Goal: Task Accomplishment & Management: Complete application form

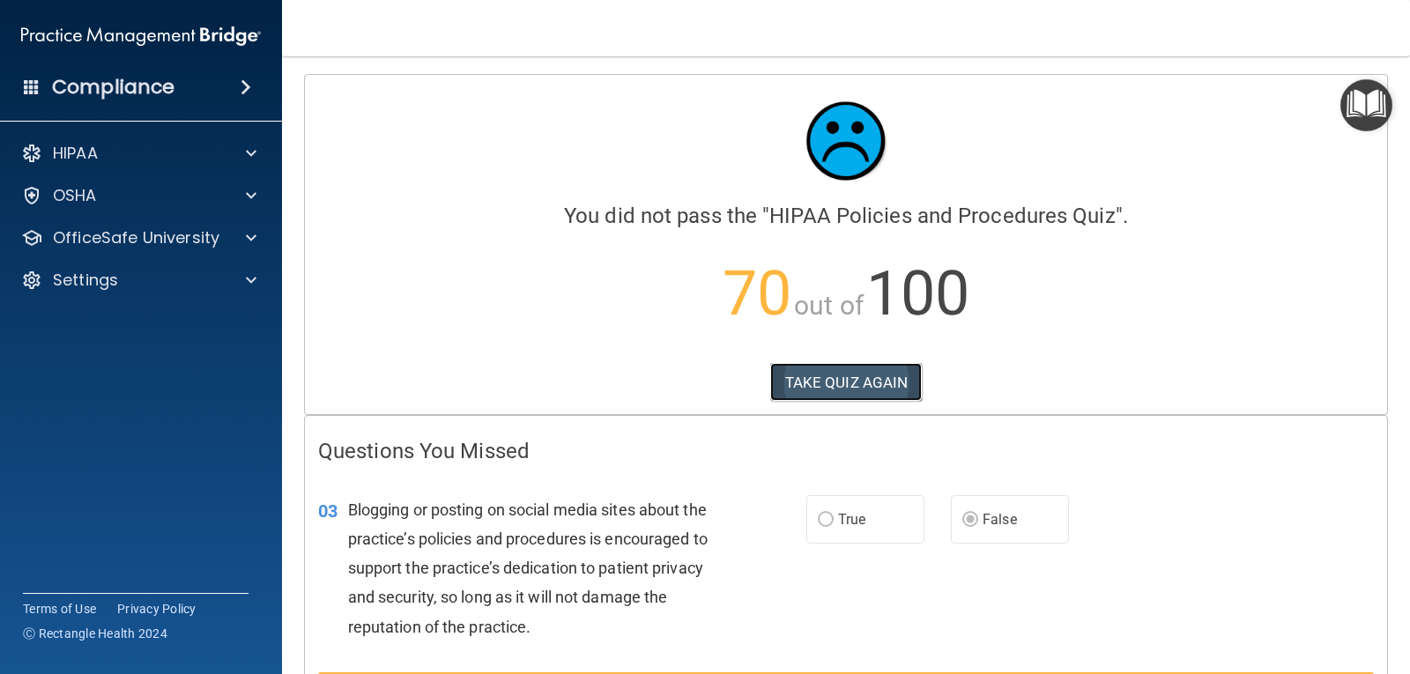
click at [888, 394] on button "TAKE QUIZ AGAIN" at bounding box center [846, 382] width 152 height 39
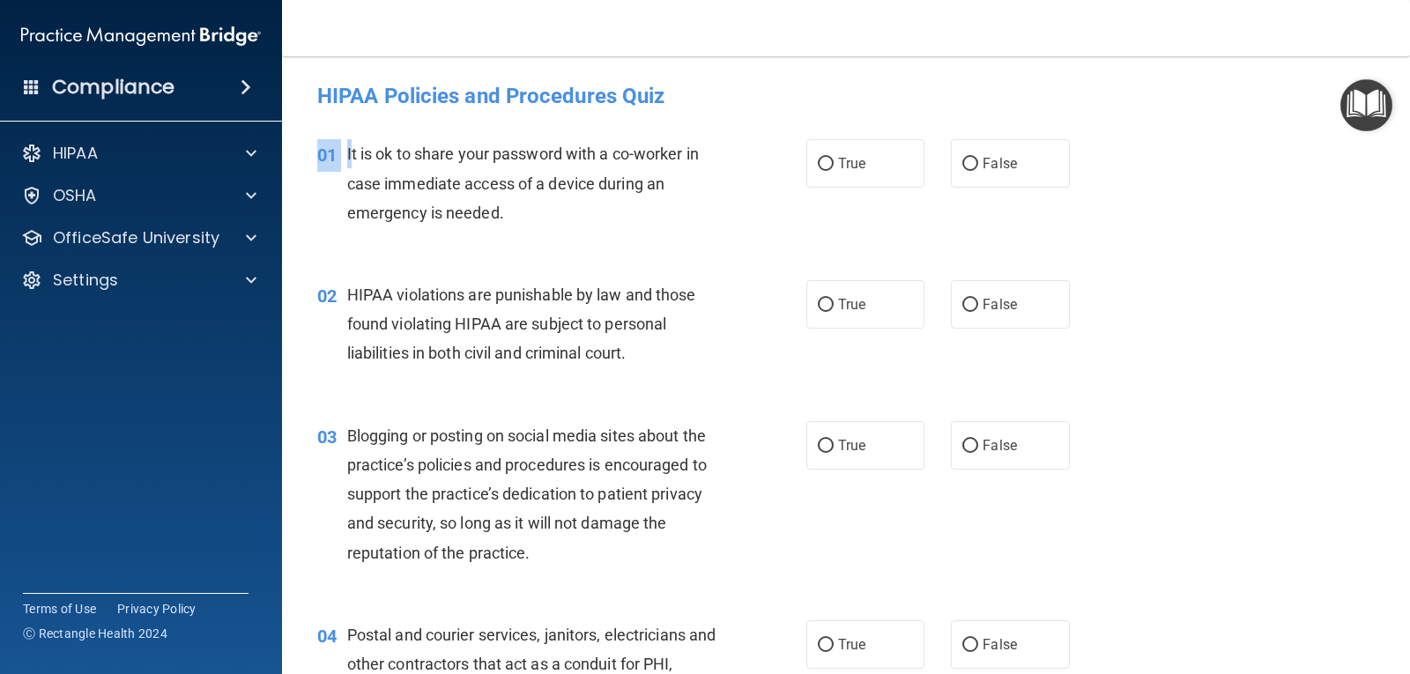
drag, startPoint x: 343, startPoint y: 136, endPoint x: 349, endPoint y: 147, distance: 13.0
click at [349, 147] on div "01 It is ok to share your password with a co-worker in case immediate access of…" at bounding box center [846, 187] width 1084 height 141
click at [351, 156] on span "It is ok to share your password with a co-worker in case immediate access of a …" at bounding box center [523, 182] width 352 height 77
click at [972, 302] on label "False" at bounding box center [1010, 304] width 118 height 48
click at [972, 302] on input "False" at bounding box center [970, 305] width 16 height 13
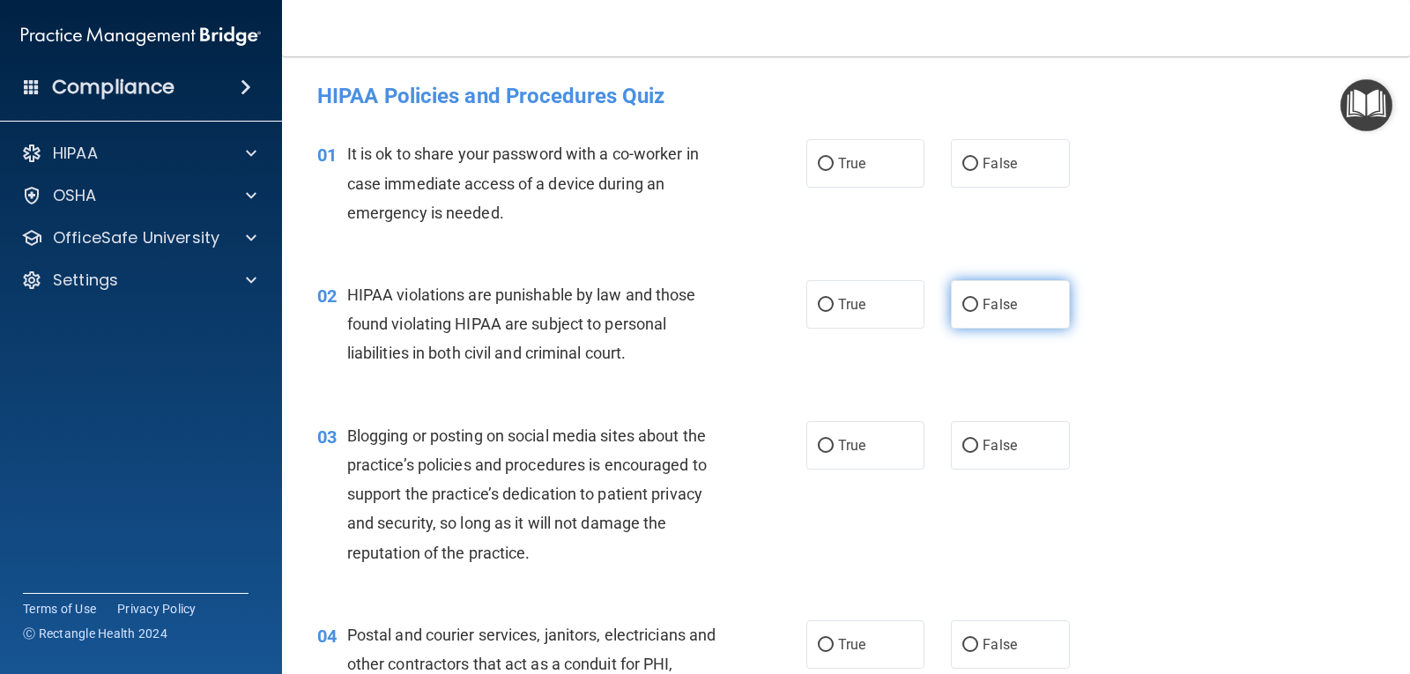
radio input "true"
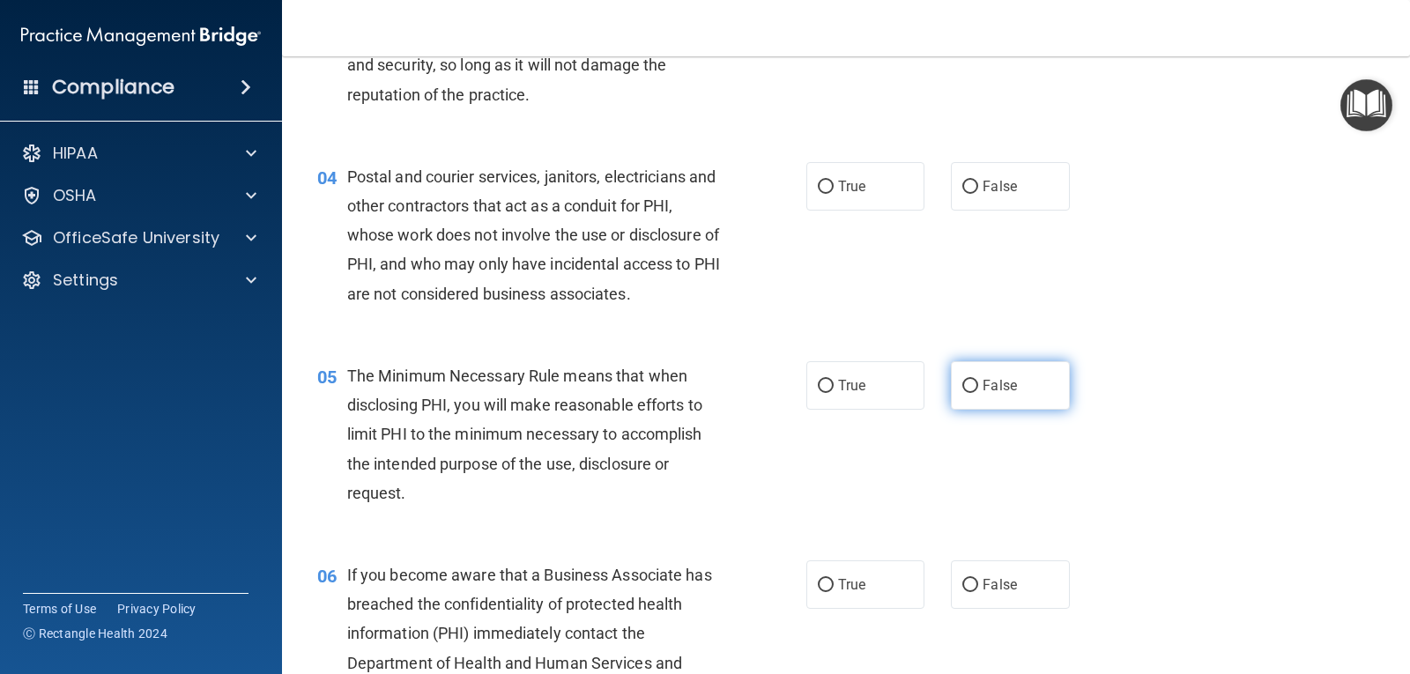
scroll to position [617, 0]
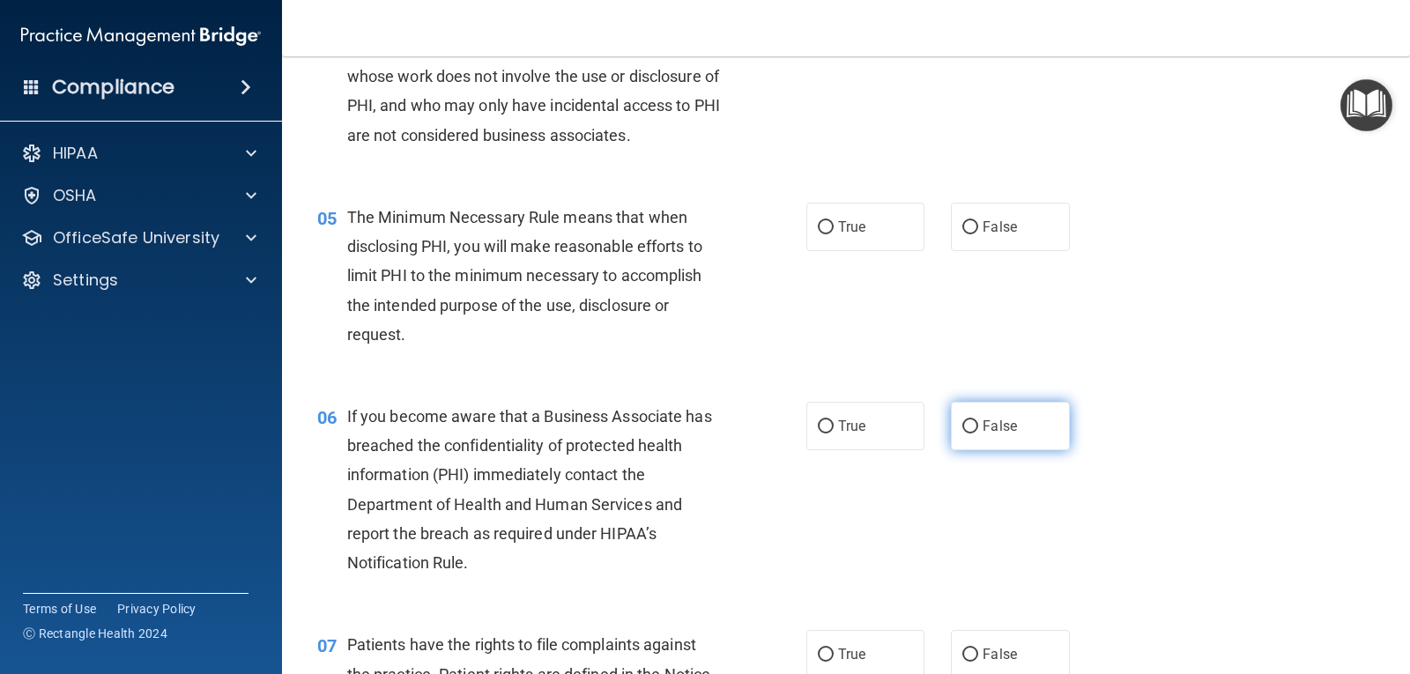
click at [973, 438] on label "False" at bounding box center [1010, 426] width 118 height 48
click at [973, 433] on input "False" at bounding box center [970, 426] width 16 height 13
radio input "true"
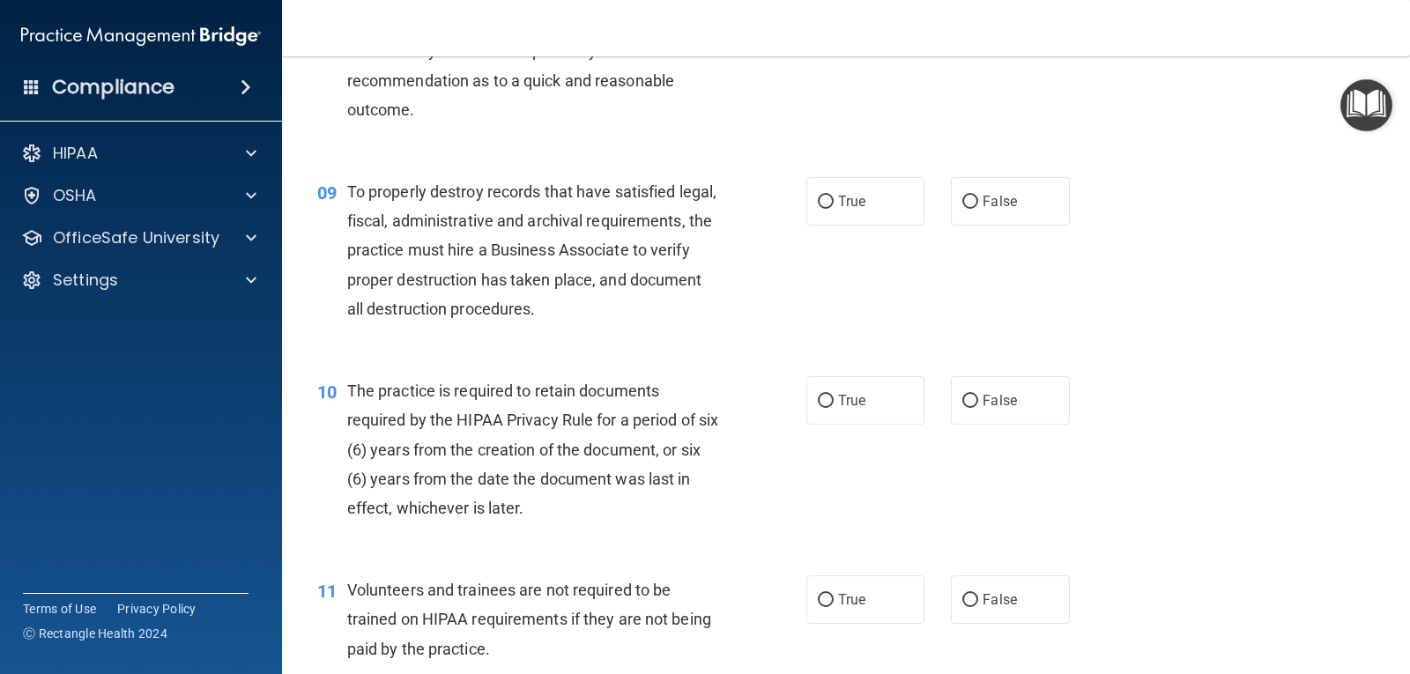
scroll to position [2026, 0]
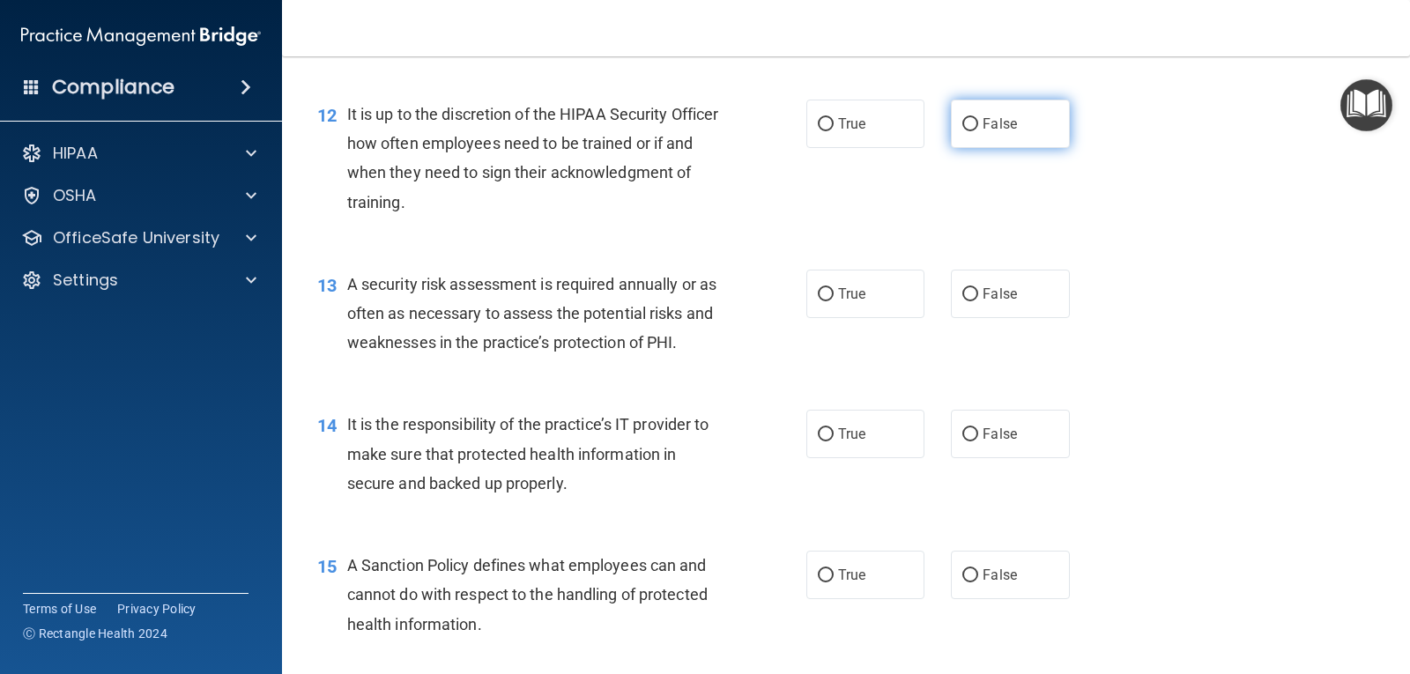
click at [980, 144] on label "False" at bounding box center [1010, 124] width 118 height 48
click at [978, 131] on input "False" at bounding box center [970, 124] width 16 height 13
radio input "true"
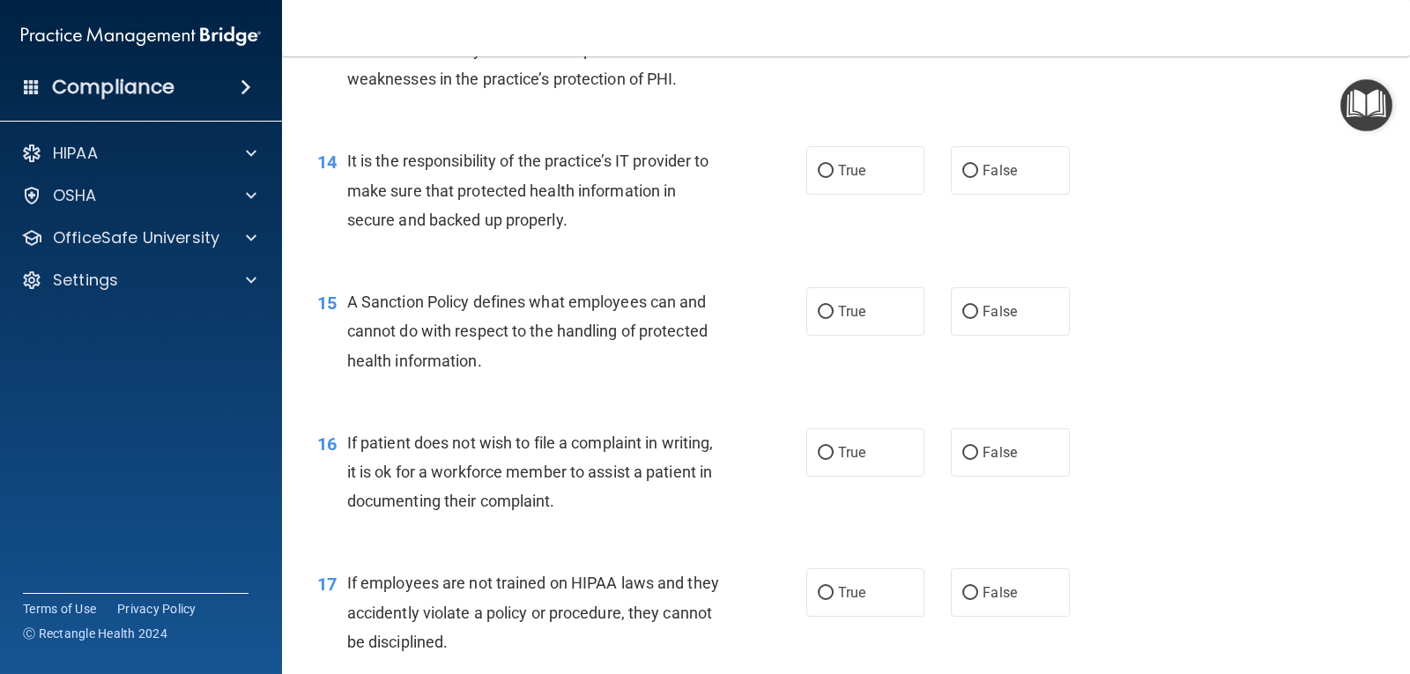
scroll to position [2291, 0]
click at [973, 174] on label "False" at bounding box center [1010, 169] width 118 height 48
click at [973, 174] on input "False" at bounding box center [970, 170] width 16 height 13
radio input "true"
click at [970, 315] on input "False" at bounding box center [970, 311] width 16 height 13
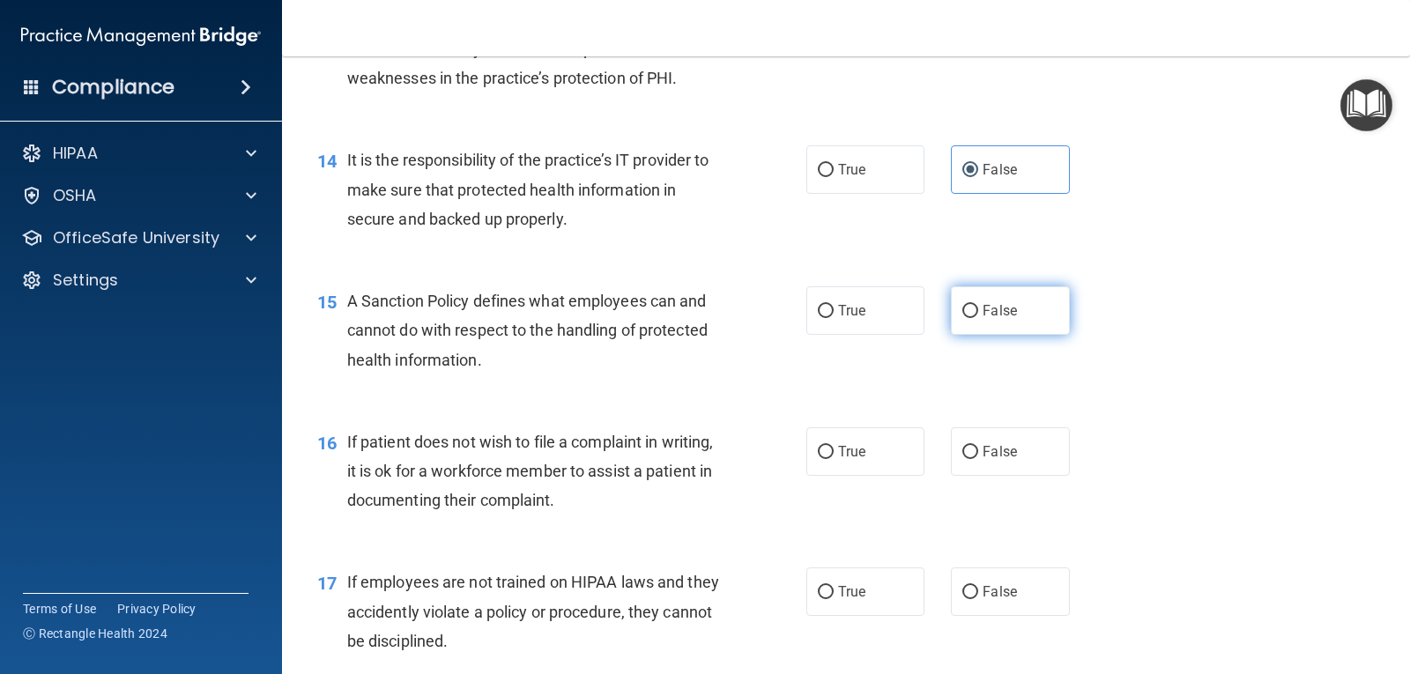
radio input "true"
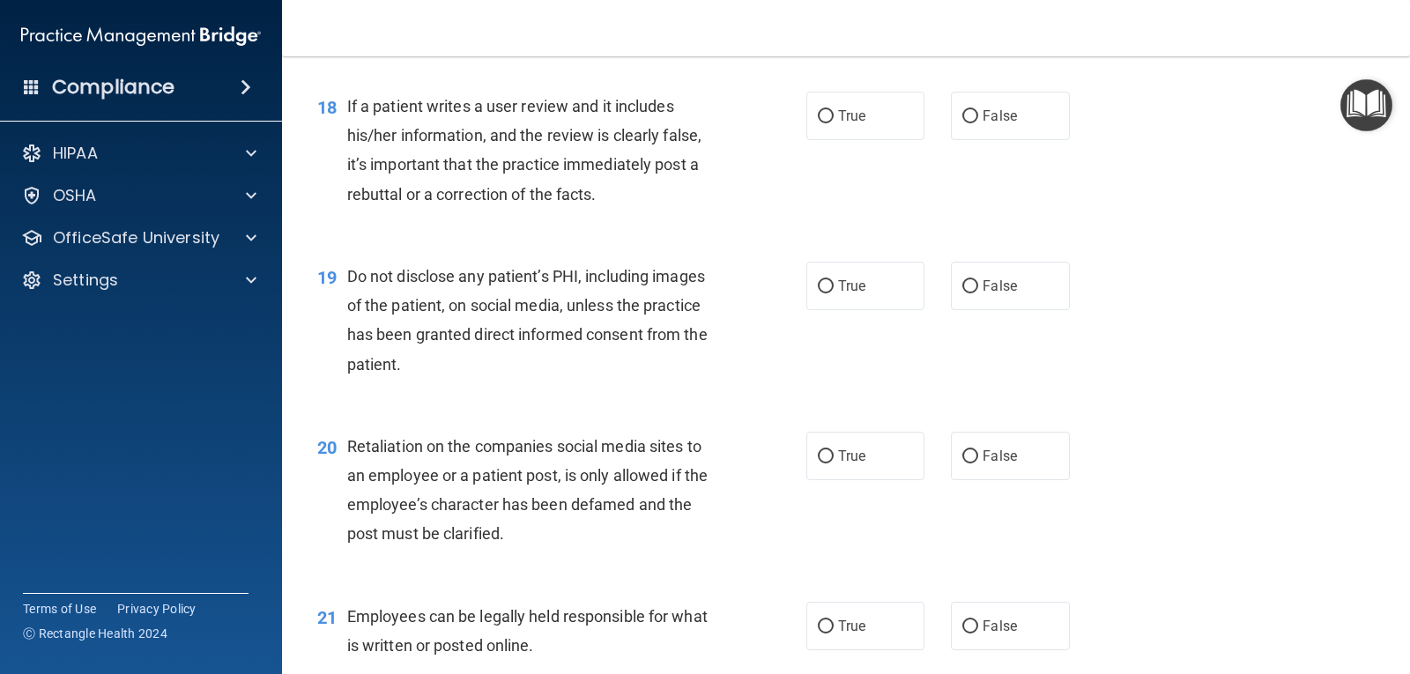
scroll to position [3348, 0]
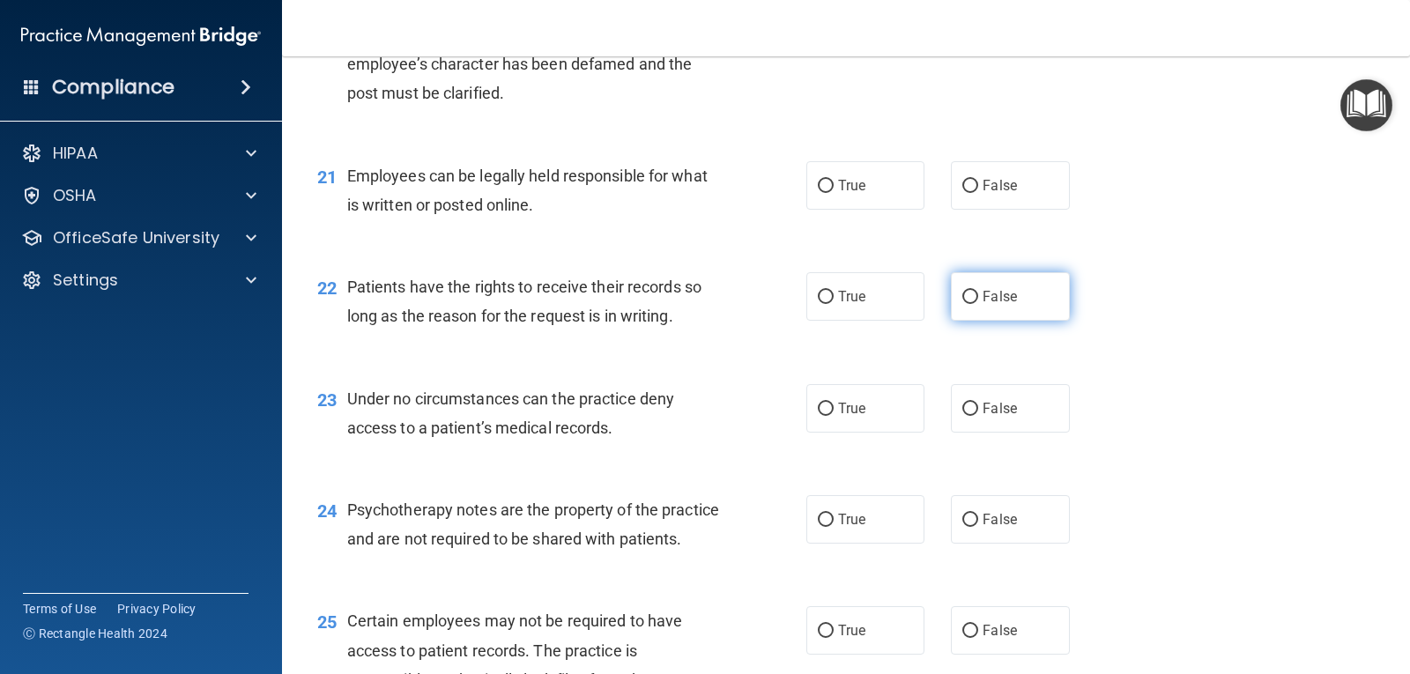
click at [986, 289] on span "False" at bounding box center [999, 296] width 34 height 17
click at [978, 291] on input "False" at bounding box center [970, 297] width 16 height 13
radio input "true"
click at [827, 523] on label "True" at bounding box center [865, 519] width 118 height 48
click at [827, 523] on input "True" at bounding box center [826, 520] width 16 height 13
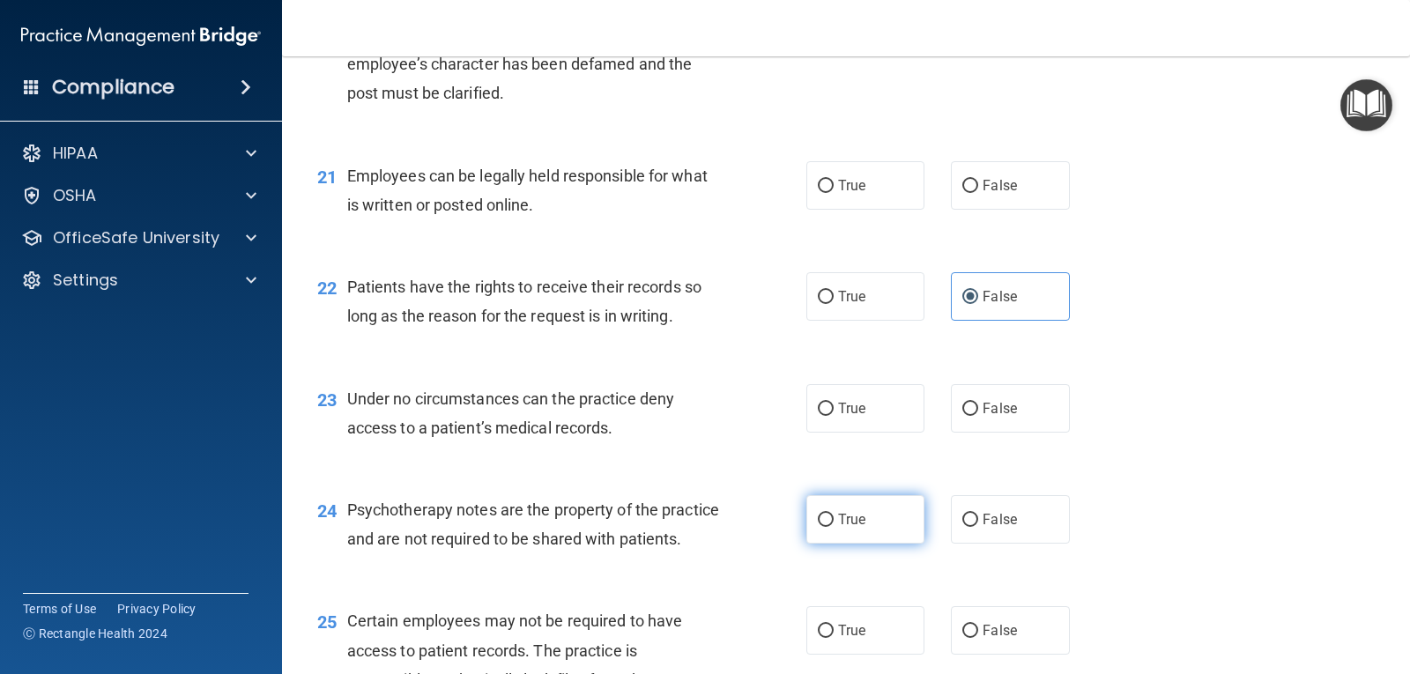
radio input "true"
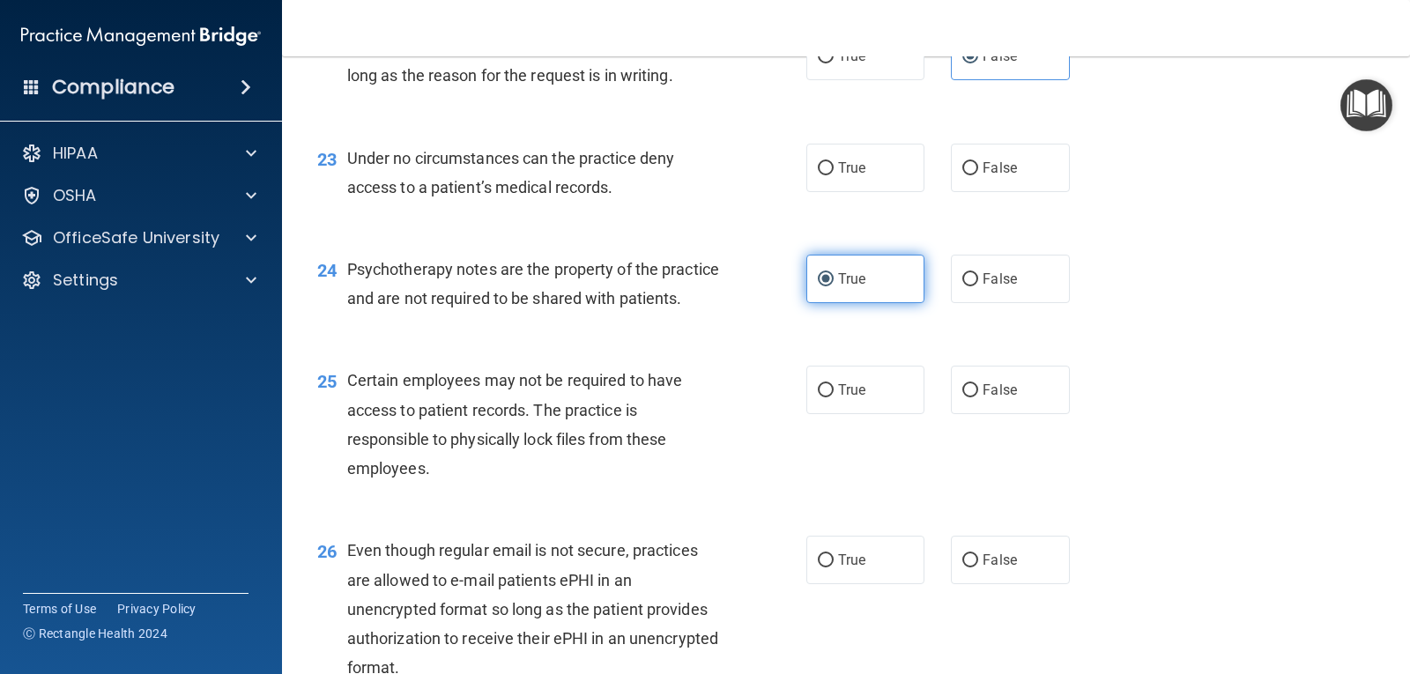
scroll to position [3612, 0]
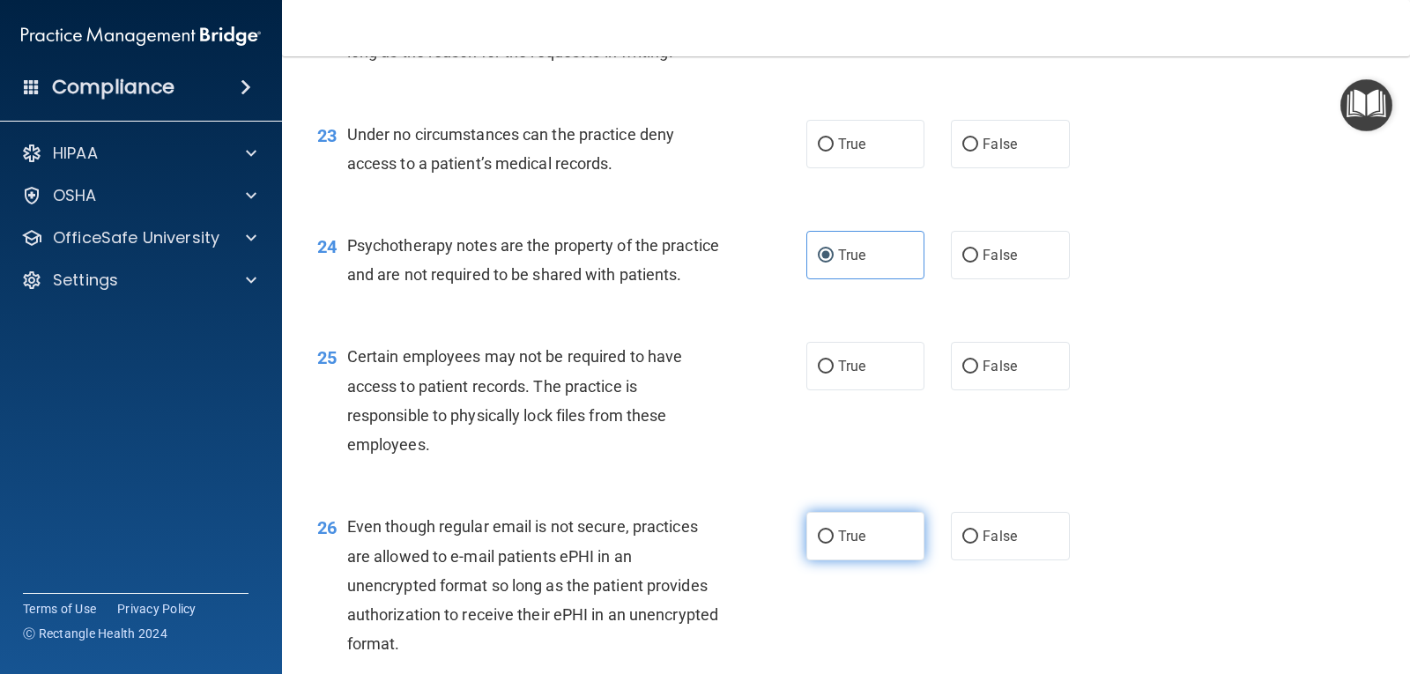
click at [840, 545] on span "True" at bounding box center [851, 536] width 27 height 17
click at [834, 544] on input "True" at bounding box center [826, 536] width 16 height 13
radio input "true"
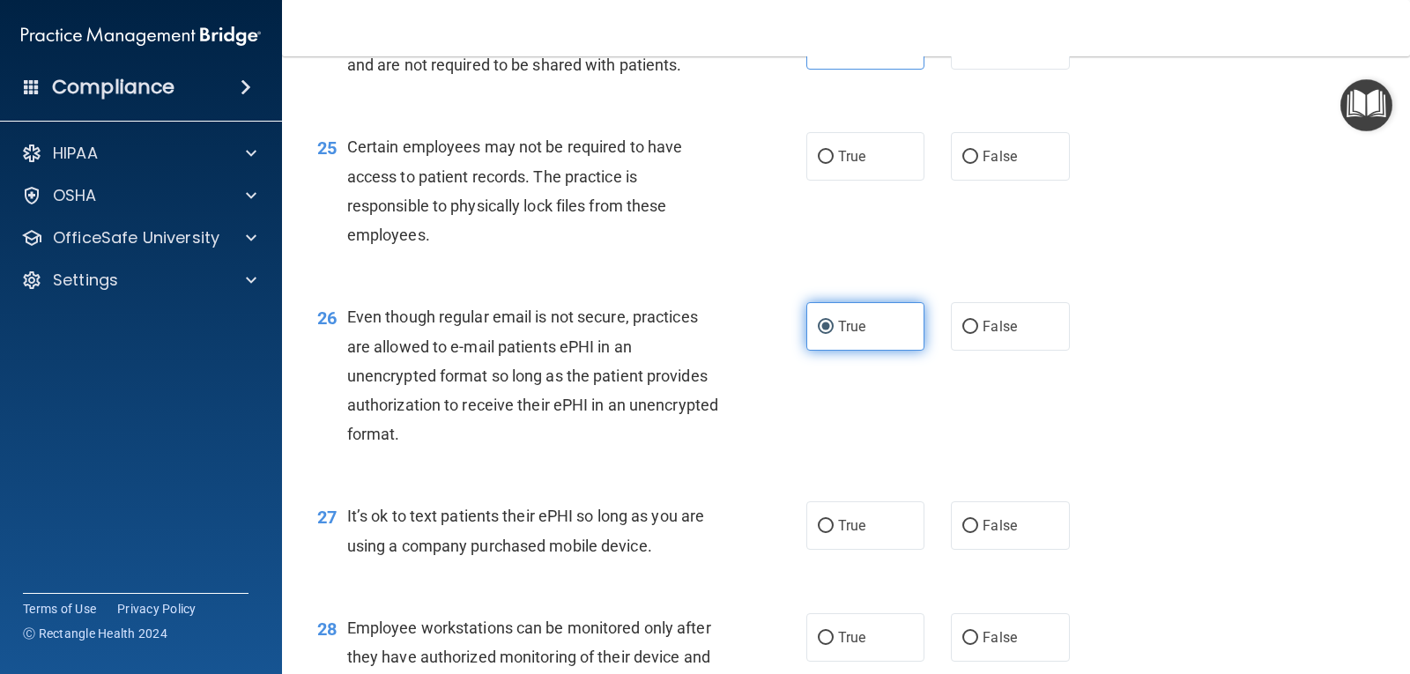
scroll to position [3877, 0]
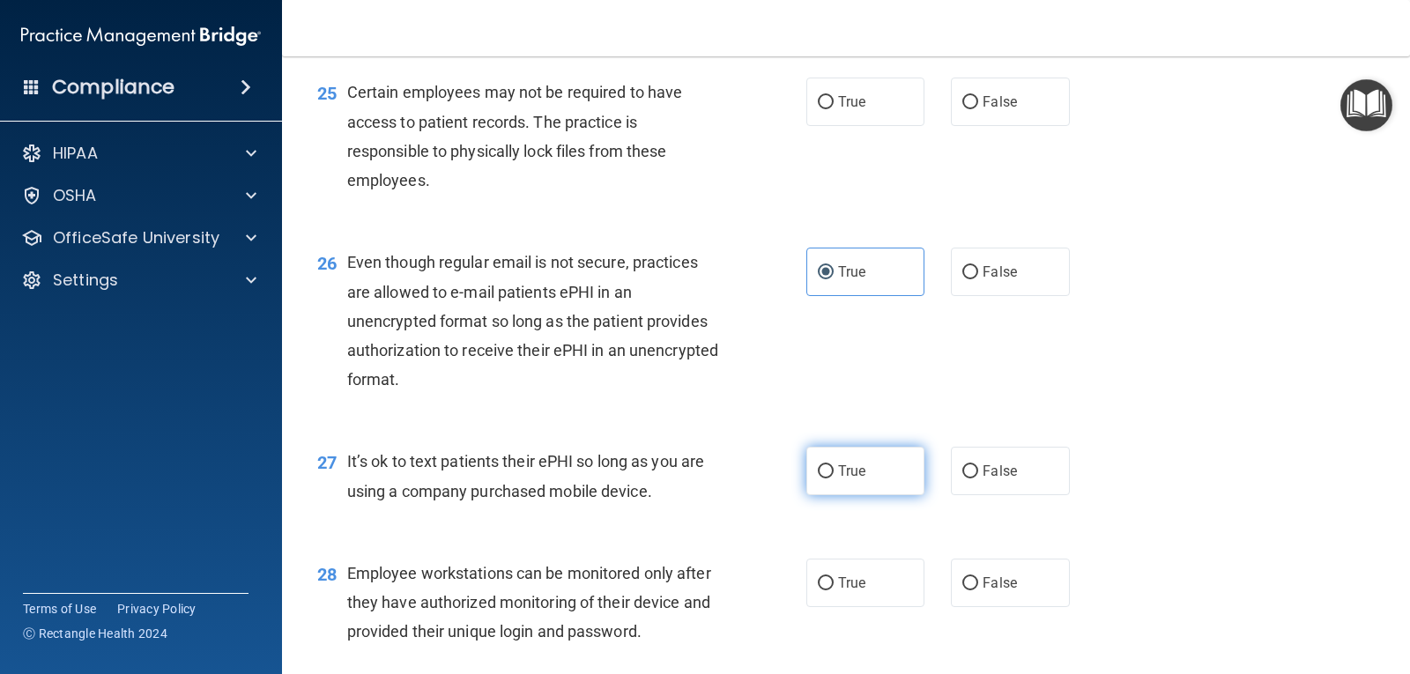
click at [838, 479] on span "True" at bounding box center [851, 471] width 27 height 17
click at [834, 478] on input "True" at bounding box center [826, 471] width 16 height 13
radio input "true"
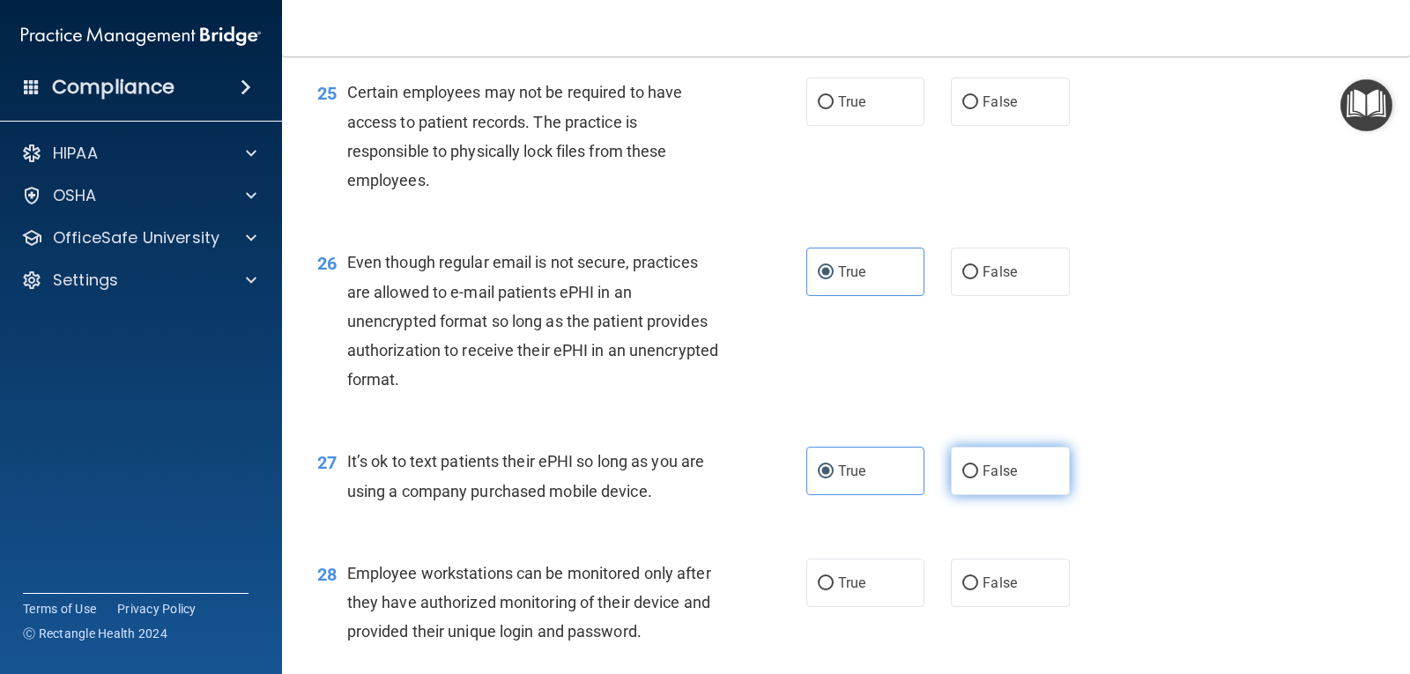
click at [951, 495] on label "False" at bounding box center [1010, 471] width 118 height 48
click at [962, 478] on input "False" at bounding box center [970, 471] width 16 height 13
radio input "true"
radio input "false"
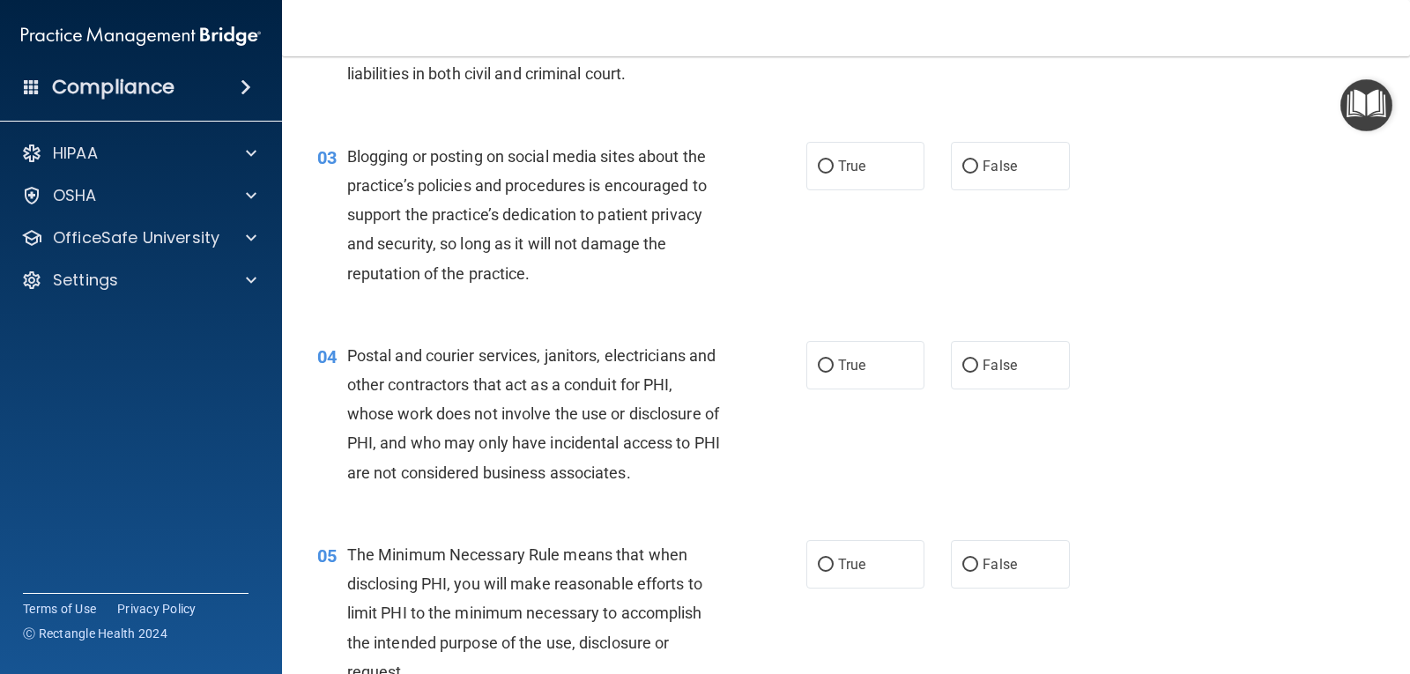
scroll to position [0, 0]
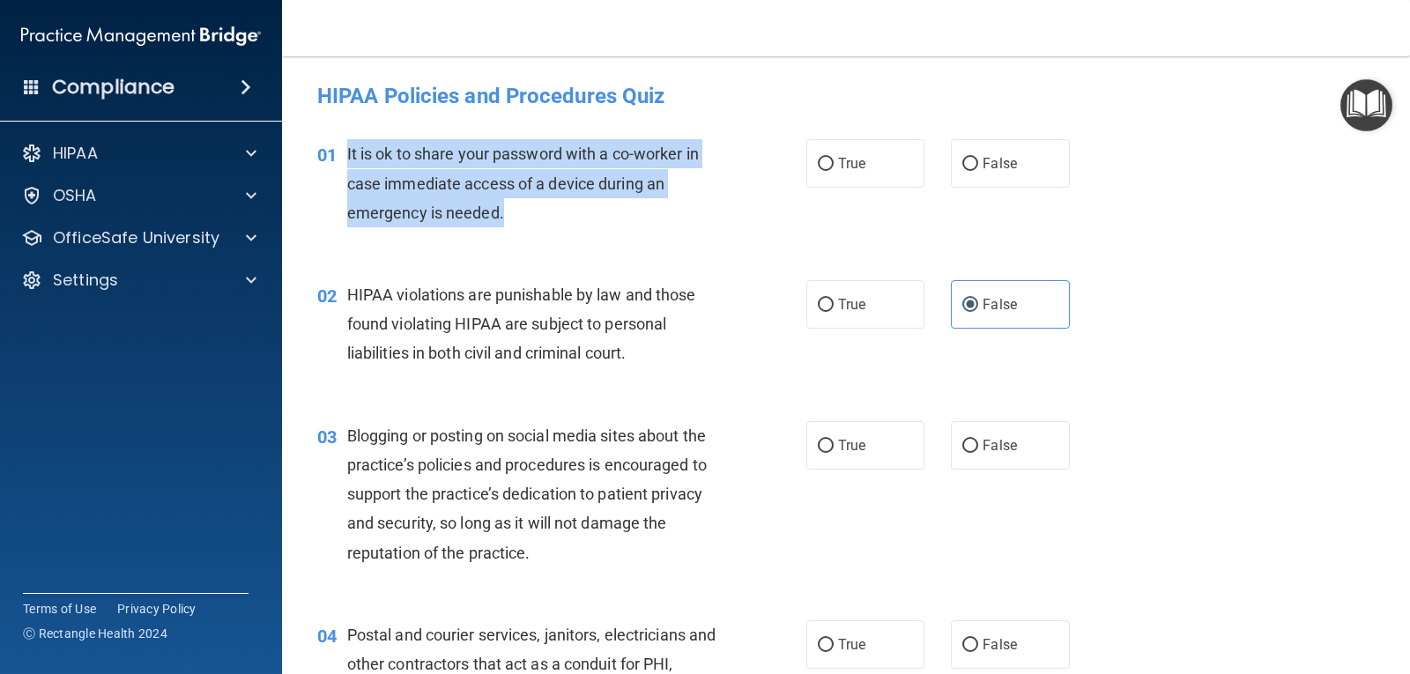
drag, startPoint x: 345, startPoint y: 149, endPoint x: 514, endPoint y: 216, distance: 181.9
click at [514, 216] on div "01 It is ok to share your password with a co-worker in case immediate access of…" at bounding box center [562, 187] width 542 height 97
copy div "It is ok to share your password with a co-worker in case immediate access of a …"
click at [962, 167] on input "False" at bounding box center [970, 164] width 16 height 13
radio input "true"
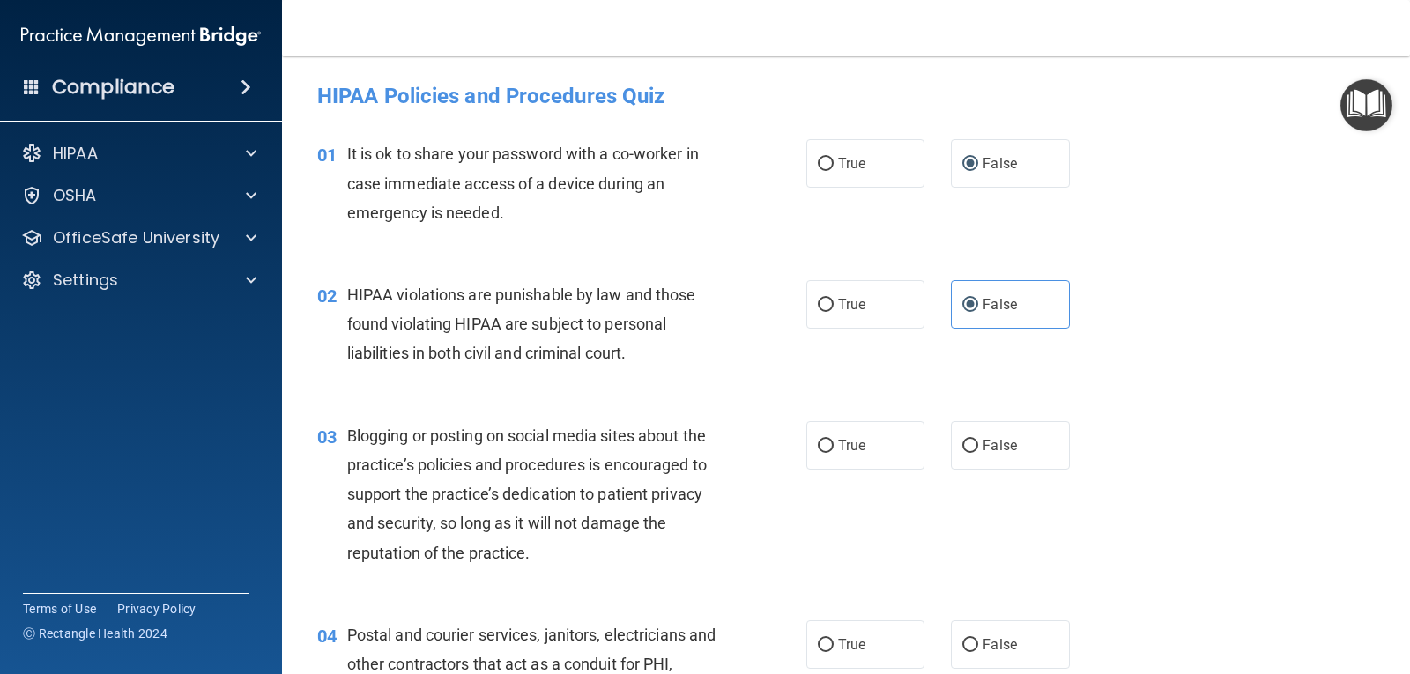
click at [367, 318] on span "HIPAA violations are punishable by law and those found violating HIPAA are subj…" at bounding box center [521, 323] width 349 height 77
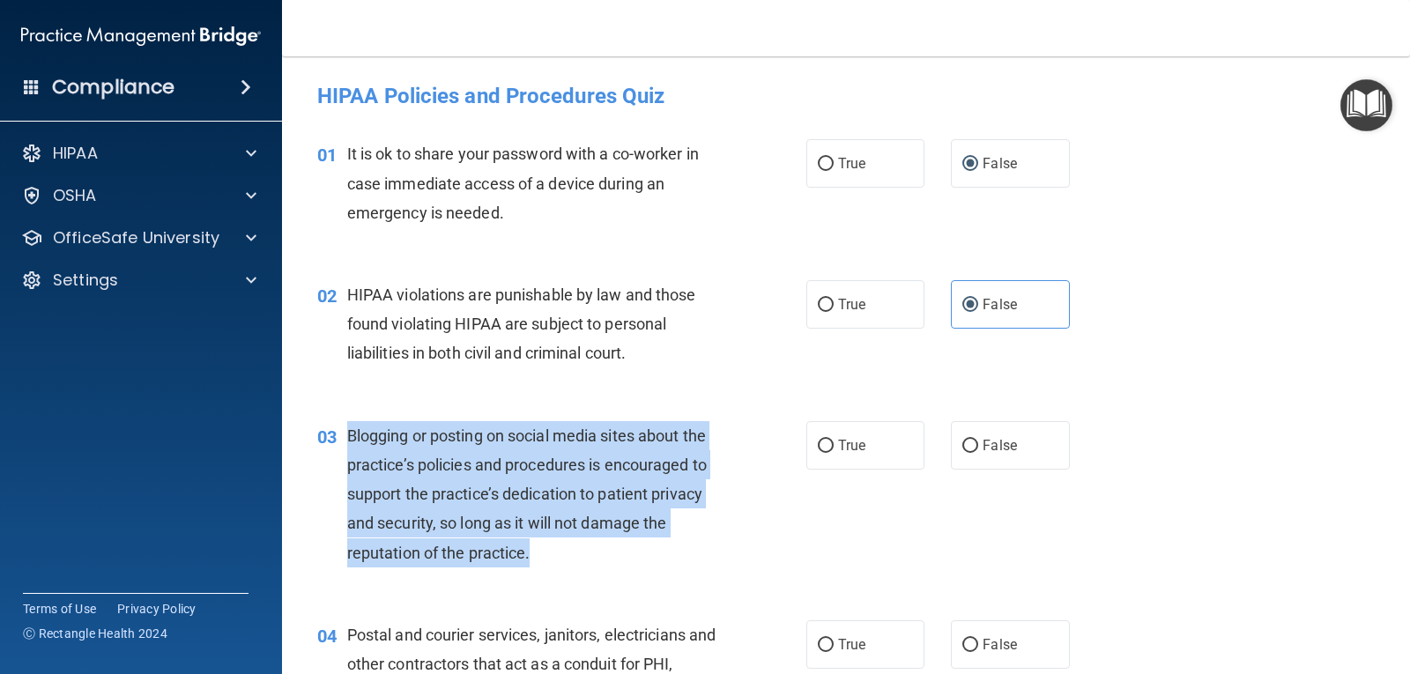
drag, startPoint x: 345, startPoint y: 429, endPoint x: 624, endPoint y: 544, distance: 301.1
click at [624, 544] on div "03 Blogging or posting on social media sites about the practice’s policies and …" at bounding box center [562, 498] width 542 height 155
copy div "Blogging or posting on social media sites about the practice’s policies and pro…"
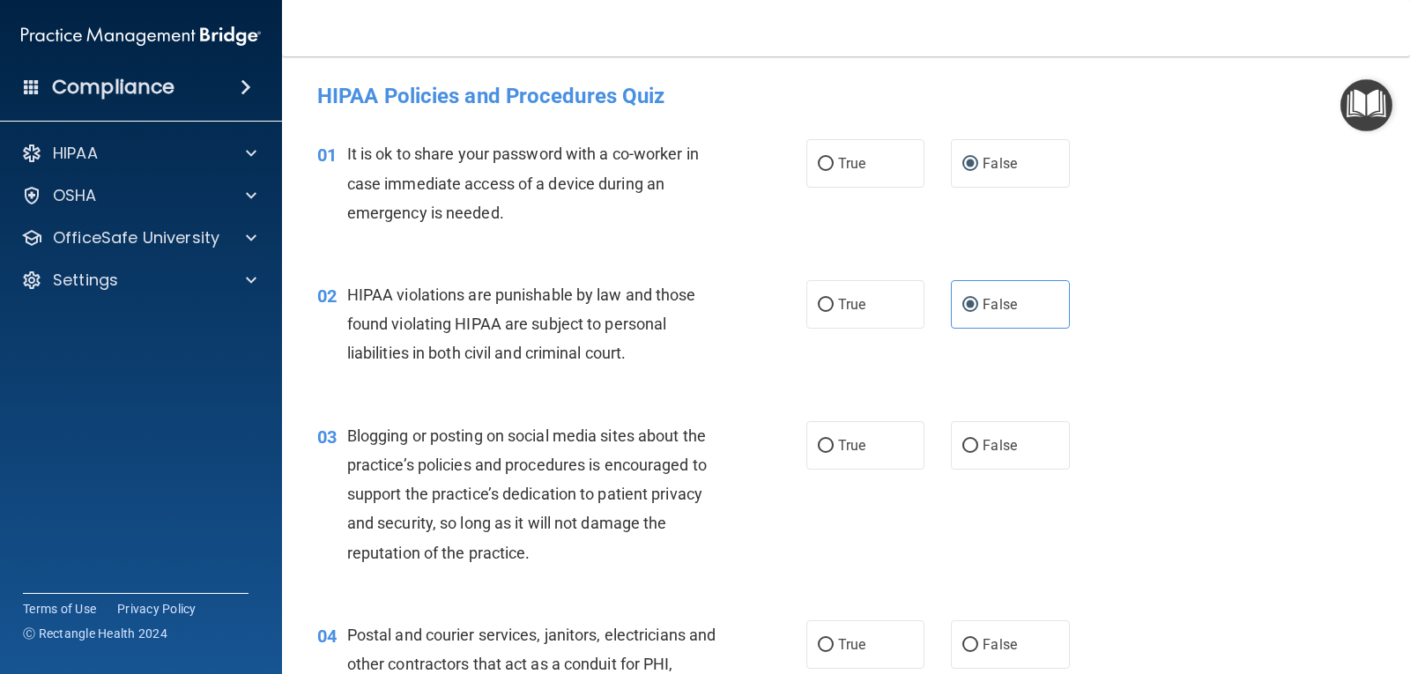
click at [1079, 426] on div "True False" at bounding box center [948, 445] width 285 height 48
click at [1039, 443] on label "False" at bounding box center [1010, 445] width 118 height 48
click at [978, 443] on input "False" at bounding box center [970, 446] width 16 height 13
radio input "true"
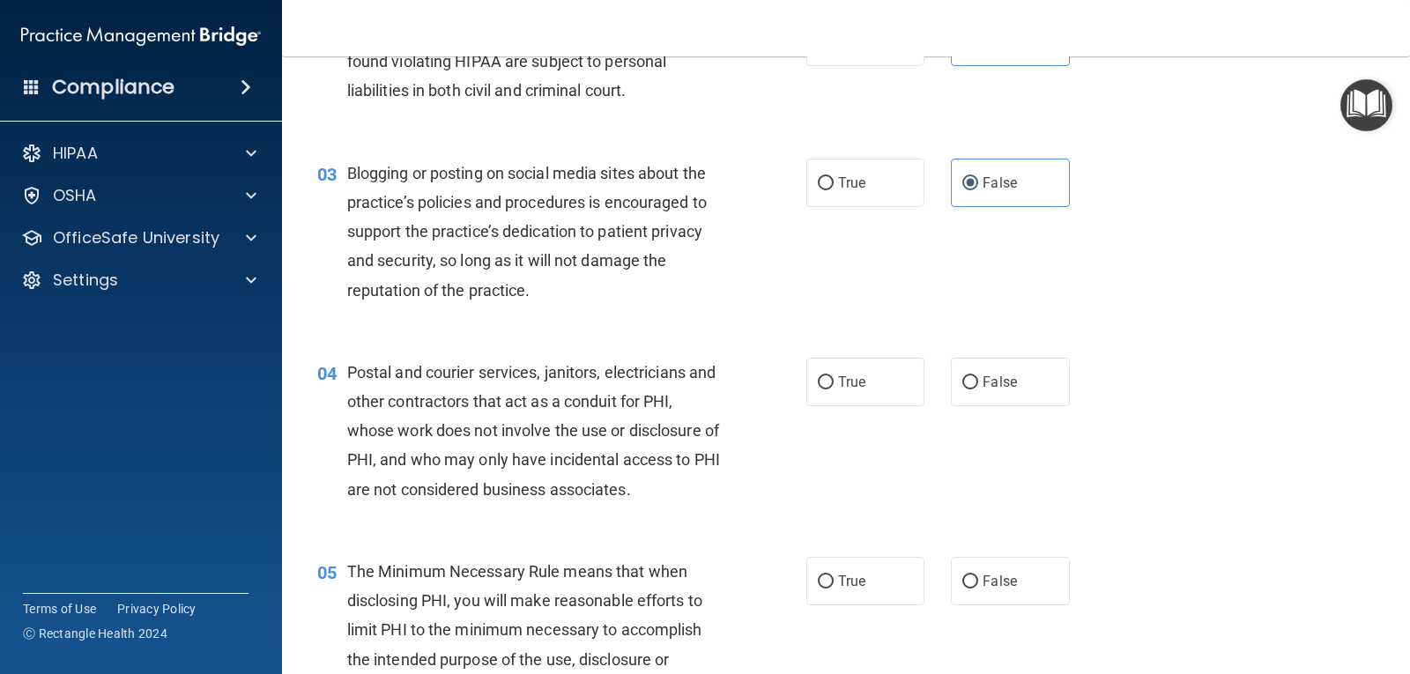
scroll to position [264, 0]
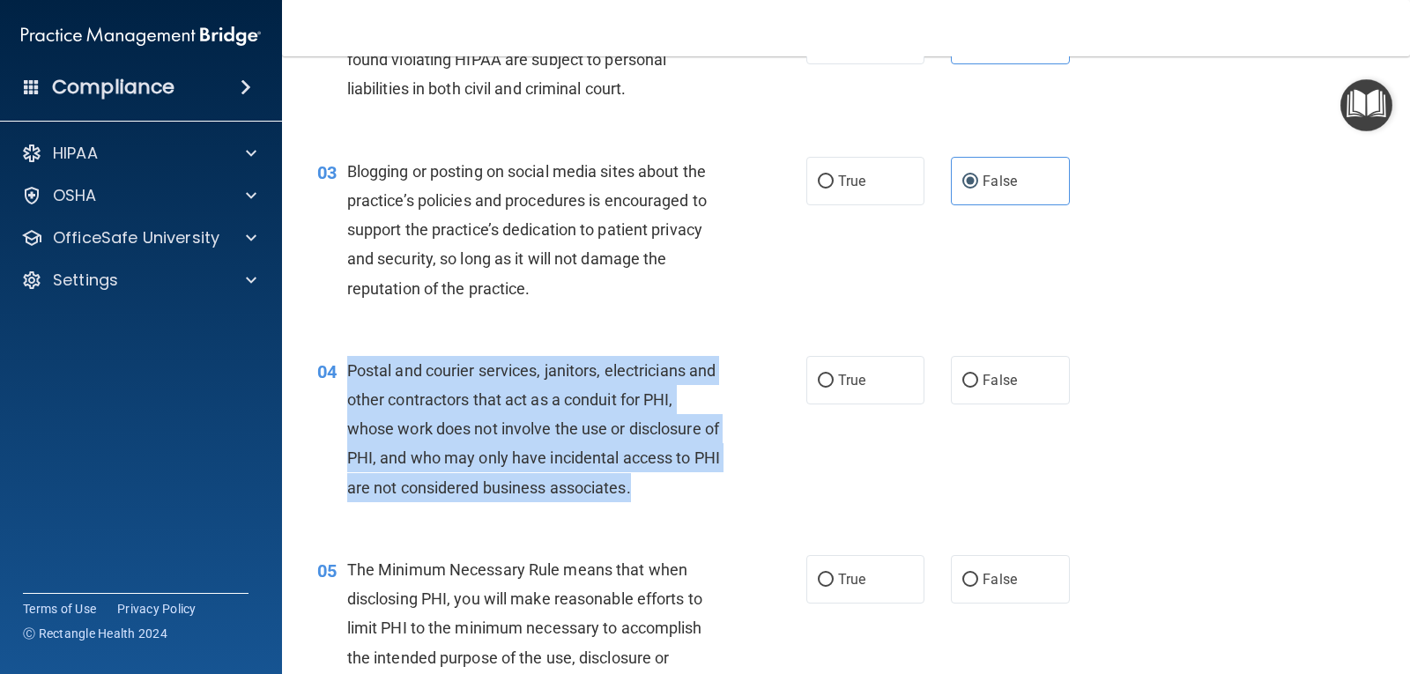
drag, startPoint x: 350, startPoint y: 367, endPoint x: 668, endPoint y: 493, distance: 341.8
click at [668, 493] on div "Postal and courier services, janitors, electricians and other contractors that …" at bounding box center [540, 429] width 387 height 146
copy span "Postal and courier services, janitors, electricians and other contractors that …"
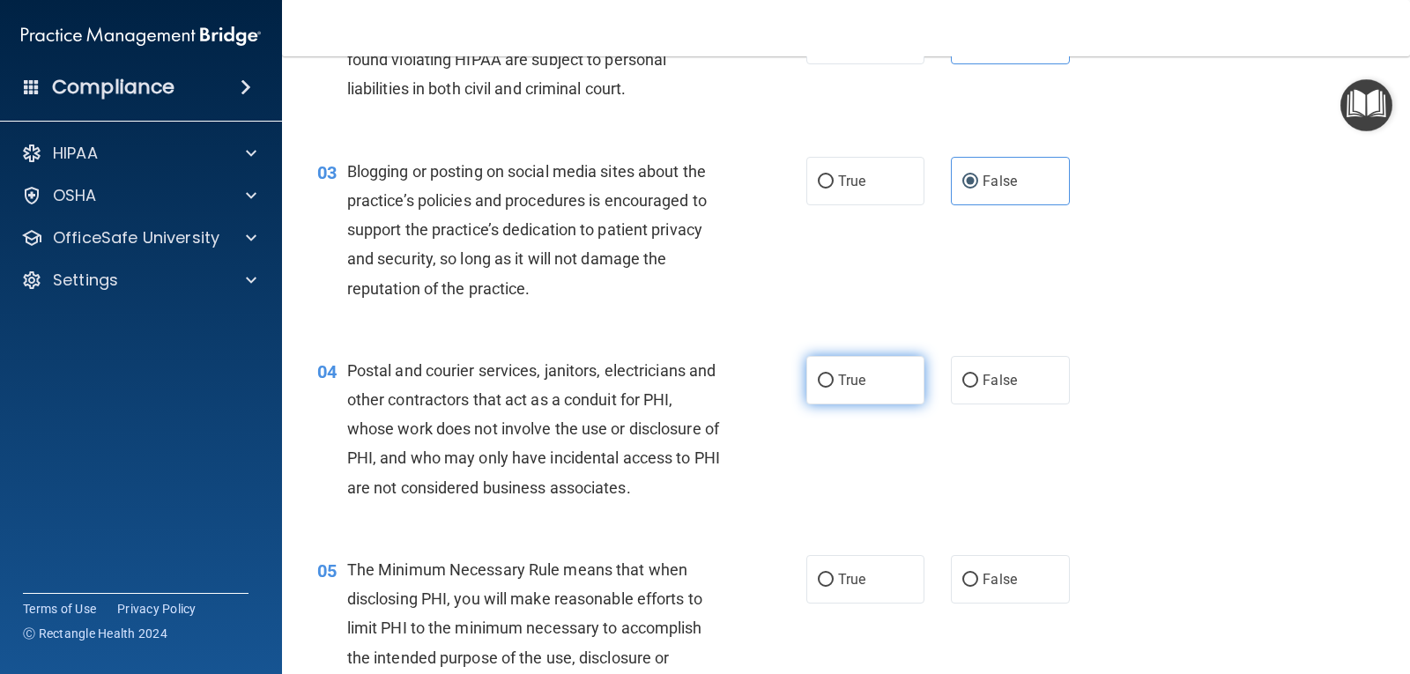
click at [838, 378] on span "True" at bounding box center [851, 380] width 27 height 17
click at [834, 378] on input "True" at bounding box center [826, 380] width 16 height 13
radio input "true"
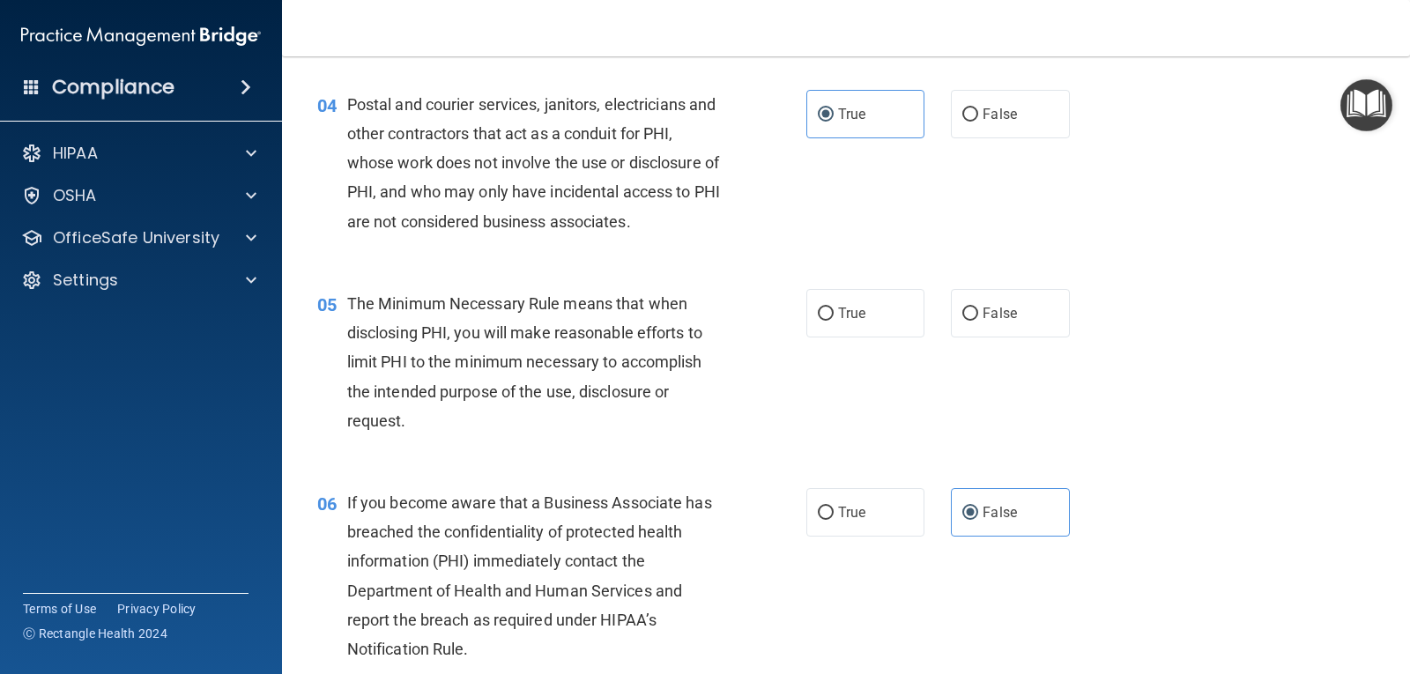
scroll to position [529, 0]
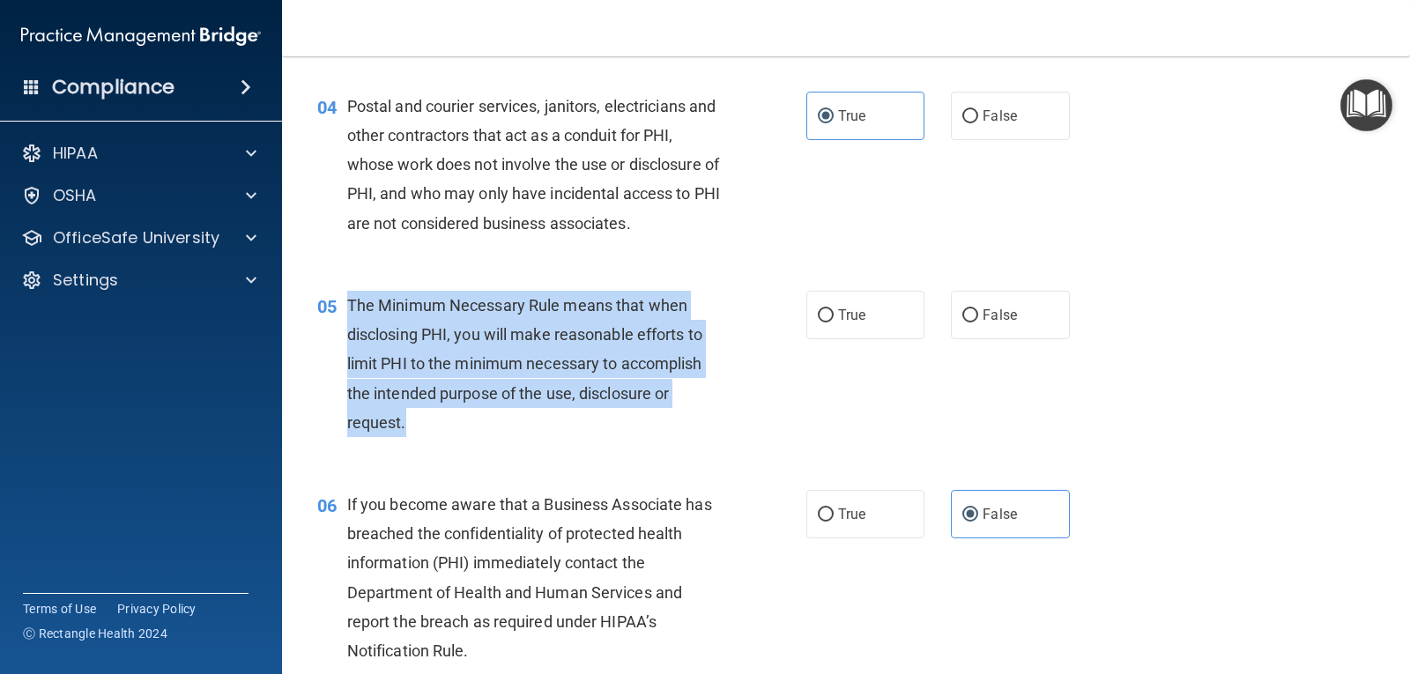
drag, startPoint x: 348, startPoint y: 301, endPoint x: 555, endPoint y: 443, distance: 251.0
click at [555, 443] on div "05 The Minimum Necessary Rule means that when disclosing PHI, you will make rea…" at bounding box center [562, 368] width 542 height 155
copy span "The Minimum Necessary Rule means that when disclosing PHI, you will make reason…"
click at [820, 312] on input "True" at bounding box center [826, 315] width 16 height 13
radio input "true"
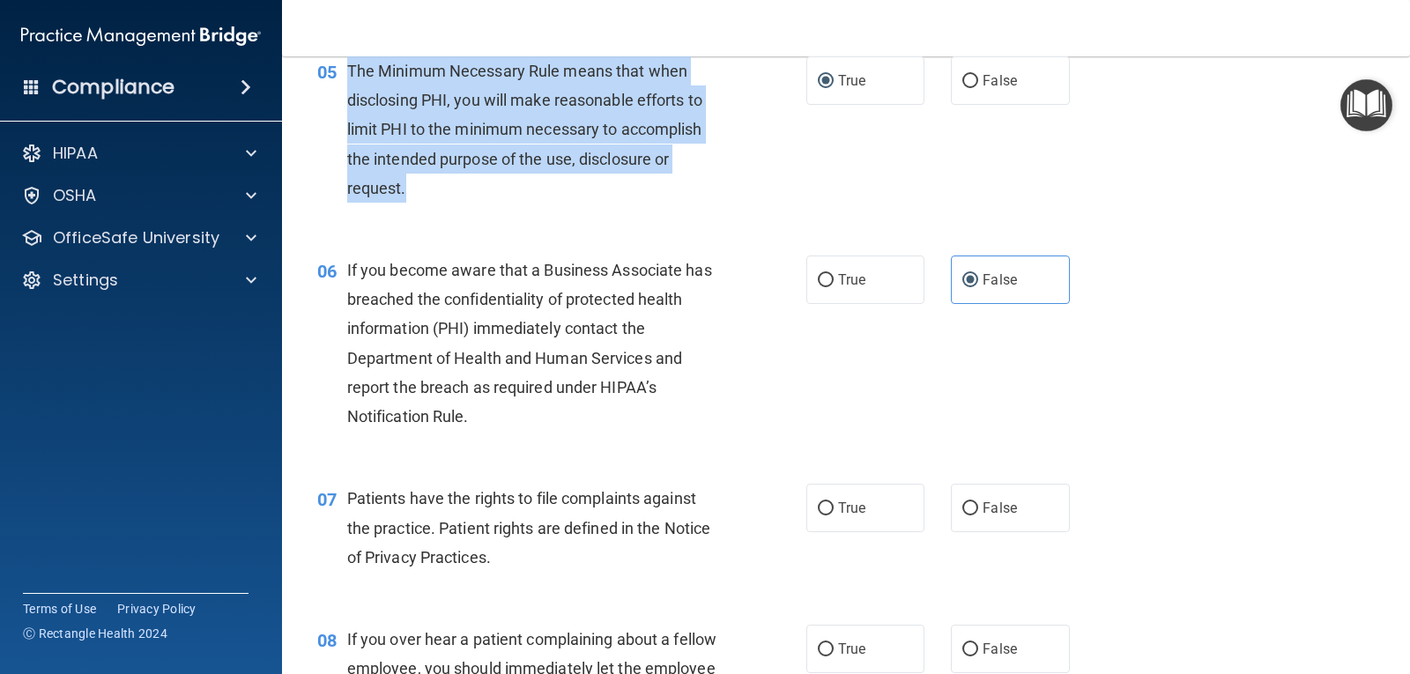
scroll to position [881, 0]
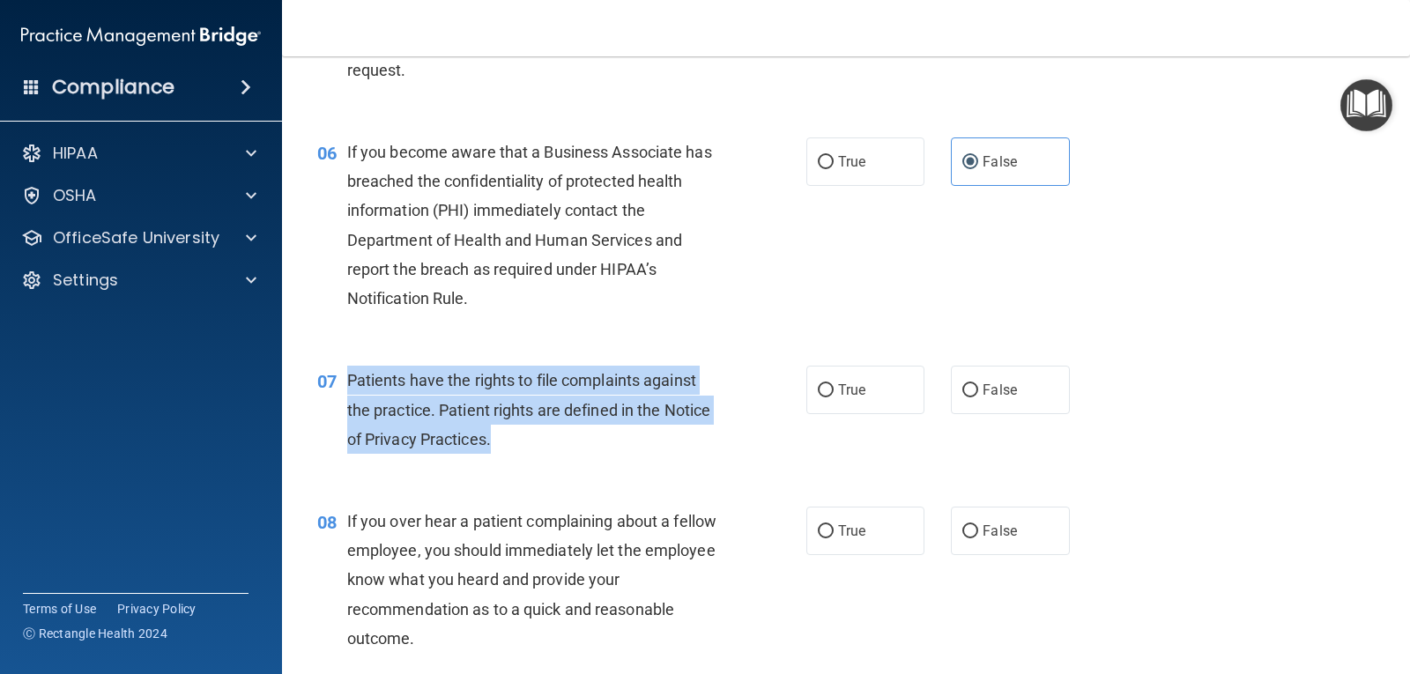
drag, startPoint x: 349, startPoint y: 382, endPoint x: 523, endPoint y: 451, distance: 187.5
click at [523, 451] on div "Patients have the rights to file complaints against the practice. Patient right…" at bounding box center [540, 410] width 387 height 88
copy span "Patients have the rights to file complaints against the practice. Patient right…"
drag, startPoint x: 823, startPoint y: 390, endPoint x: 803, endPoint y: 424, distance: 39.1
click at [824, 390] on input "True" at bounding box center [826, 390] width 16 height 13
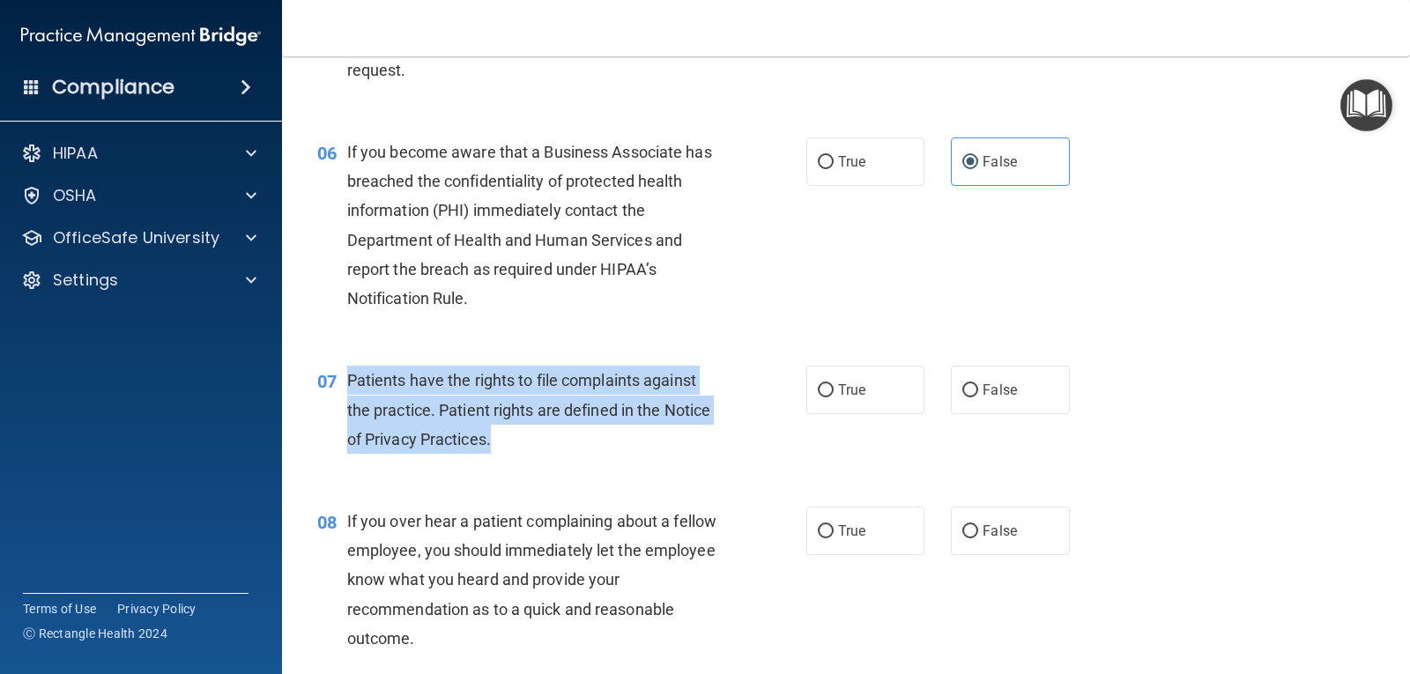
radio input "true"
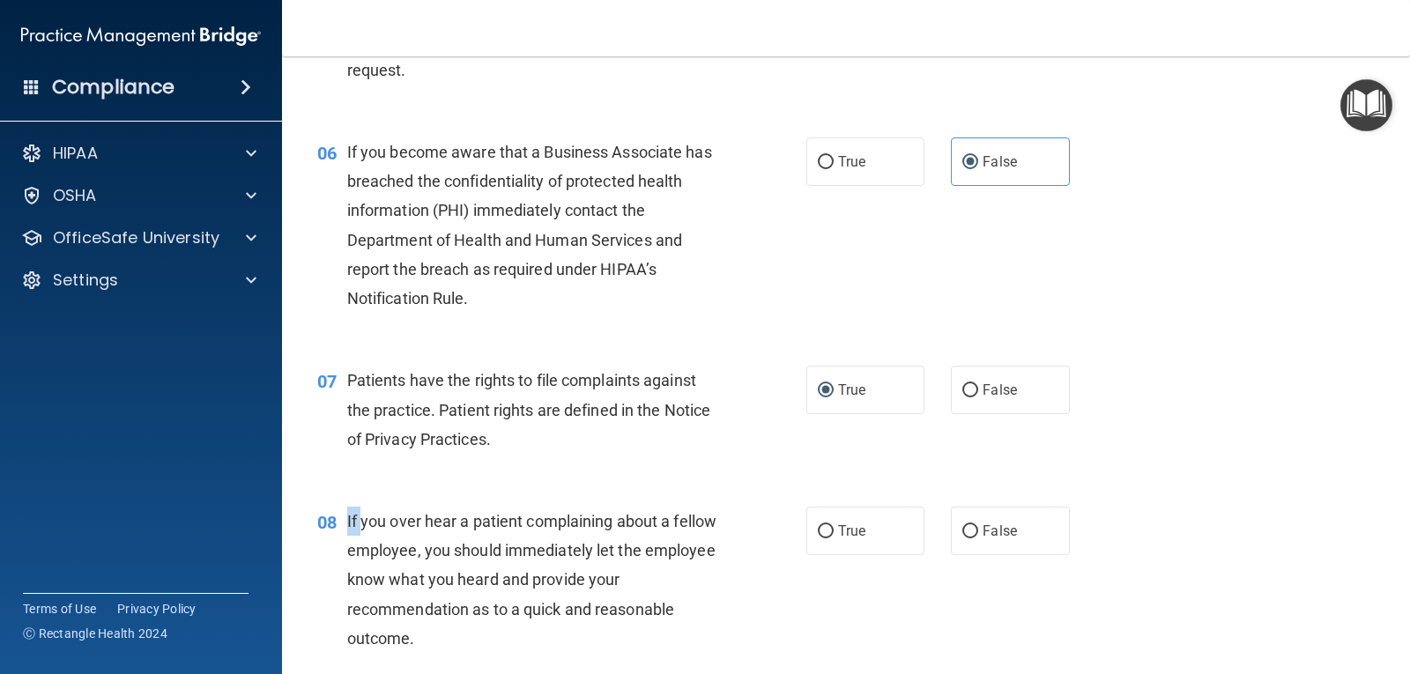
drag, startPoint x: 345, startPoint y: 522, endPoint x: 360, endPoint y: 527, distance: 15.6
click at [360, 527] on div "08 If you over hear a patient complaining about a fellow employee, you should i…" at bounding box center [562, 584] width 542 height 155
click at [354, 523] on span "If you over hear a patient complaining about a fellow employee, you should imme…" at bounding box center [531, 580] width 369 height 136
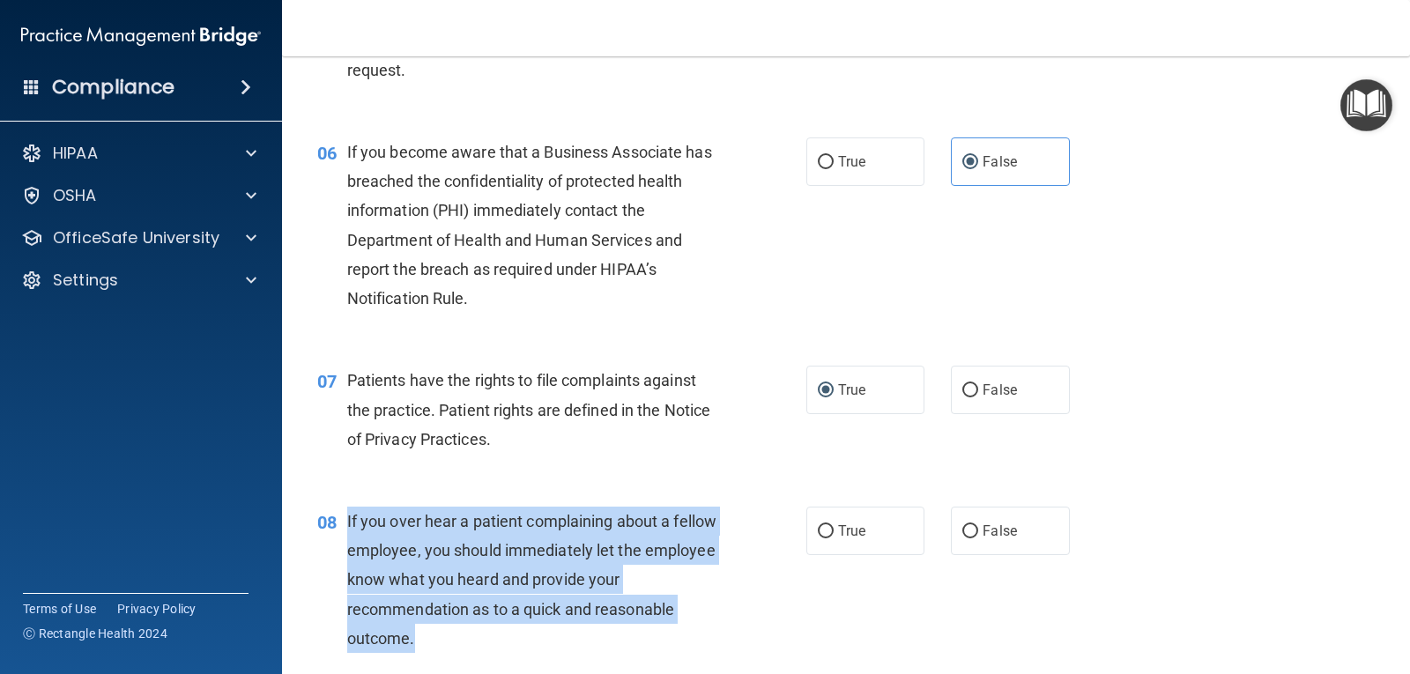
drag, startPoint x: 345, startPoint y: 523, endPoint x: 516, endPoint y: 632, distance: 203.1
click at [516, 632] on div "08 If you over hear a patient complaining about a fellow employee, you should i…" at bounding box center [562, 584] width 542 height 155
copy div "If you over hear a patient complaining about a fellow employee, you should imme…"
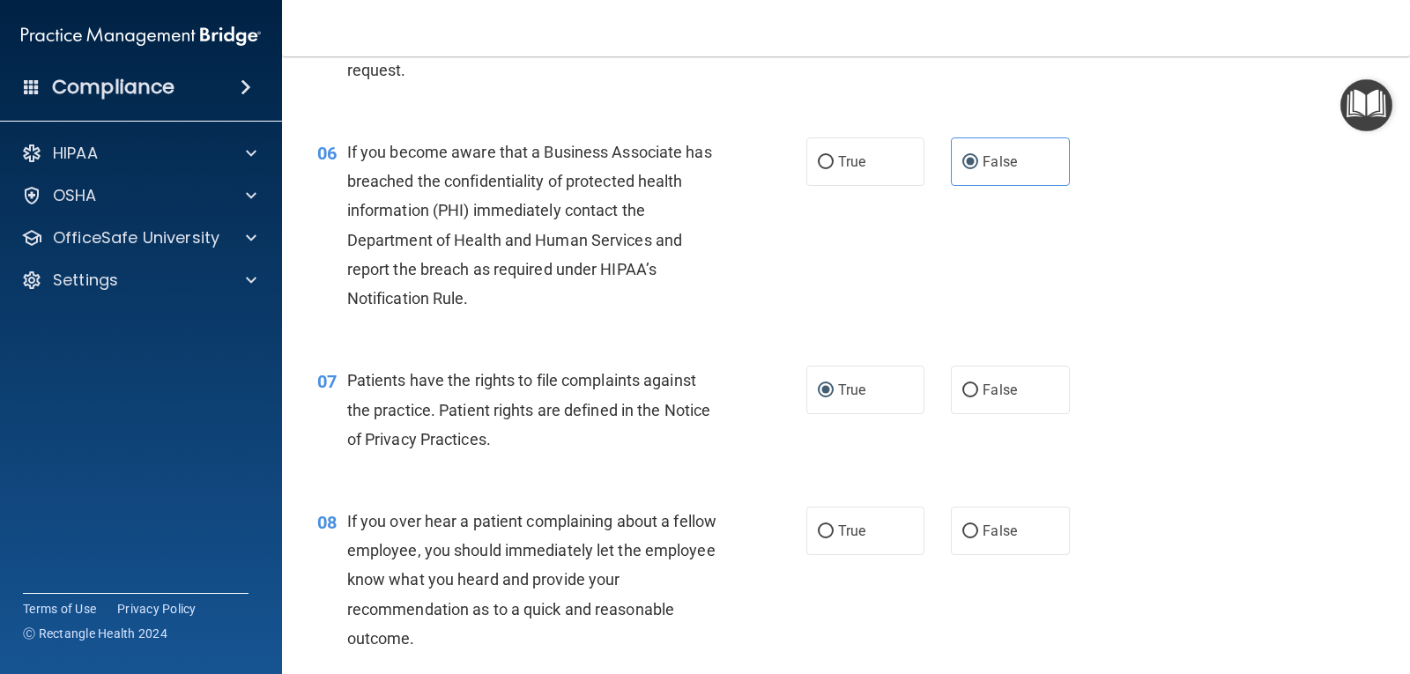
click at [929, 545] on div "True False" at bounding box center [948, 531] width 285 height 48
click at [962, 532] on input "False" at bounding box center [970, 531] width 16 height 13
radio input "true"
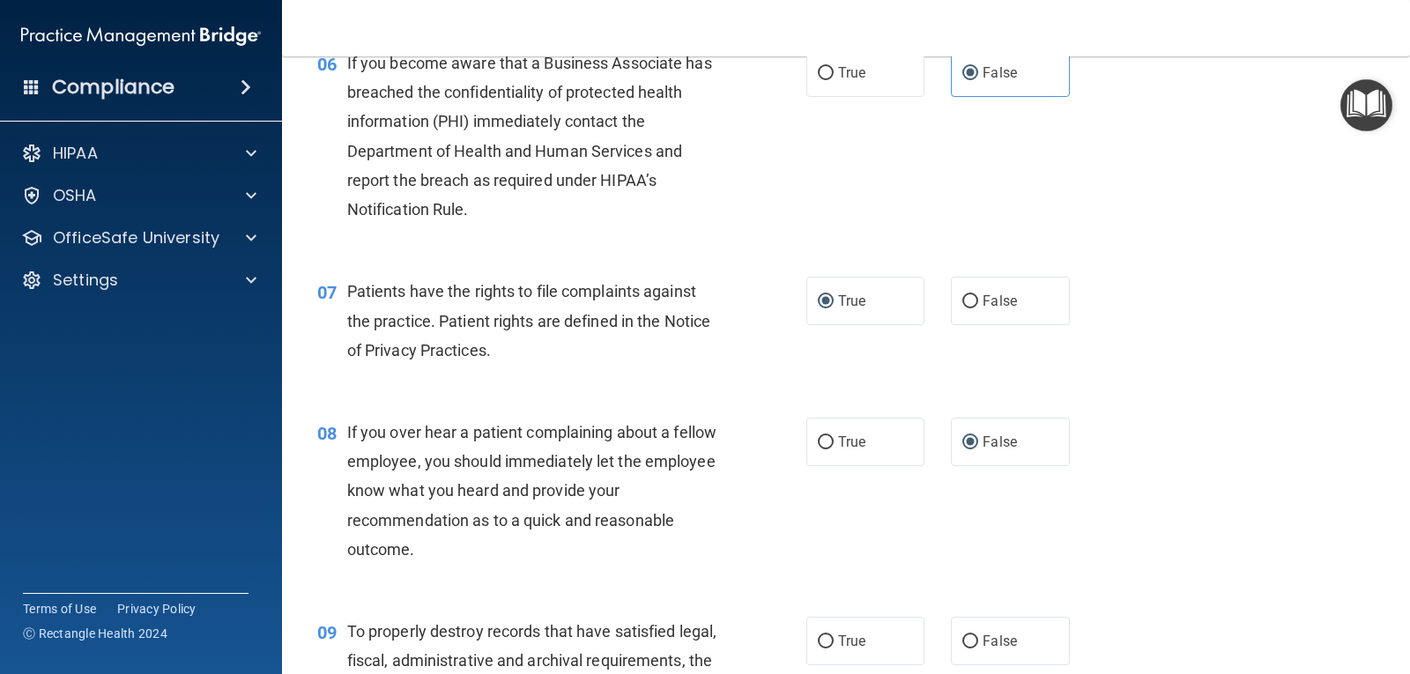
scroll to position [1145, 0]
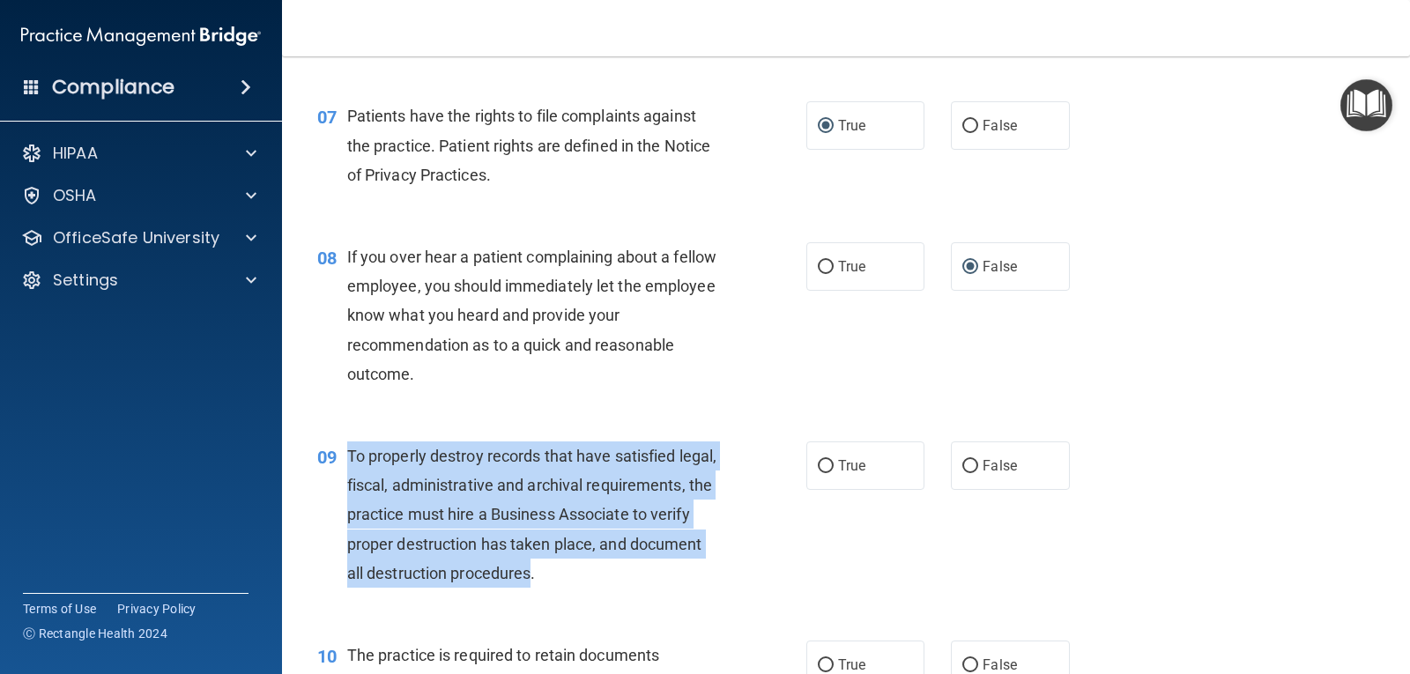
drag, startPoint x: 344, startPoint y: 452, endPoint x: 686, endPoint y: 582, distance: 366.7
click at [686, 582] on div "09 To properly destroy records that have satisfied legal, fiscal, administrativ…" at bounding box center [562, 518] width 542 height 155
drag, startPoint x: 686, startPoint y: 581, endPoint x: 696, endPoint y: 574, distance: 12.0
click at [688, 580] on span "To properly destroy records that have satisfied legal, fiscal, administrative a…" at bounding box center [531, 515] width 369 height 136
copy div "To properly destroy records that have satisfied legal, fiscal, administrative a…"
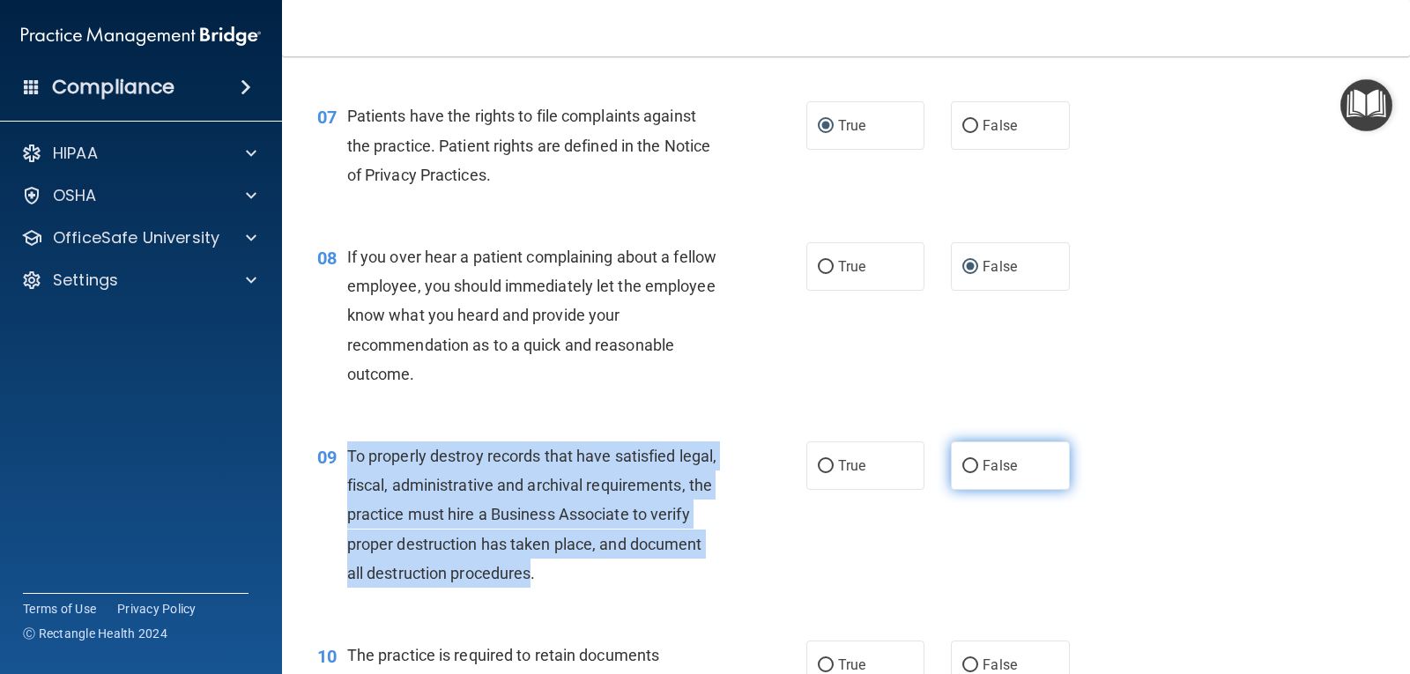
click at [965, 463] on input "False" at bounding box center [970, 466] width 16 height 13
radio input "true"
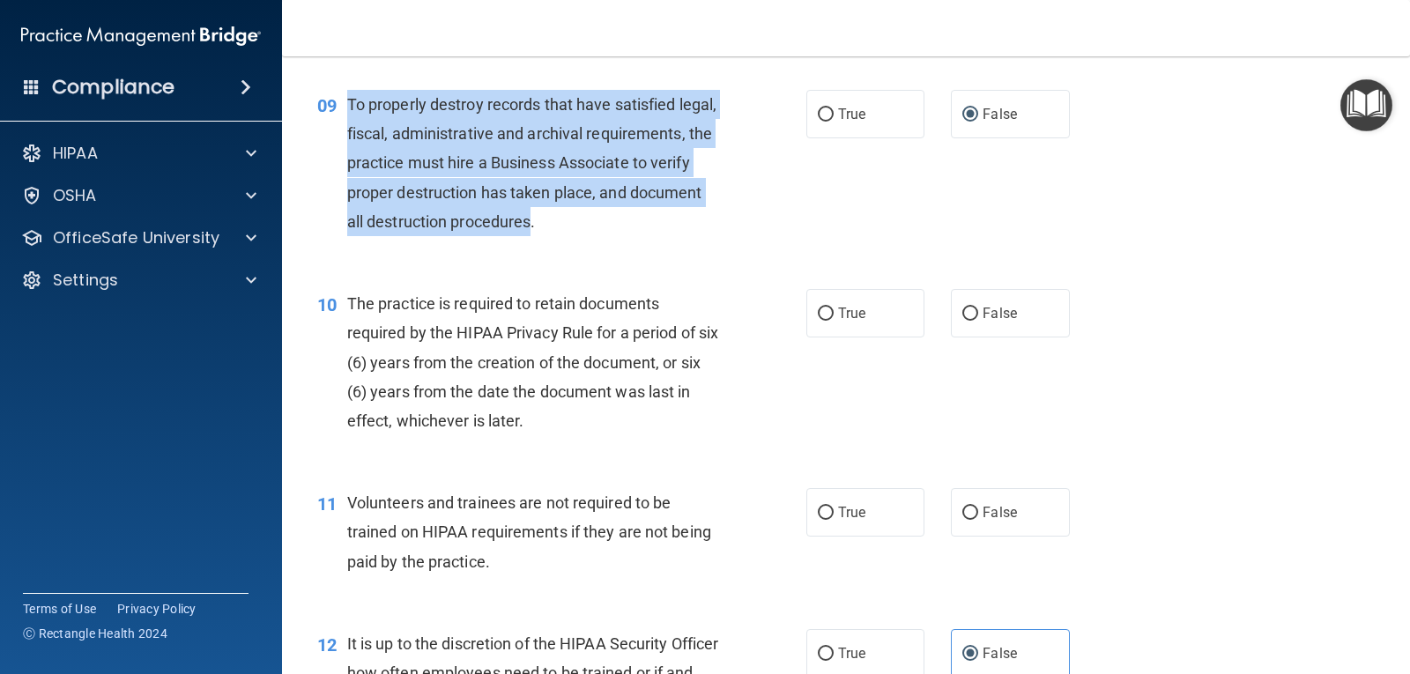
scroll to position [1498, 0]
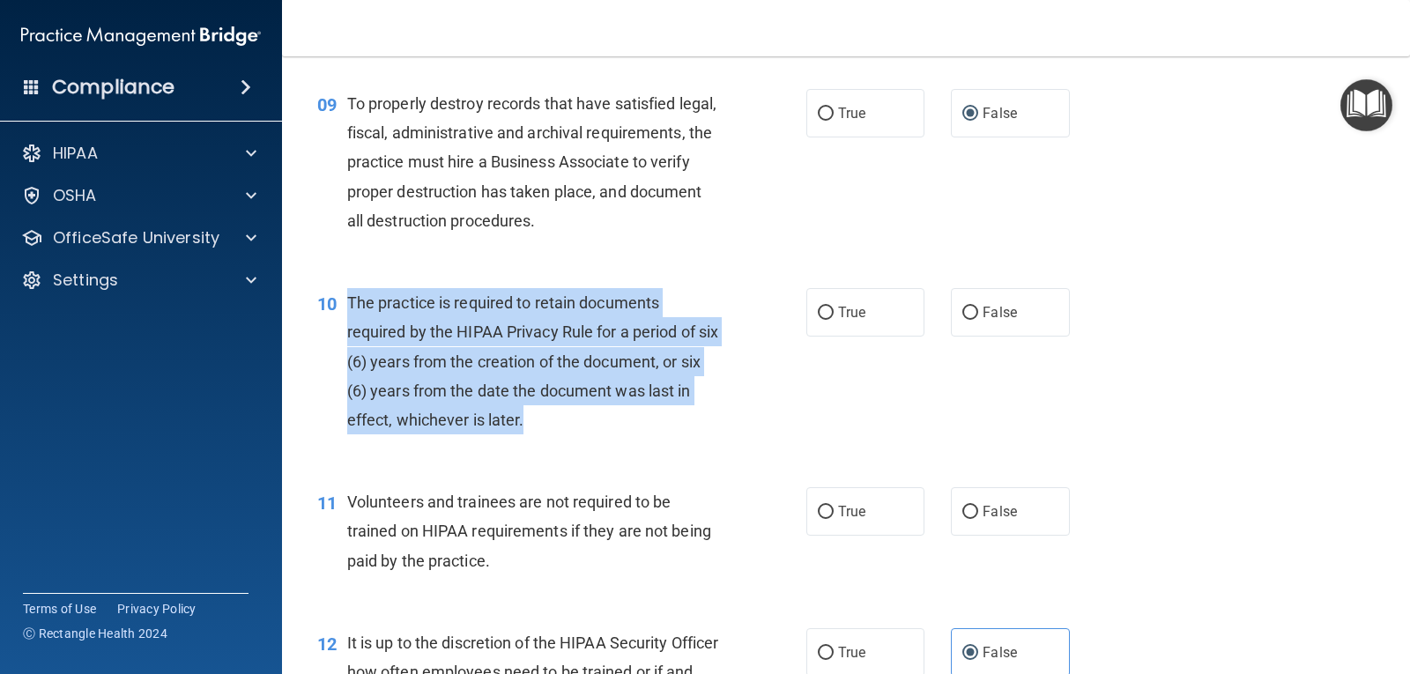
drag, startPoint x: 350, startPoint y: 298, endPoint x: 684, endPoint y: 424, distance: 356.9
click at [684, 424] on div "The practice is required to retain documents required by the HIPAA Privacy Rule…" at bounding box center [540, 361] width 387 height 146
copy span "The practice is required to retain documents required by the HIPAA Privacy Rule…"
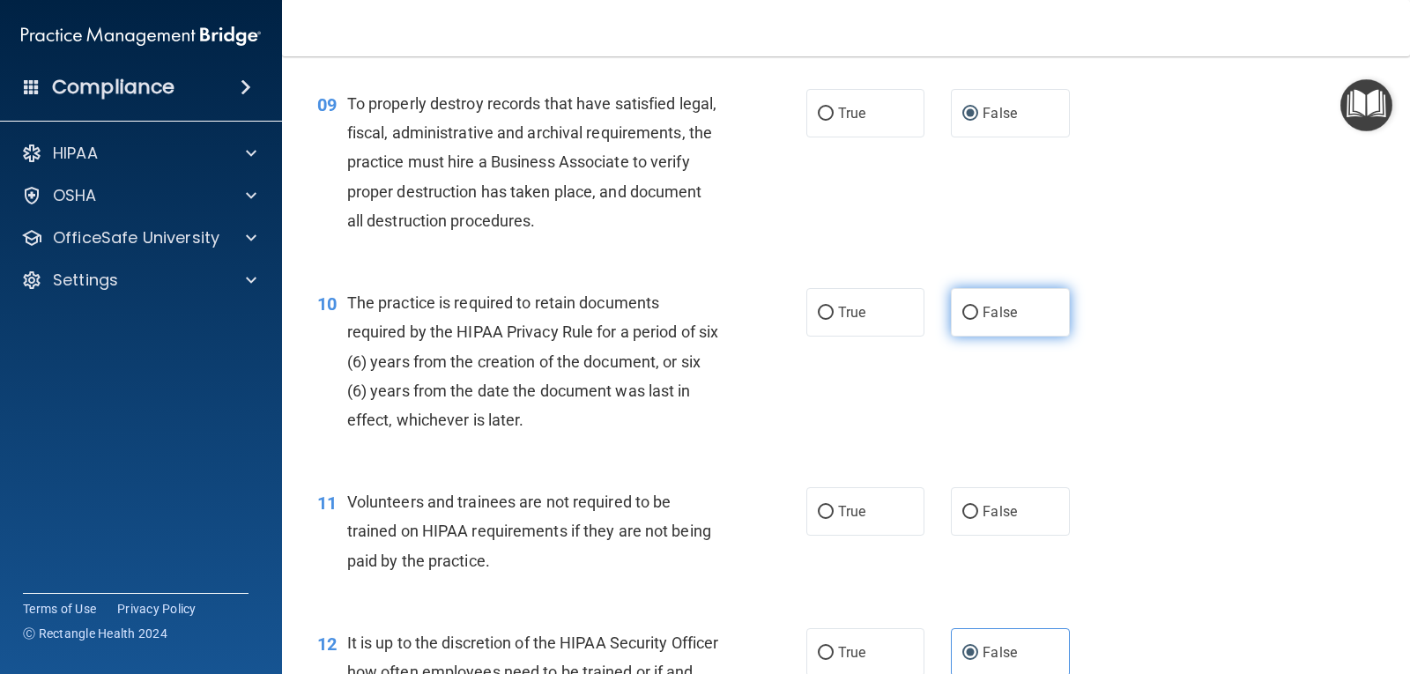
click at [975, 313] on label "False" at bounding box center [1010, 312] width 118 height 48
click at [975, 313] on input "False" at bounding box center [970, 313] width 16 height 13
radio input "true"
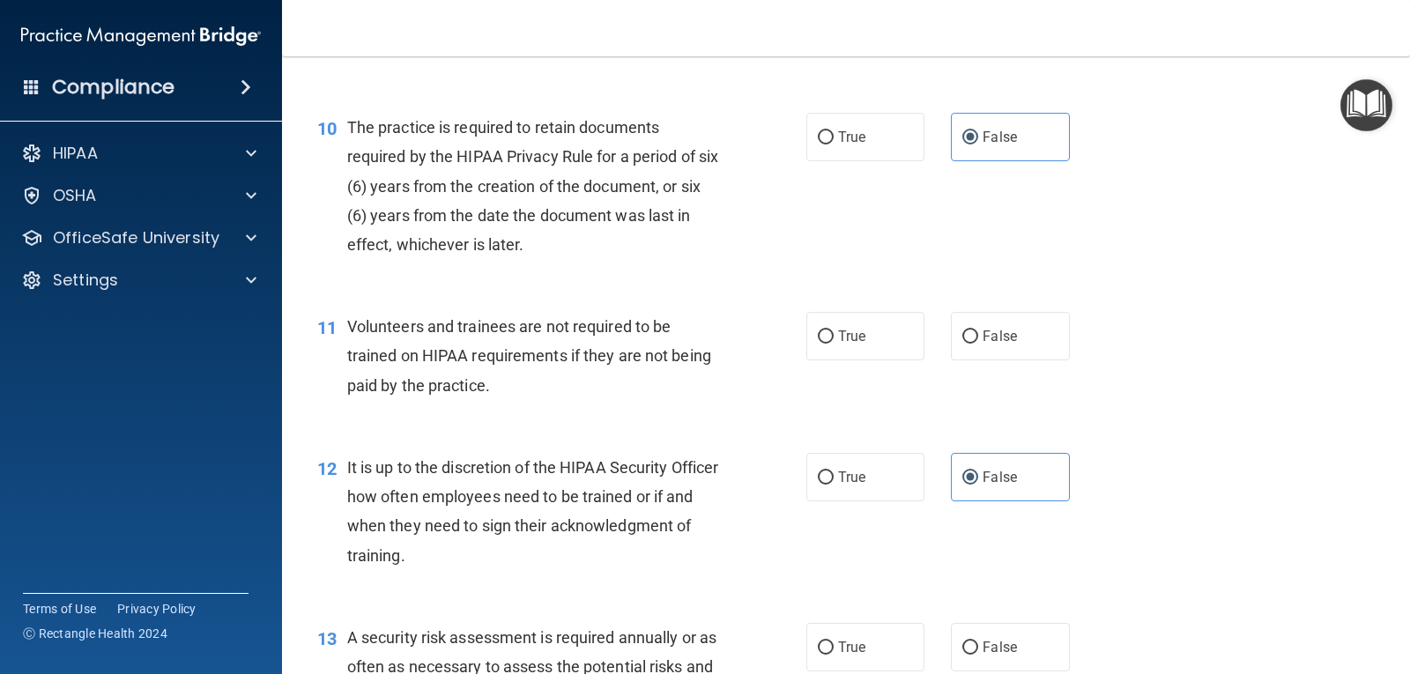
scroll to position [1674, 0]
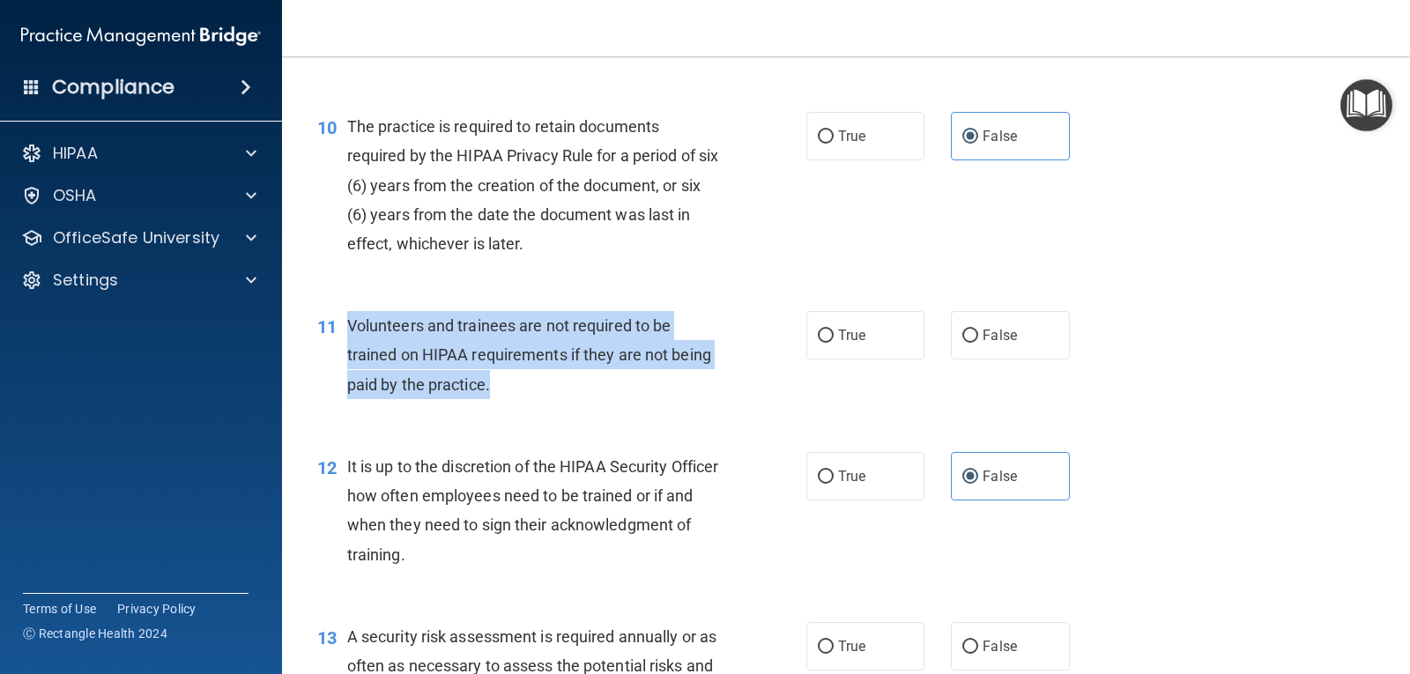
drag, startPoint x: 346, startPoint y: 329, endPoint x: 545, endPoint y: 382, distance: 205.2
click at [545, 382] on div "Volunteers and trainees are not required to be trained on HIPAA requirements if…" at bounding box center [540, 355] width 387 height 88
copy span "Volunteers and trainees are not required to be trained on HIPAA requirements if…"
click at [966, 337] on input "False" at bounding box center [970, 336] width 16 height 13
radio input "true"
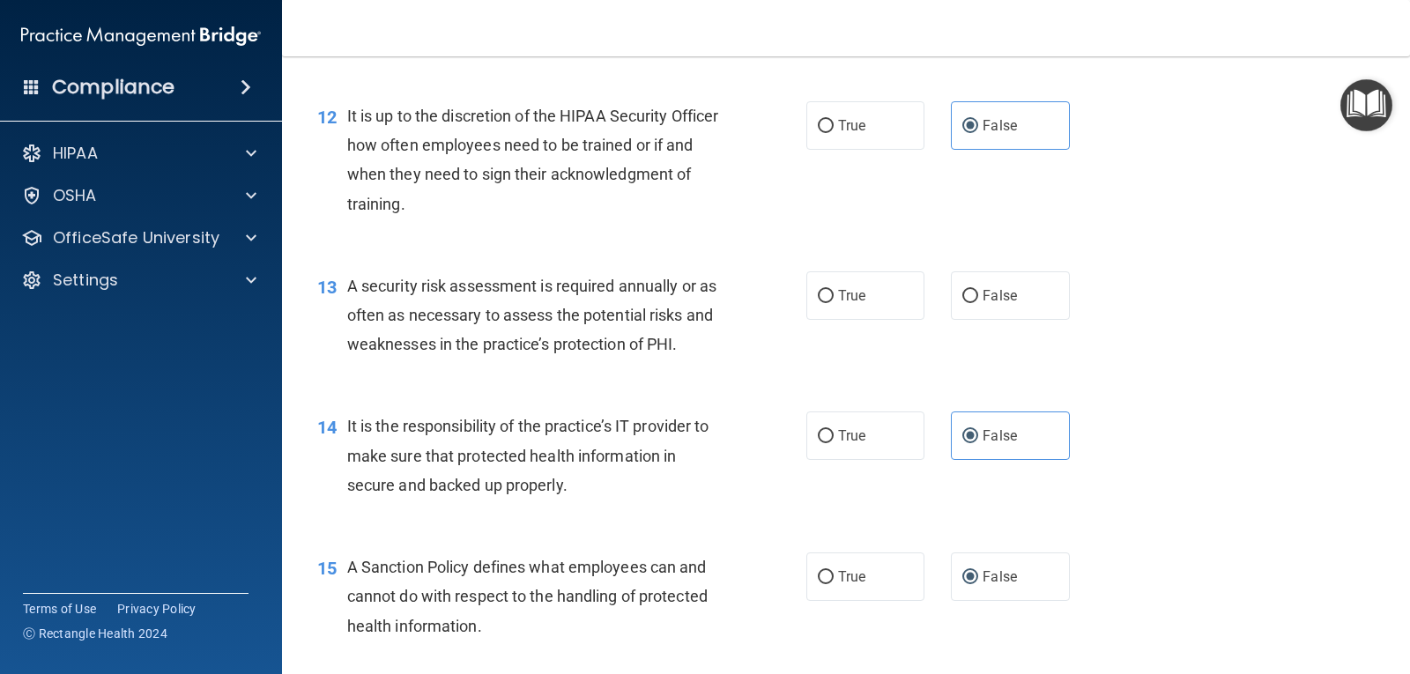
scroll to position [2026, 0]
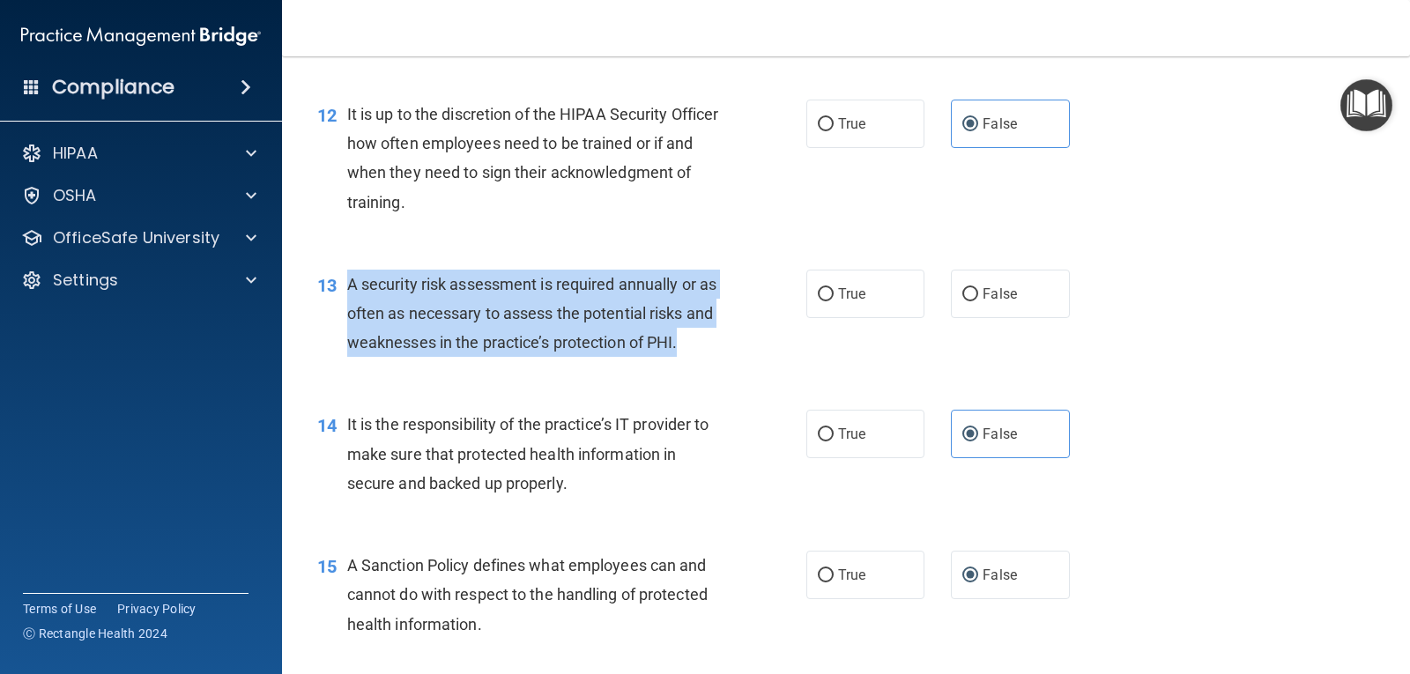
drag, startPoint x: 348, startPoint y: 285, endPoint x: 709, endPoint y: 351, distance: 367.1
click at [709, 351] on span "A security risk assessment is required annually or as often as necessary to ass…" at bounding box center [531, 313] width 369 height 77
copy span "A security risk assessment is required annually or as often as necessary to ass…"
click at [821, 288] on input "True" at bounding box center [826, 294] width 16 height 13
radio input "true"
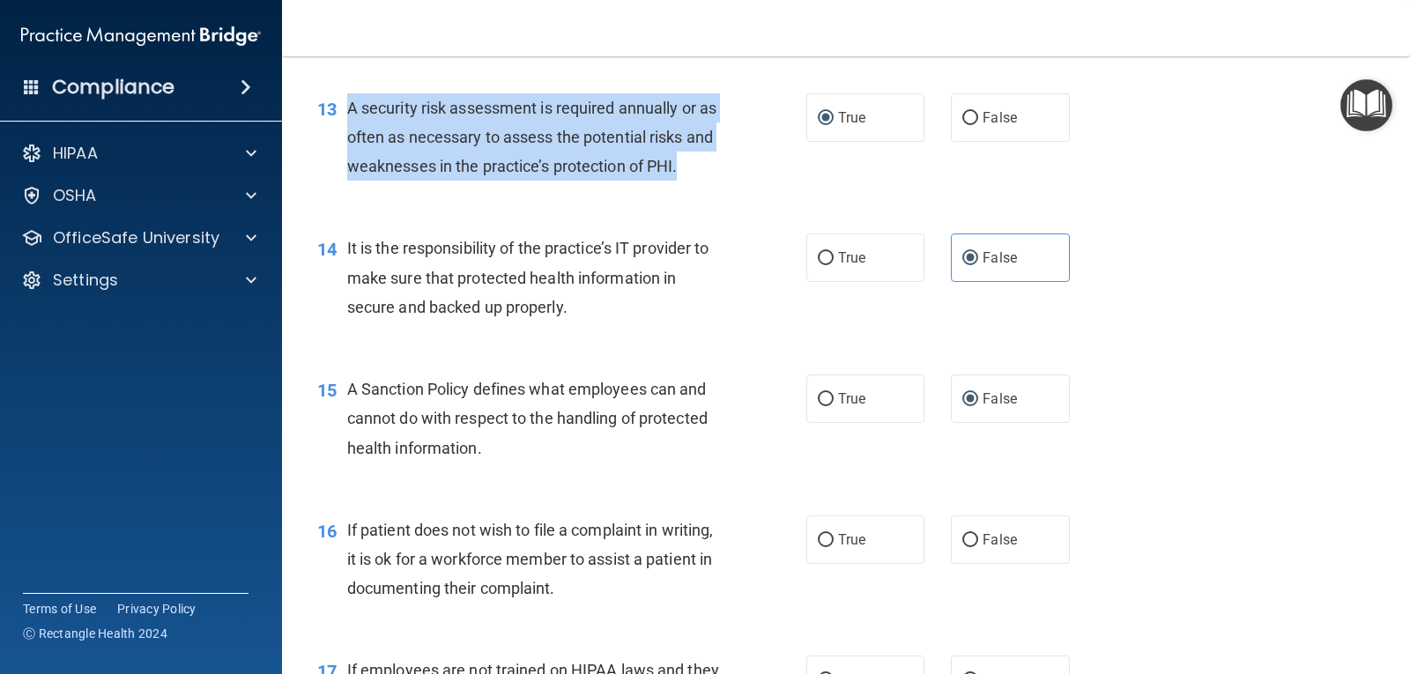
scroll to position [2379, 0]
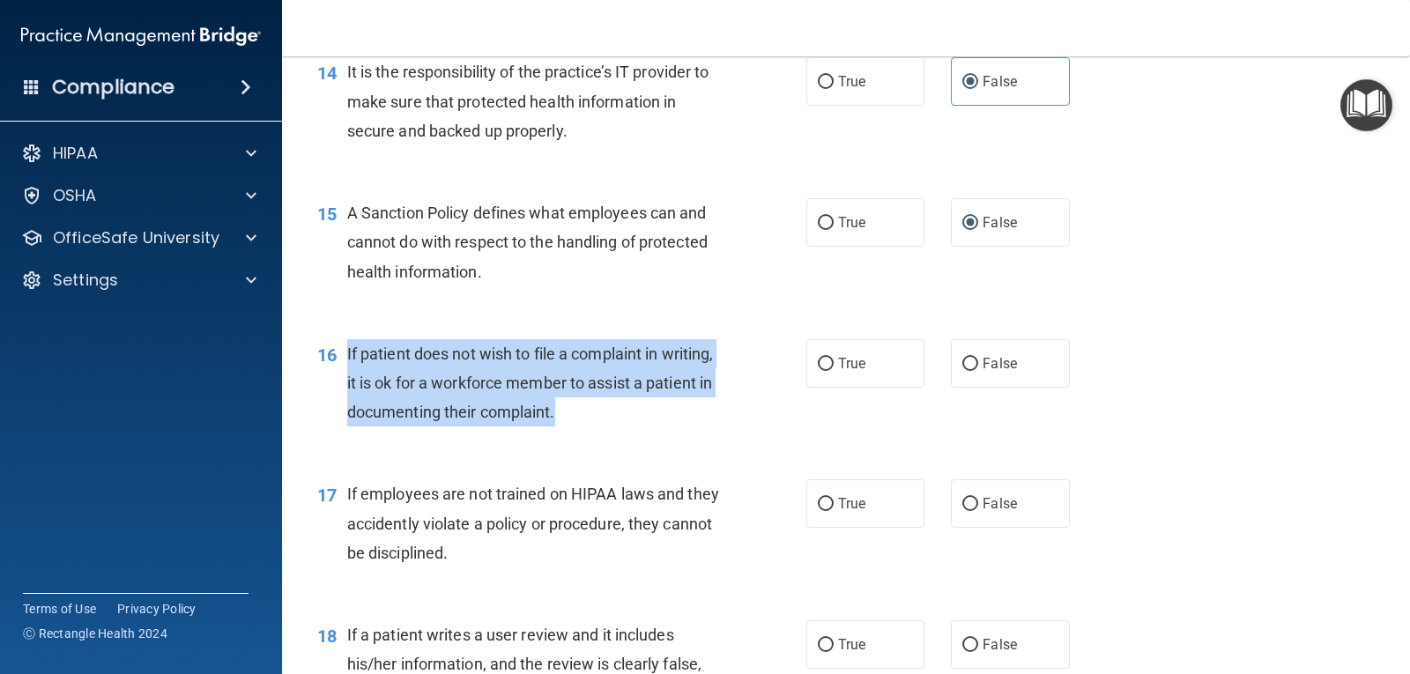
drag, startPoint x: 344, startPoint y: 351, endPoint x: 633, endPoint y: 427, distance: 299.0
click at [633, 427] on div "16 If patient does not wish to file a complaint in writing, it is ok for a work…" at bounding box center [562, 387] width 542 height 97
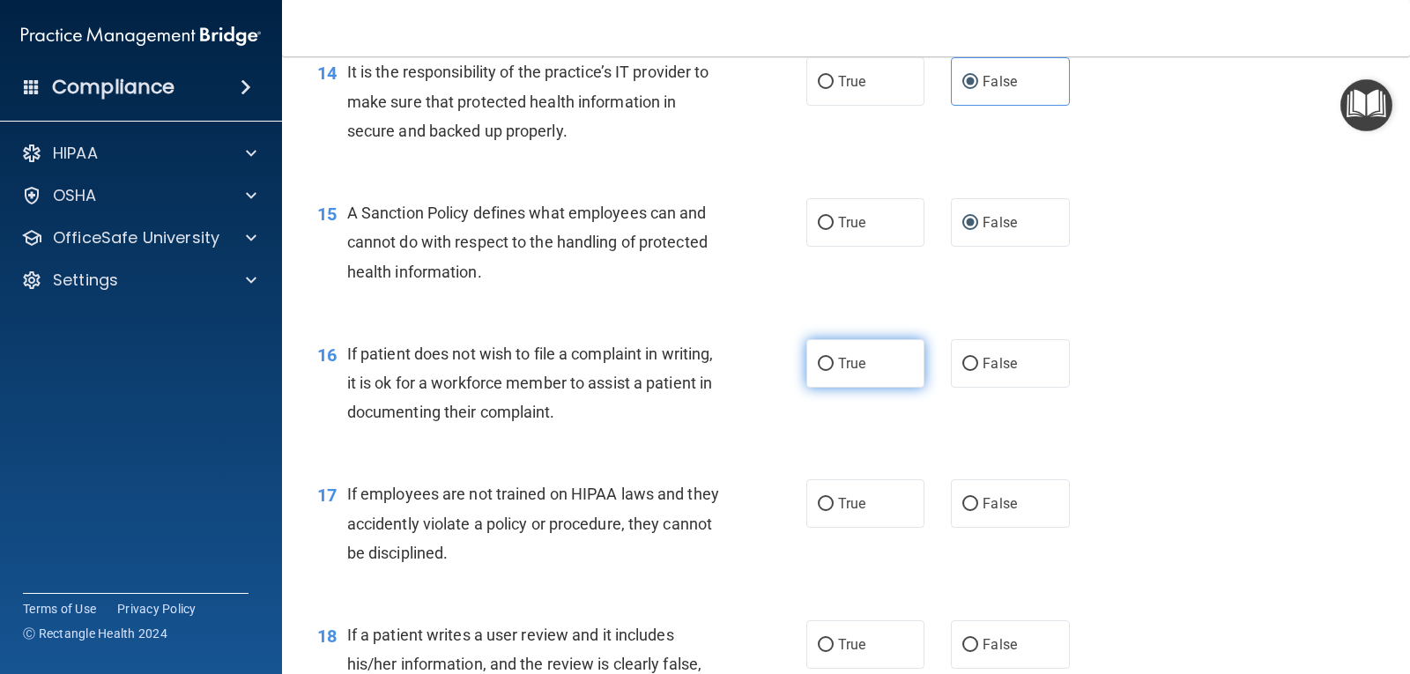
click at [896, 358] on label "True" at bounding box center [865, 363] width 118 height 48
click at [834, 358] on input "True" at bounding box center [826, 364] width 16 height 13
radio input "true"
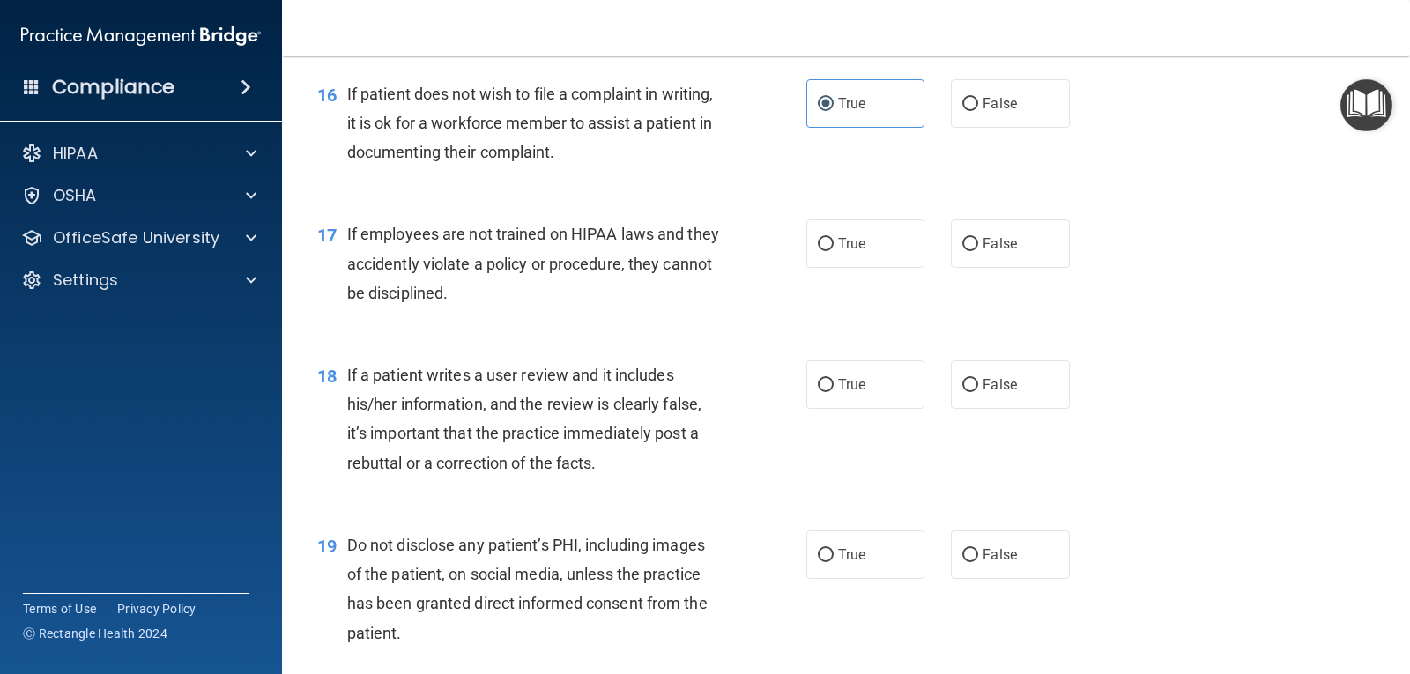
scroll to position [2643, 0]
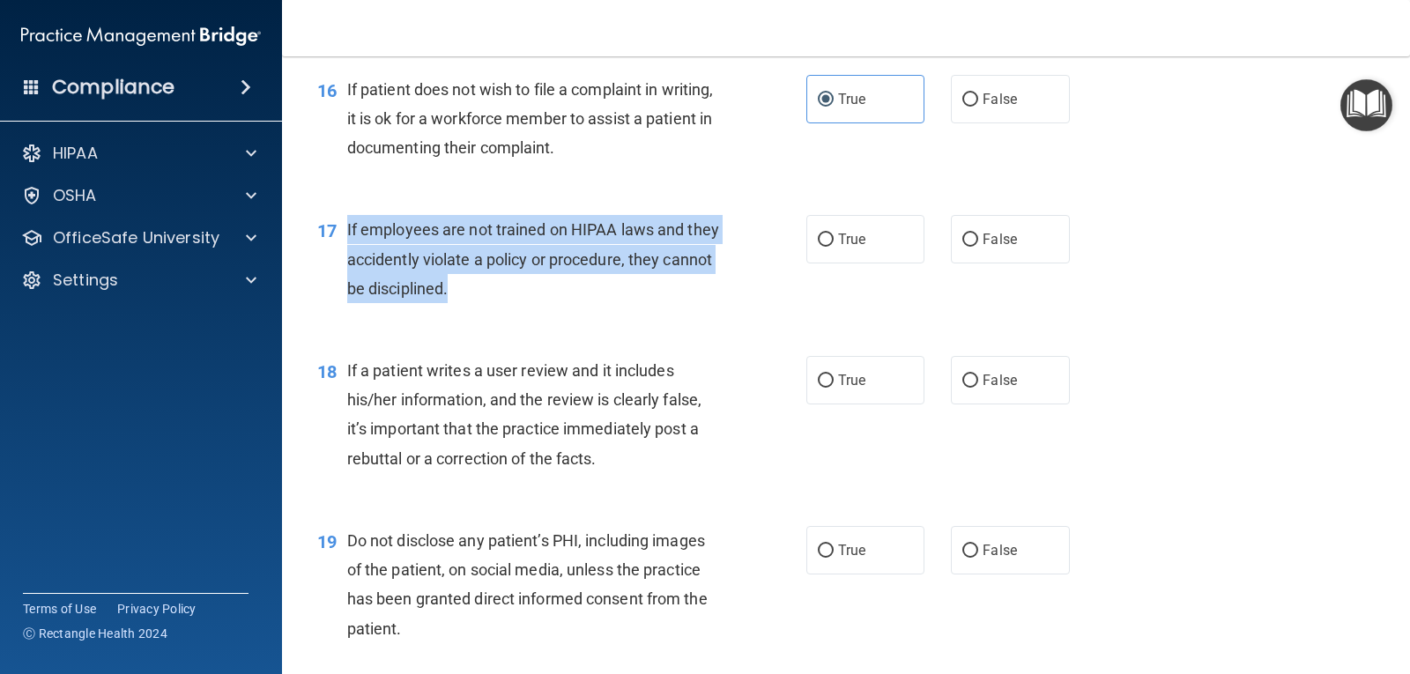
drag, startPoint x: 345, startPoint y: 230, endPoint x: 546, endPoint y: 291, distance: 209.9
click at [546, 291] on div "17 If employees are not trained on HIPAA laws and they accidently violate a pol…" at bounding box center [562, 263] width 542 height 97
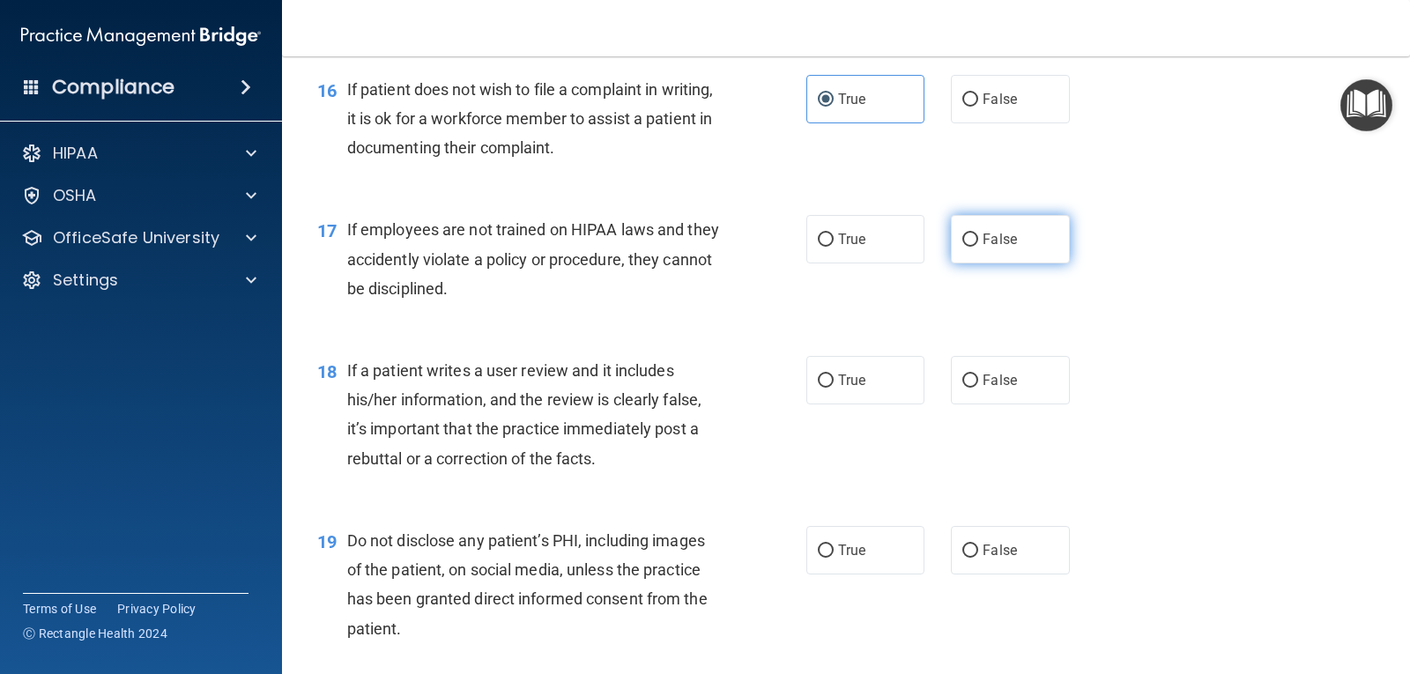
click at [982, 233] on span "False" at bounding box center [999, 239] width 34 height 17
click at [977, 233] on input "False" at bounding box center [970, 239] width 16 height 13
radio input "true"
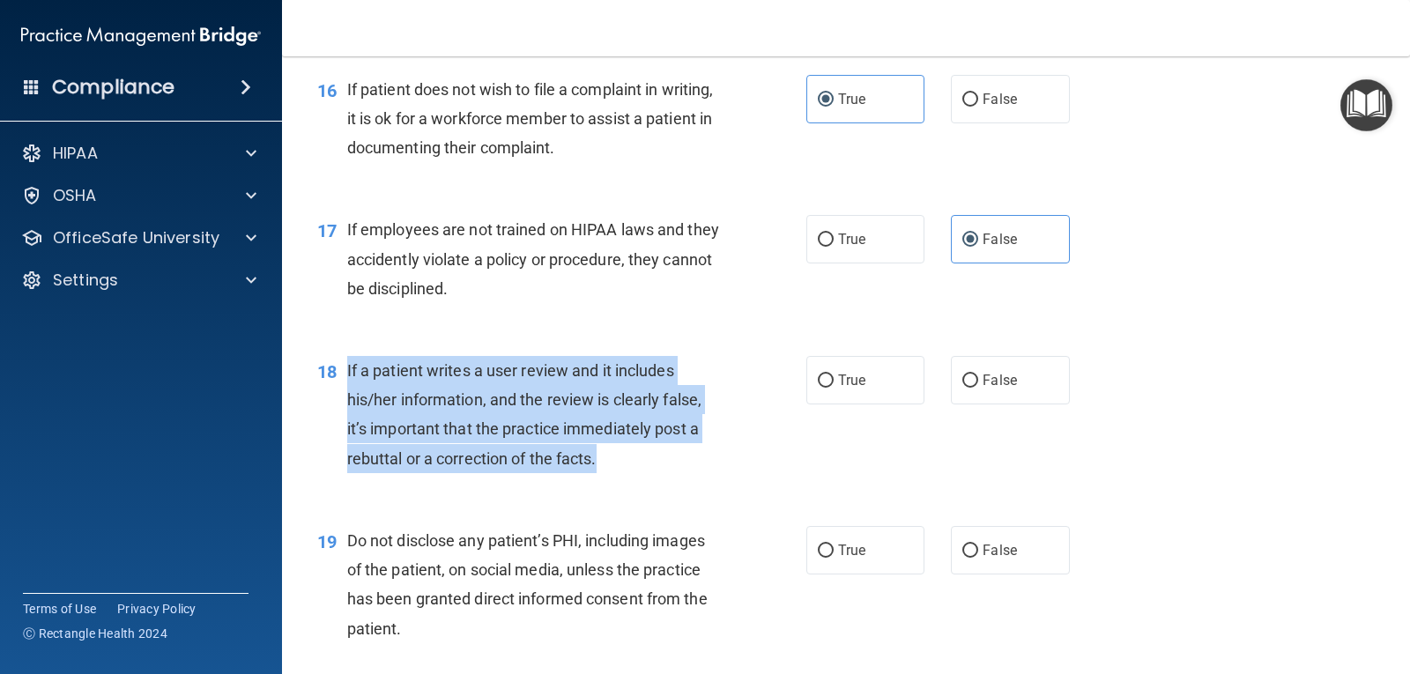
drag, startPoint x: 345, startPoint y: 367, endPoint x: 656, endPoint y: 463, distance: 325.8
click at [656, 463] on div "18 If a patient writes a user review and it includes his/her information, and t…" at bounding box center [562, 419] width 542 height 126
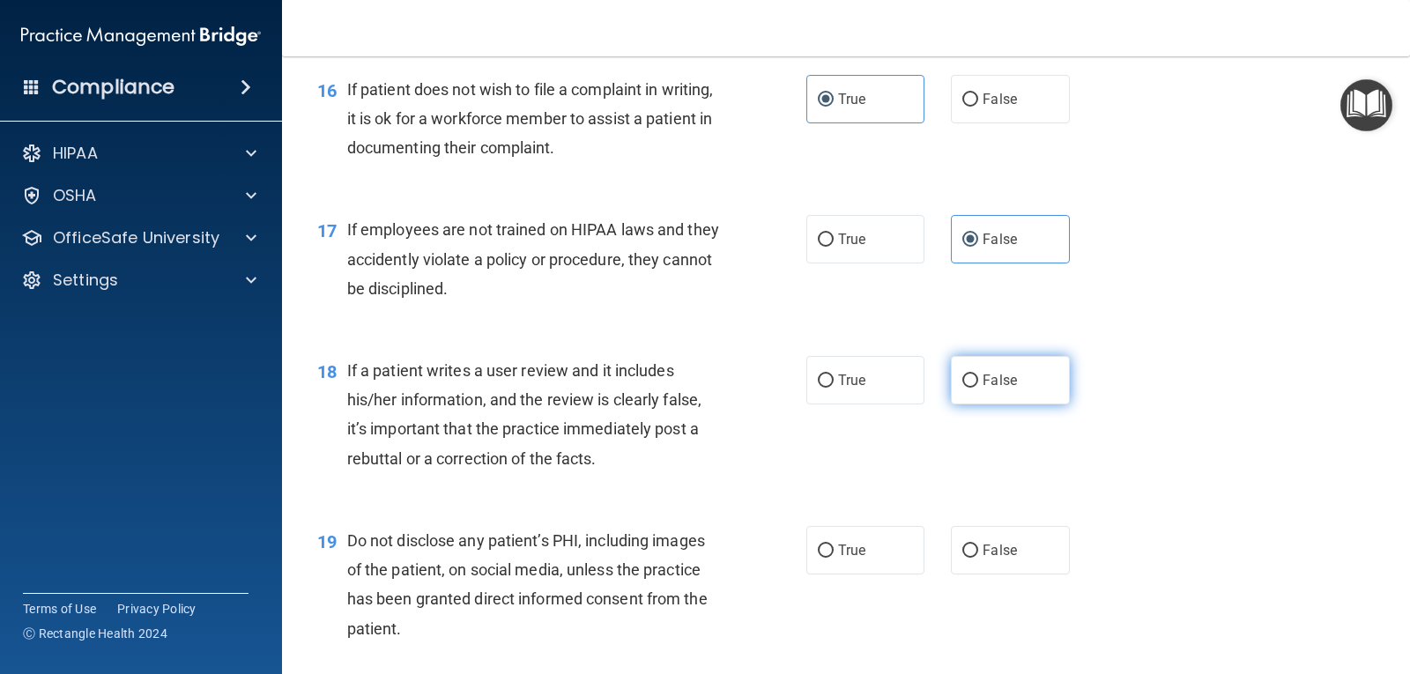
click at [982, 372] on span "False" at bounding box center [999, 380] width 34 height 17
click at [976, 374] on input "False" at bounding box center [970, 380] width 16 height 13
radio input "true"
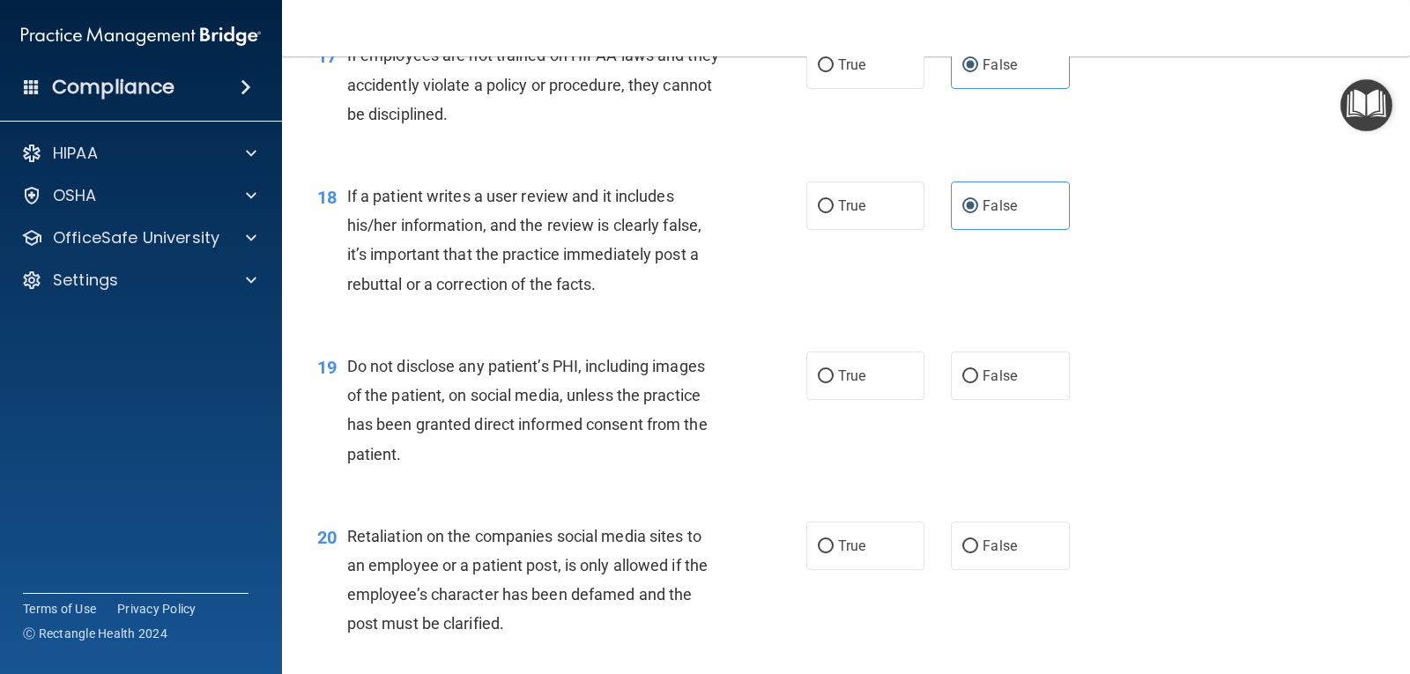
scroll to position [2819, 0]
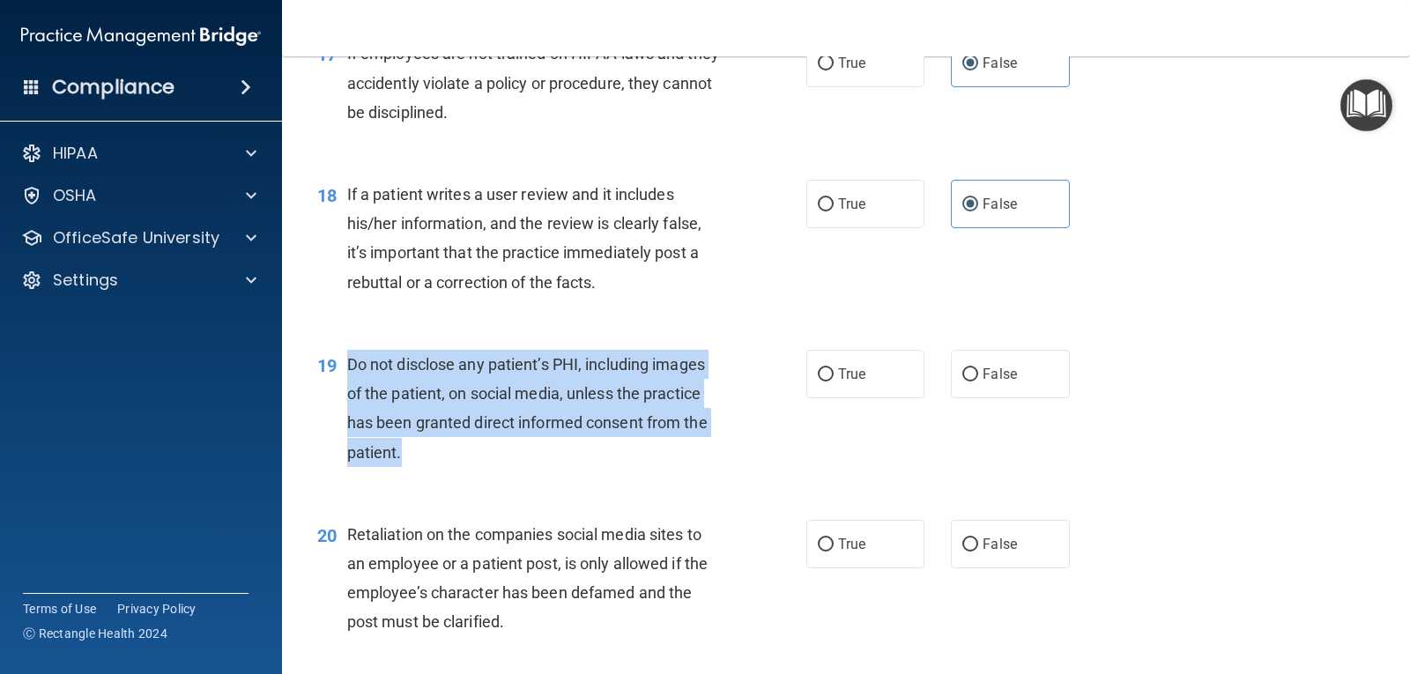
drag, startPoint x: 343, startPoint y: 363, endPoint x: 538, endPoint y: 474, distance: 224.9
click at [538, 474] on div "19 Do not disclose any patient’s PHI, including images of the patient, on socia…" at bounding box center [562, 413] width 542 height 126
click at [819, 370] on input "True" at bounding box center [826, 374] width 16 height 13
radio input "true"
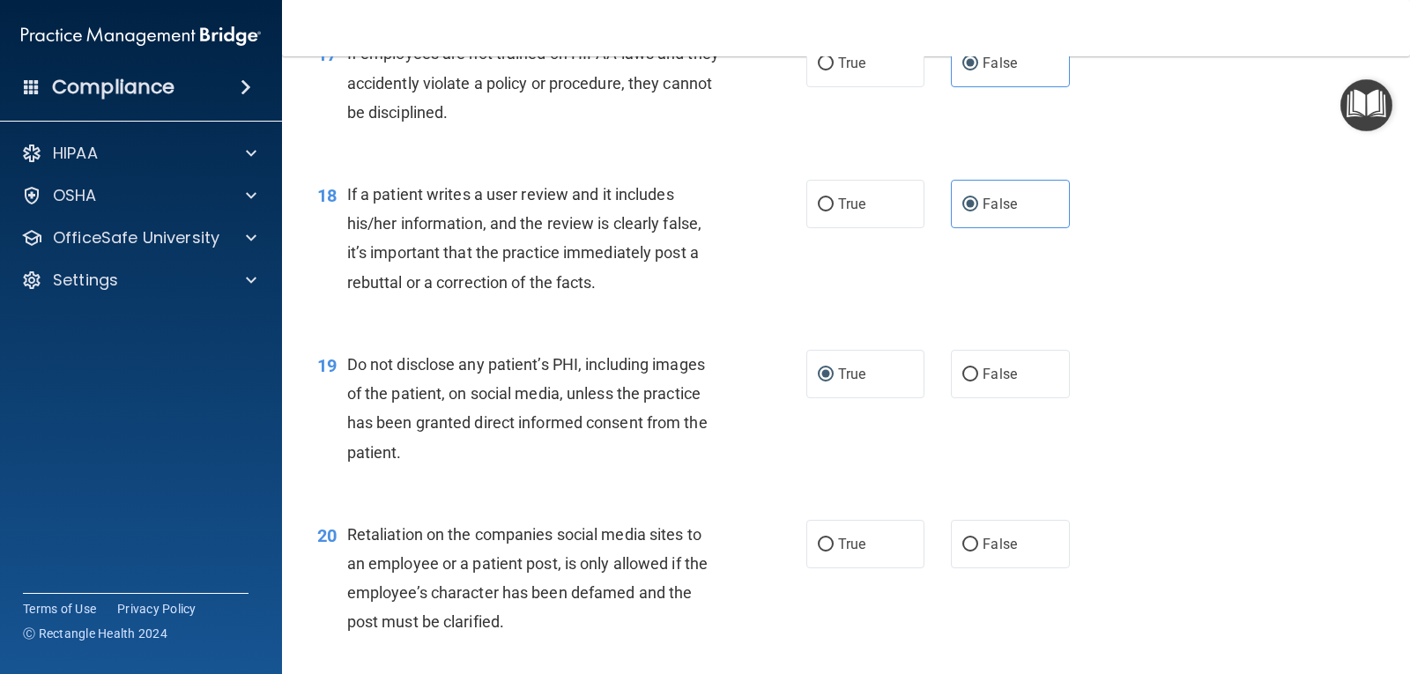
click at [419, 492] on div "19 Do not disclose any patient’s PHI, including images of the patient, on socia…" at bounding box center [846, 413] width 1084 height 170
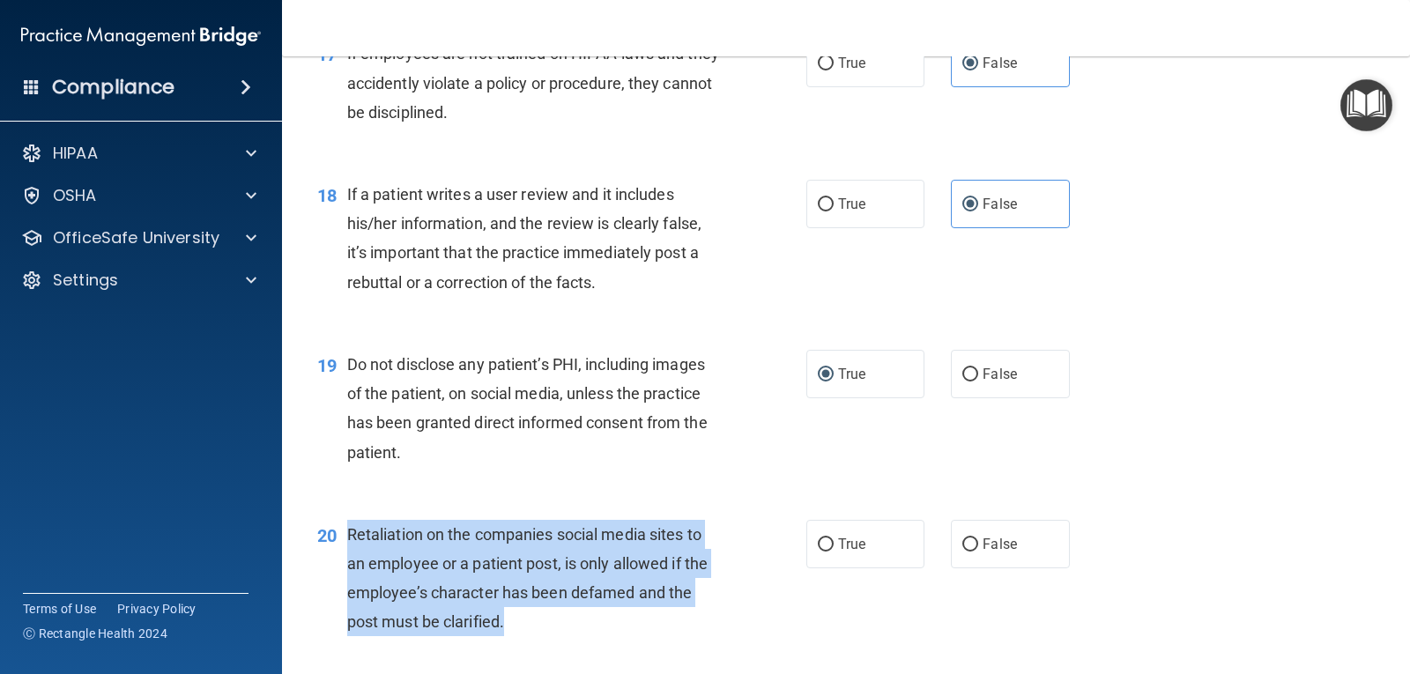
drag, startPoint x: 348, startPoint y: 535, endPoint x: 567, endPoint y: 625, distance: 237.1
click at [567, 625] on div "Retaliation on the companies social media sites to an employee or a patient pos…" at bounding box center [540, 578] width 387 height 117
click at [962, 547] on input "False" at bounding box center [970, 544] width 16 height 13
radio input "true"
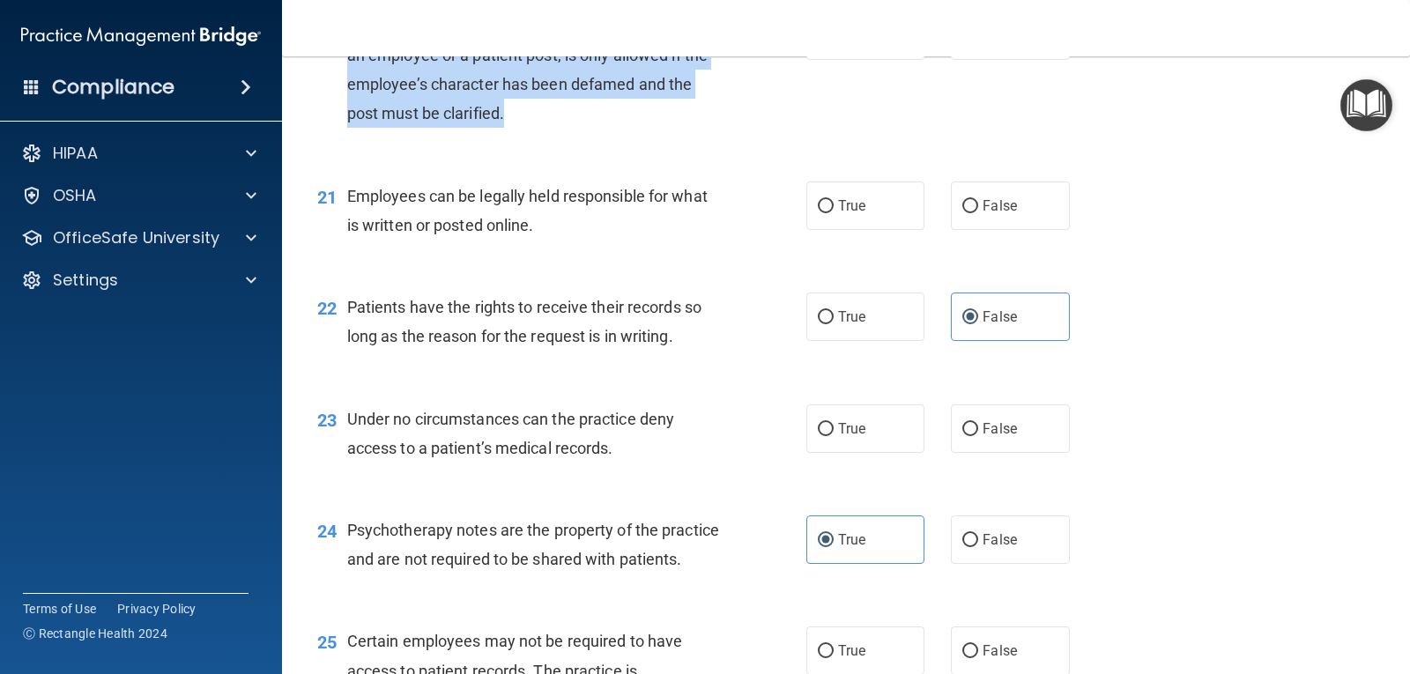
scroll to position [3348, 0]
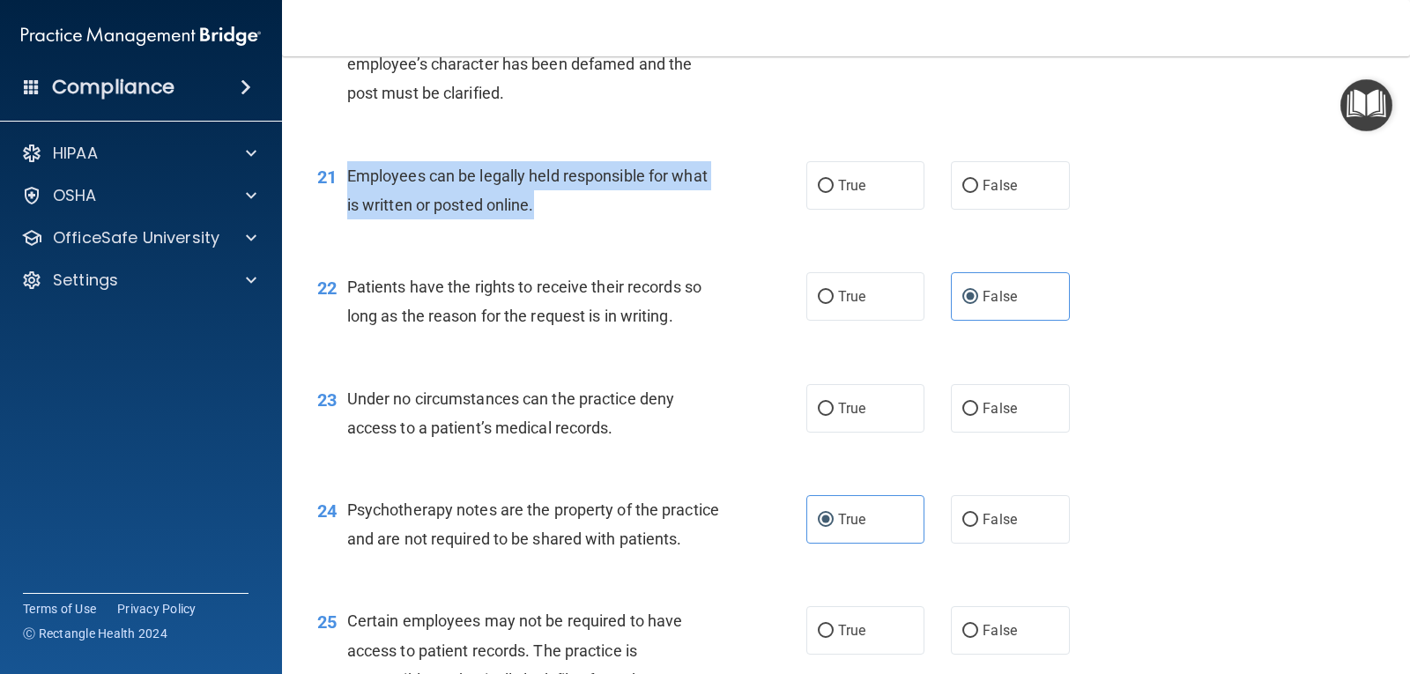
drag, startPoint x: 346, startPoint y: 177, endPoint x: 556, endPoint y: 222, distance: 214.5
click at [556, 222] on div "21 Employees can be legally held responsible for what is written or posted onli…" at bounding box center [562, 194] width 542 height 67
click at [967, 404] on input "False" at bounding box center [970, 409] width 16 height 13
radio input "true"
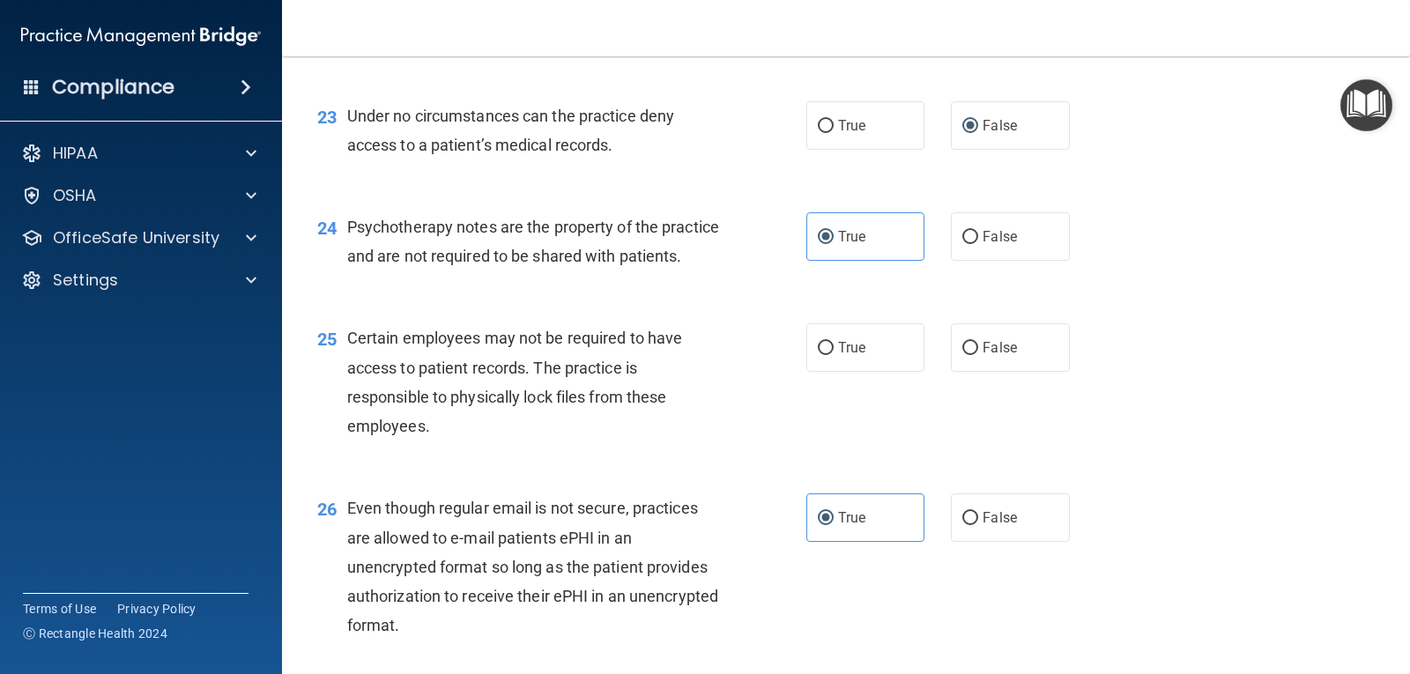
scroll to position [3877, 0]
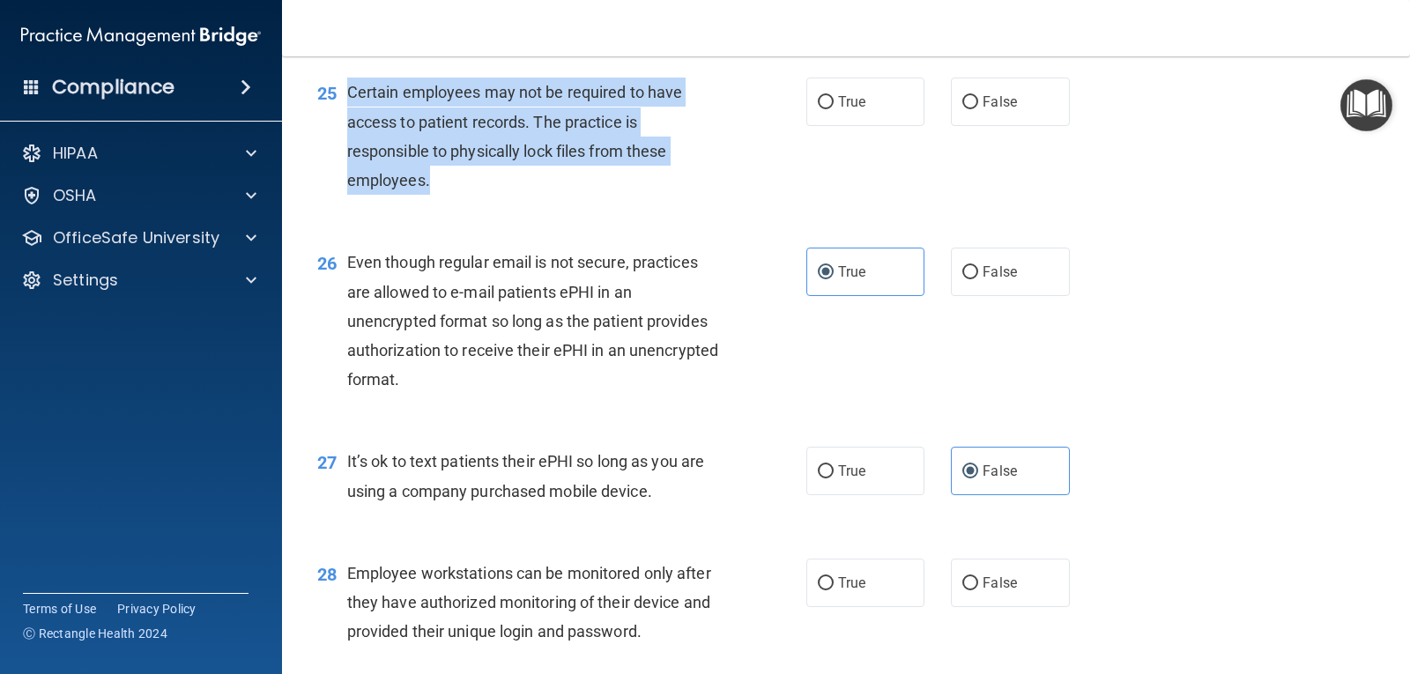
drag, startPoint x: 342, startPoint y: 122, endPoint x: 478, endPoint y: 225, distance: 171.1
click at [478, 204] on div "25 Certain employees may not be required to have access to patient records. The…" at bounding box center [562, 141] width 542 height 126
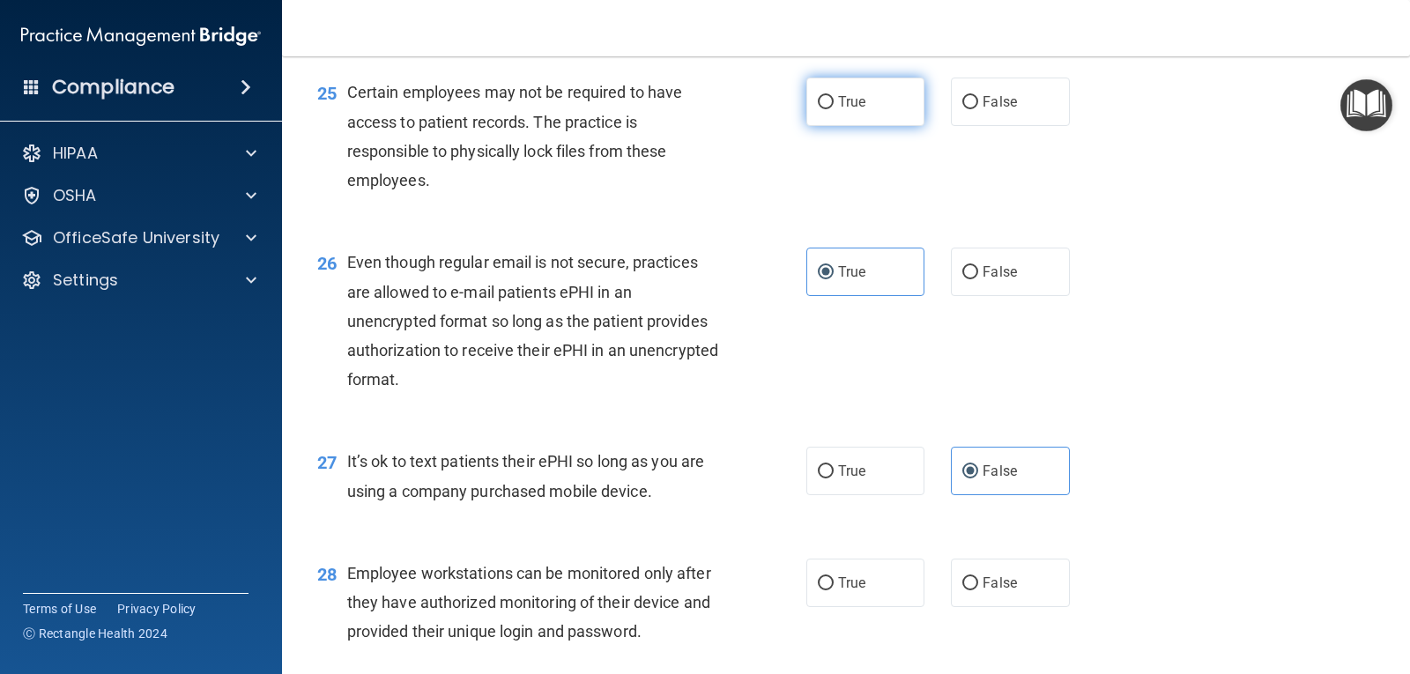
click at [838, 110] on span "True" at bounding box center [851, 101] width 27 height 17
click at [832, 109] on input "True" at bounding box center [826, 102] width 16 height 13
radio input "true"
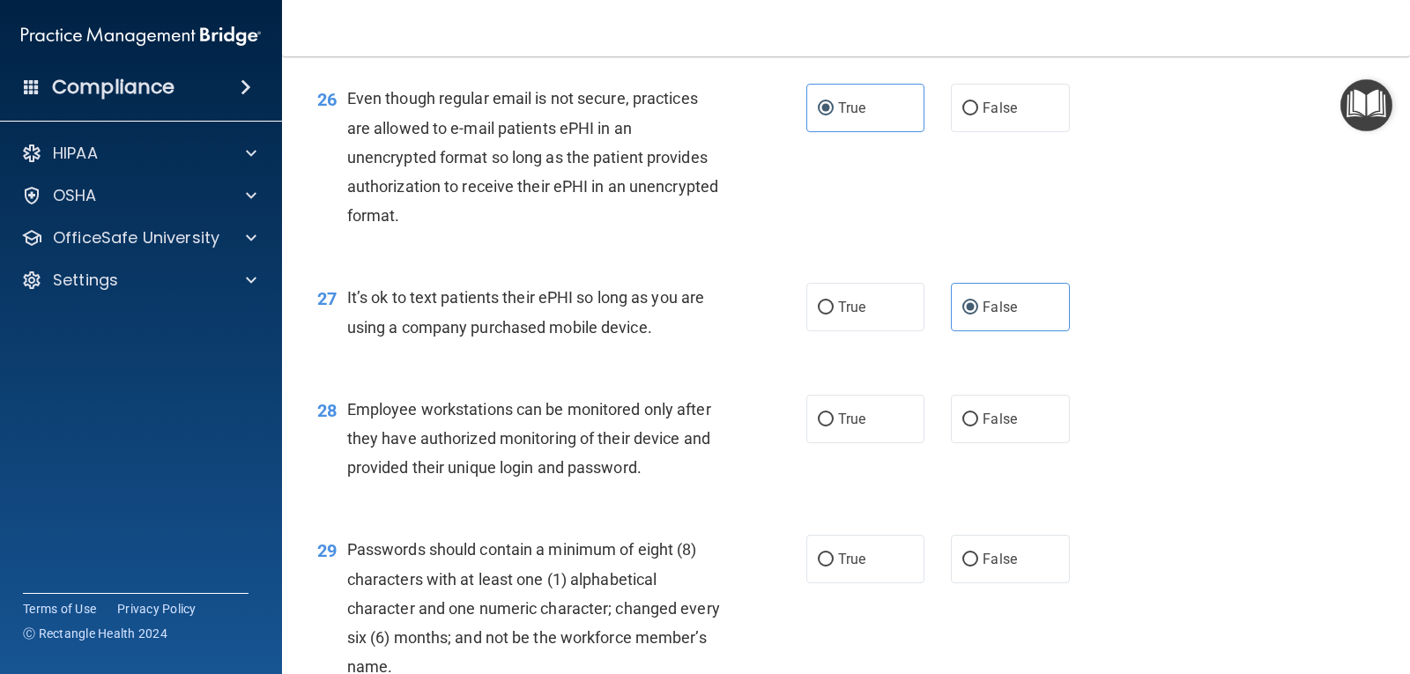
scroll to position [4229, 0]
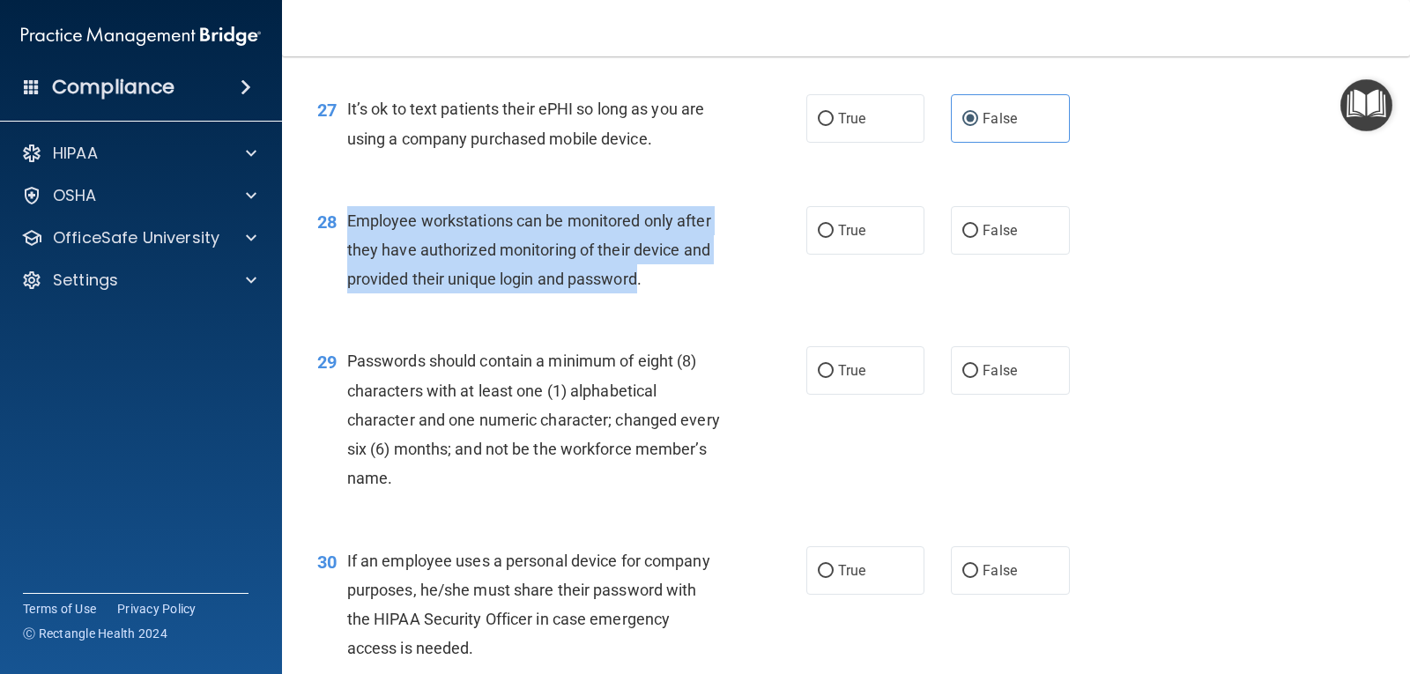
drag, startPoint x: 348, startPoint y: 248, endPoint x: 641, endPoint y: 300, distance: 297.3
click at [641, 288] on span "Employee workstations can be monitored only after they have authorized monitori…" at bounding box center [529, 249] width 364 height 77
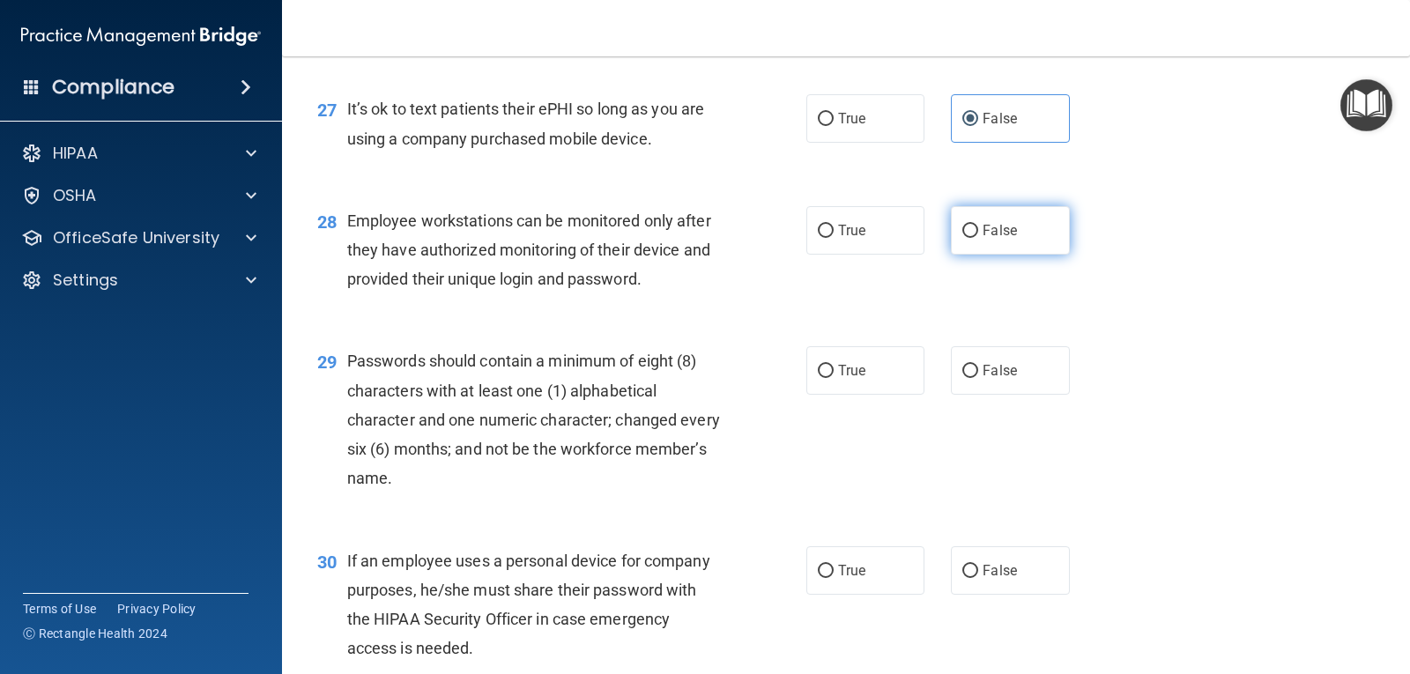
click at [964, 255] on label "False" at bounding box center [1010, 230] width 118 height 48
click at [964, 238] on input "False" at bounding box center [970, 231] width 16 height 13
radio input "true"
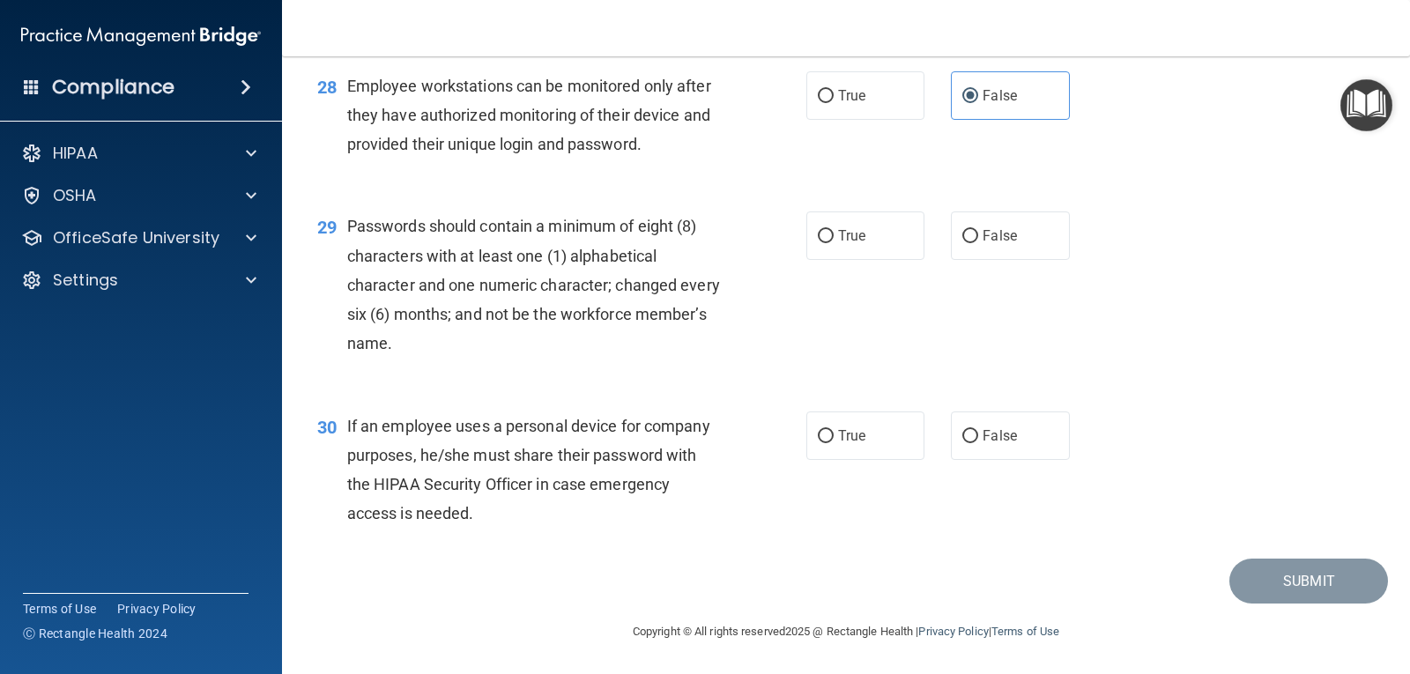
scroll to position [4393, 0]
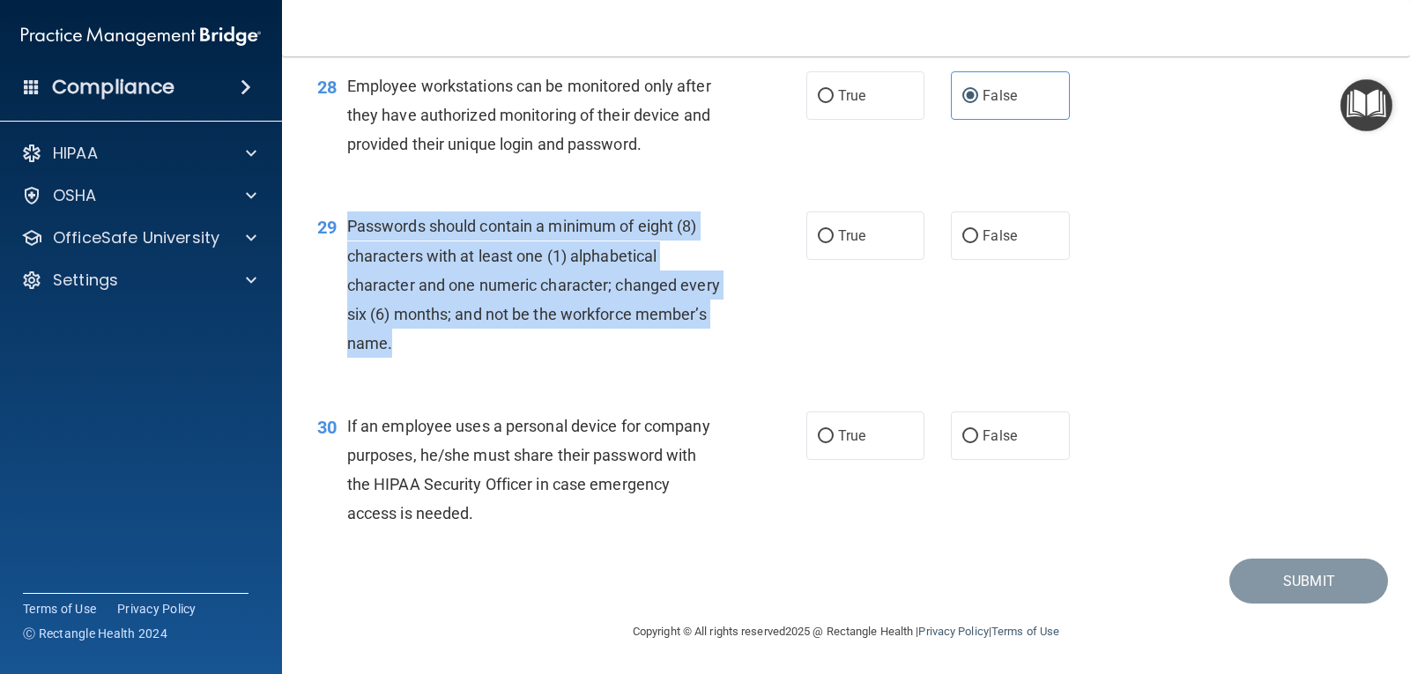
drag, startPoint x: 346, startPoint y: 228, endPoint x: 501, endPoint y: 359, distance: 202.6
click at [501, 359] on div "29 Passwords should contain a minimum of eight (8) characters with at least one…" at bounding box center [562, 288] width 542 height 155
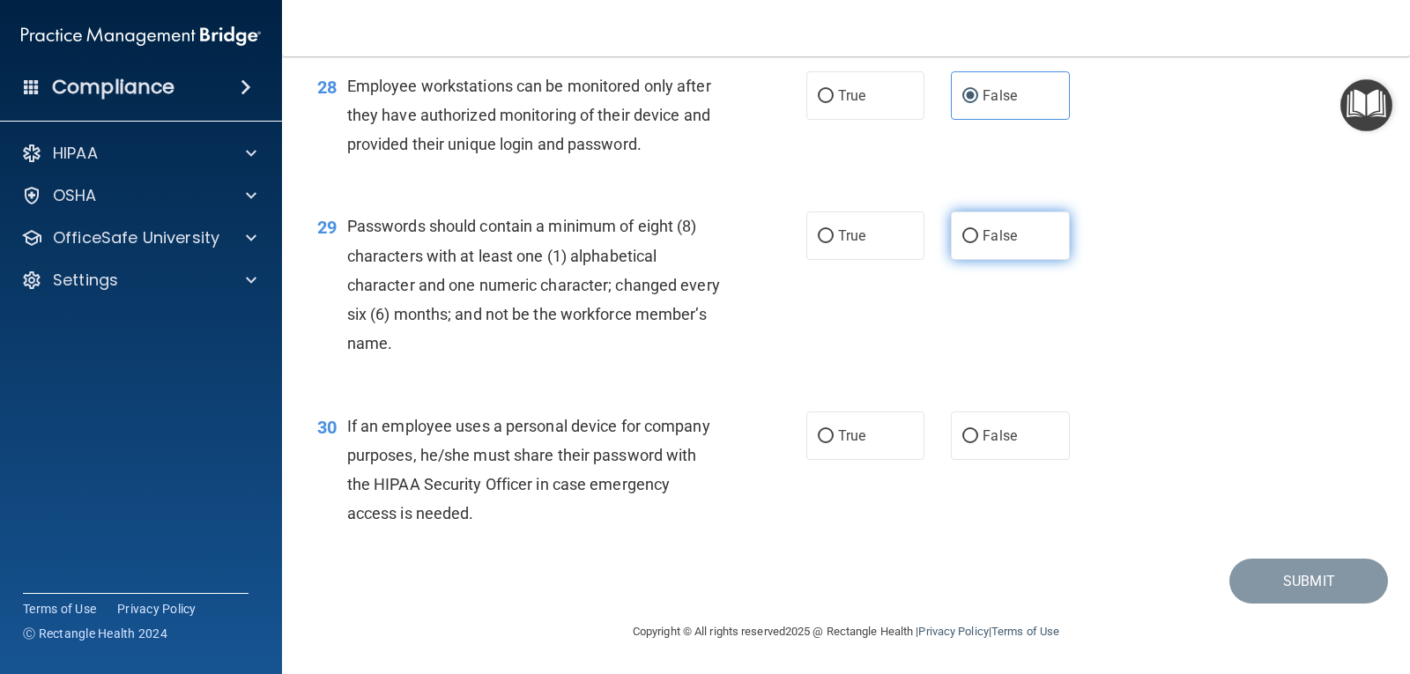
click at [982, 238] on span "False" at bounding box center [999, 235] width 34 height 17
click at [978, 238] on input "False" at bounding box center [970, 236] width 16 height 13
radio input "true"
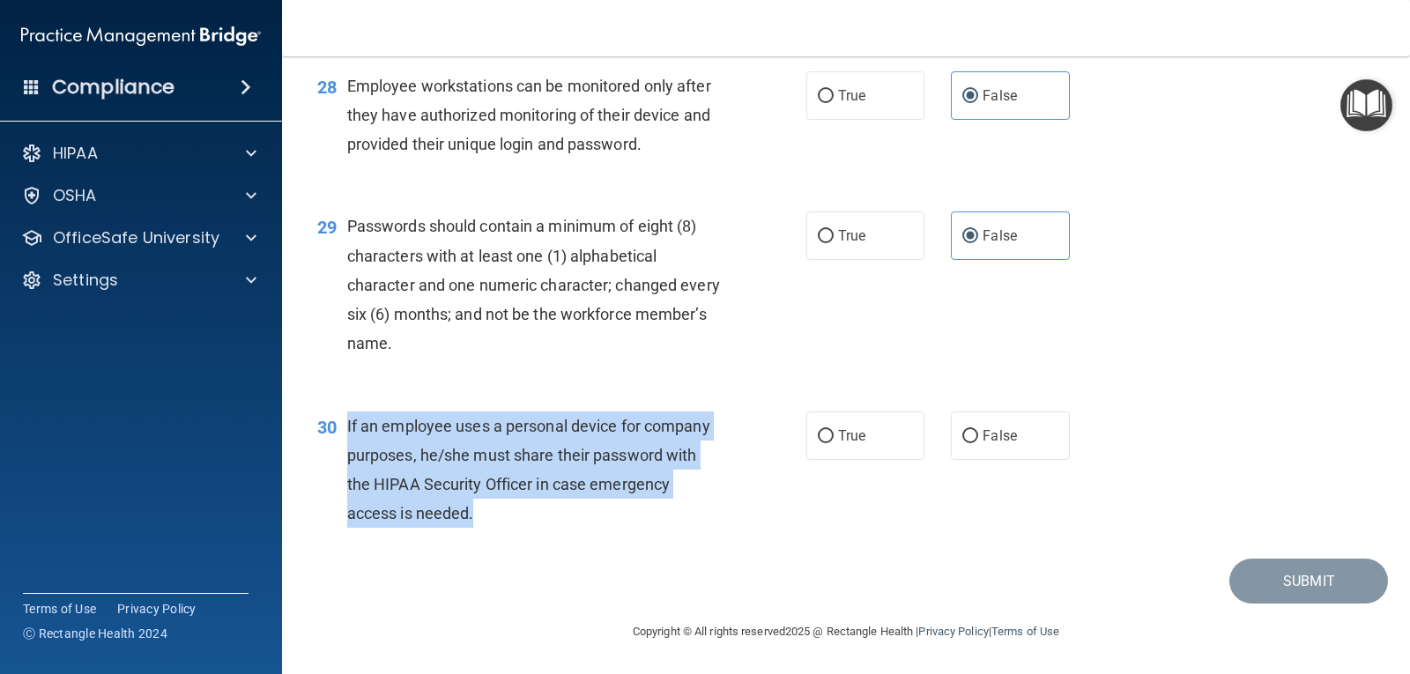
drag, startPoint x: 342, startPoint y: 423, endPoint x: 506, endPoint y: 529, distance: 195.0
click at [506, 529] on div "30 If an employee uses a personal device for company purposes, he/she must shar…" at bounding box center [562, 474] width 542 height 126
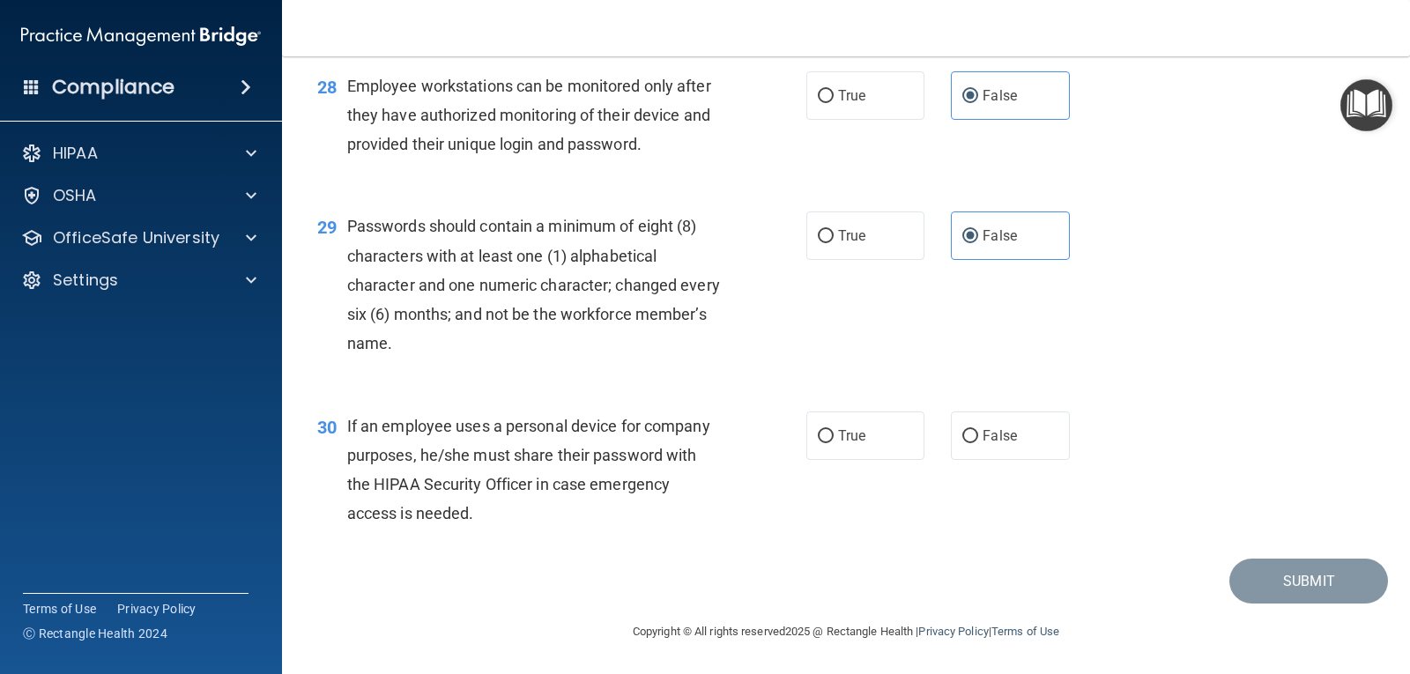
drag, startPoint x: 421, startPoint y: 397, endPoint x: 352, endPoint y: 439, distance: 80.2
click at [352, 439] on div "If an employee uses a personal device for company purposes, he/she must share t…" at bounding box center [540, 469] width 387 height 117
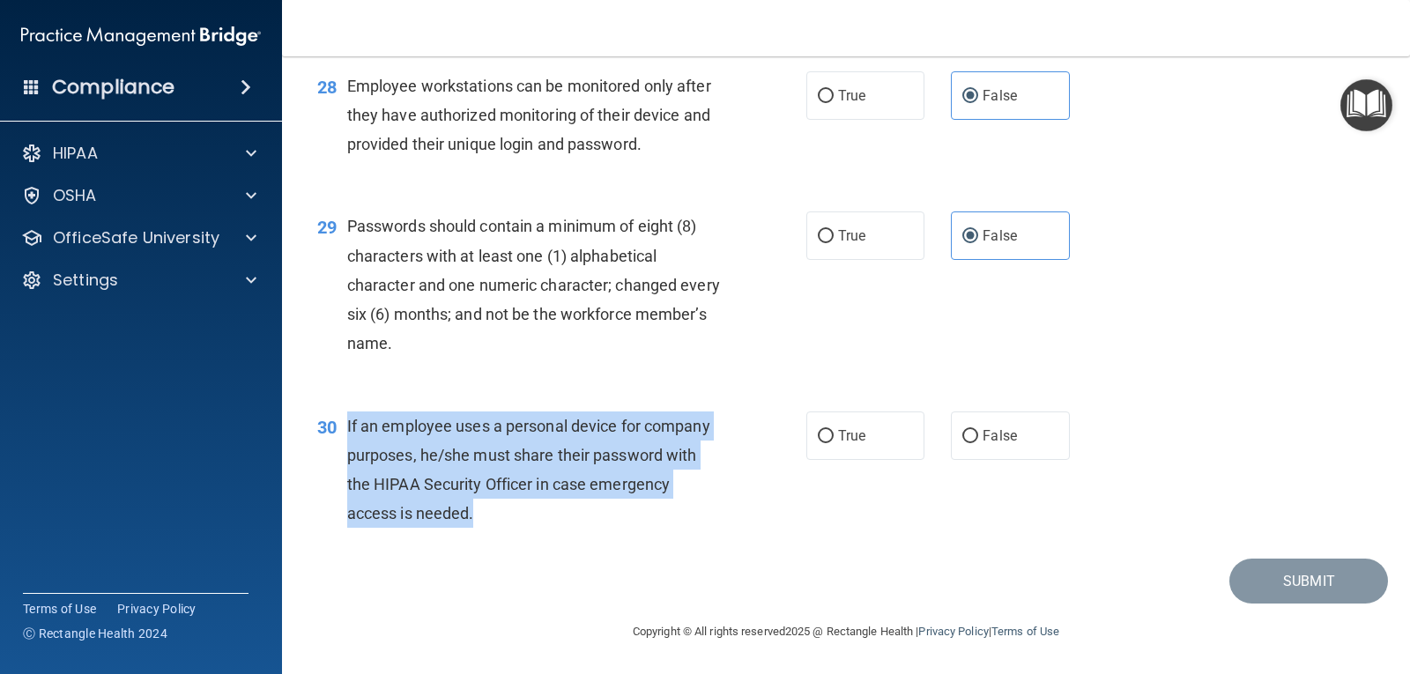
drag, startPoint x: 348, startPoint y: 421, endPoint x: 573, endPoint y: 522, distance: 246.5
click at [573, 522] on div "If an employee uses a personal device for company purposes, he/she must share t…" at bounding box center [540, 469] width 387 height 117
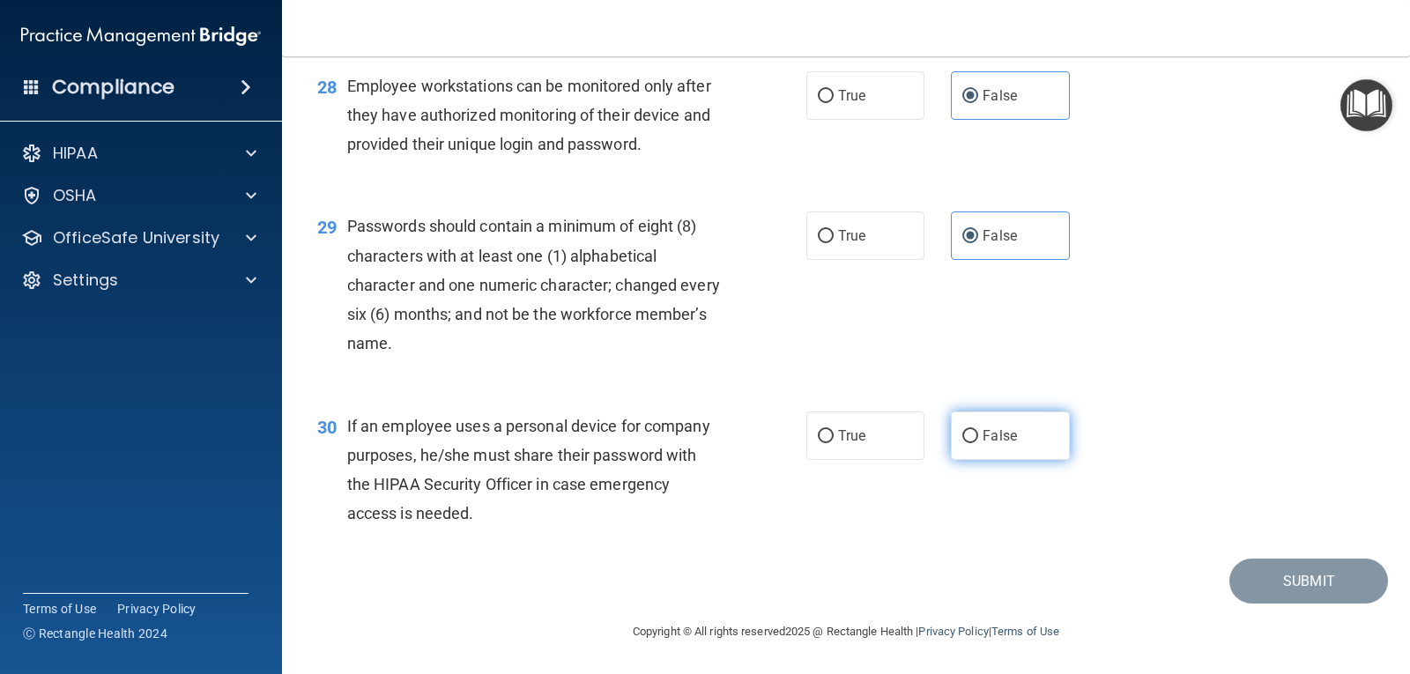
click at [988, 430] on span "False" at bounding box center [999, 435] width 34 height 17
click at [978, 430] on input "False" at bounding box center [970, 436] width 16 height 13
radio input "true"
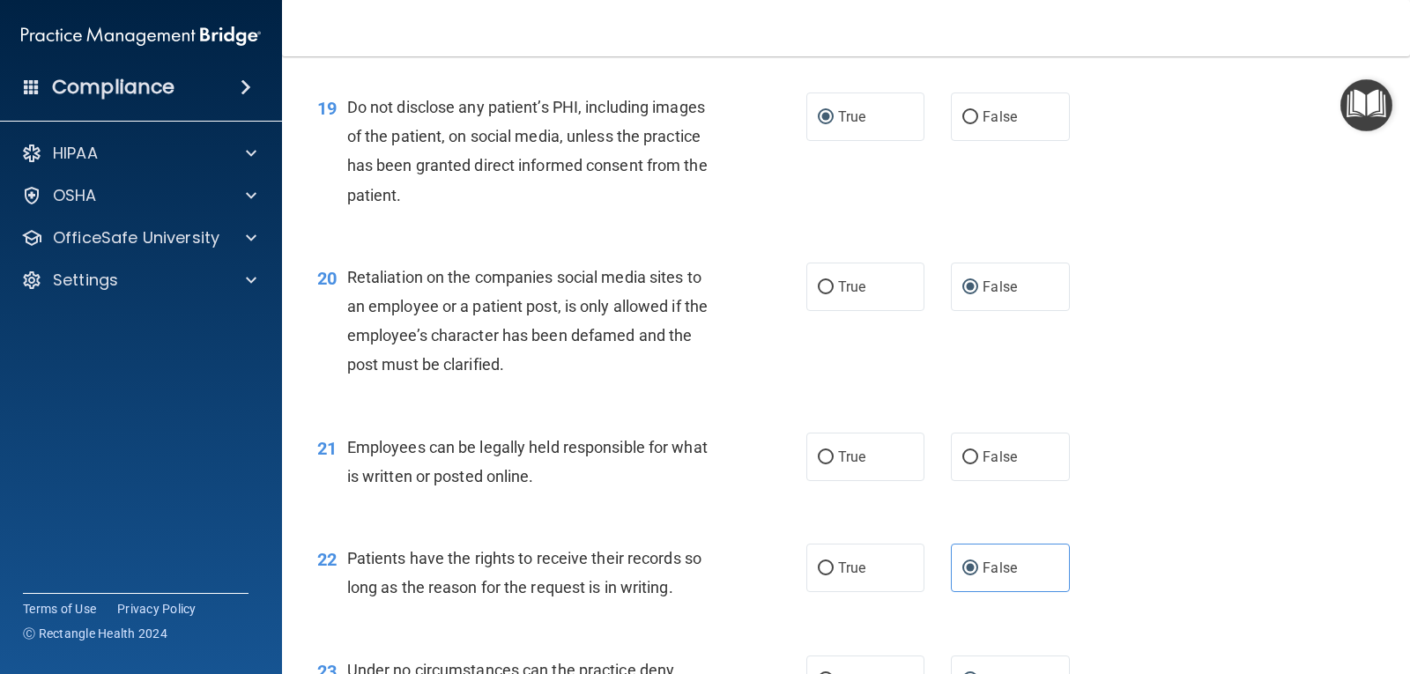
scroll to position [3071, 0]
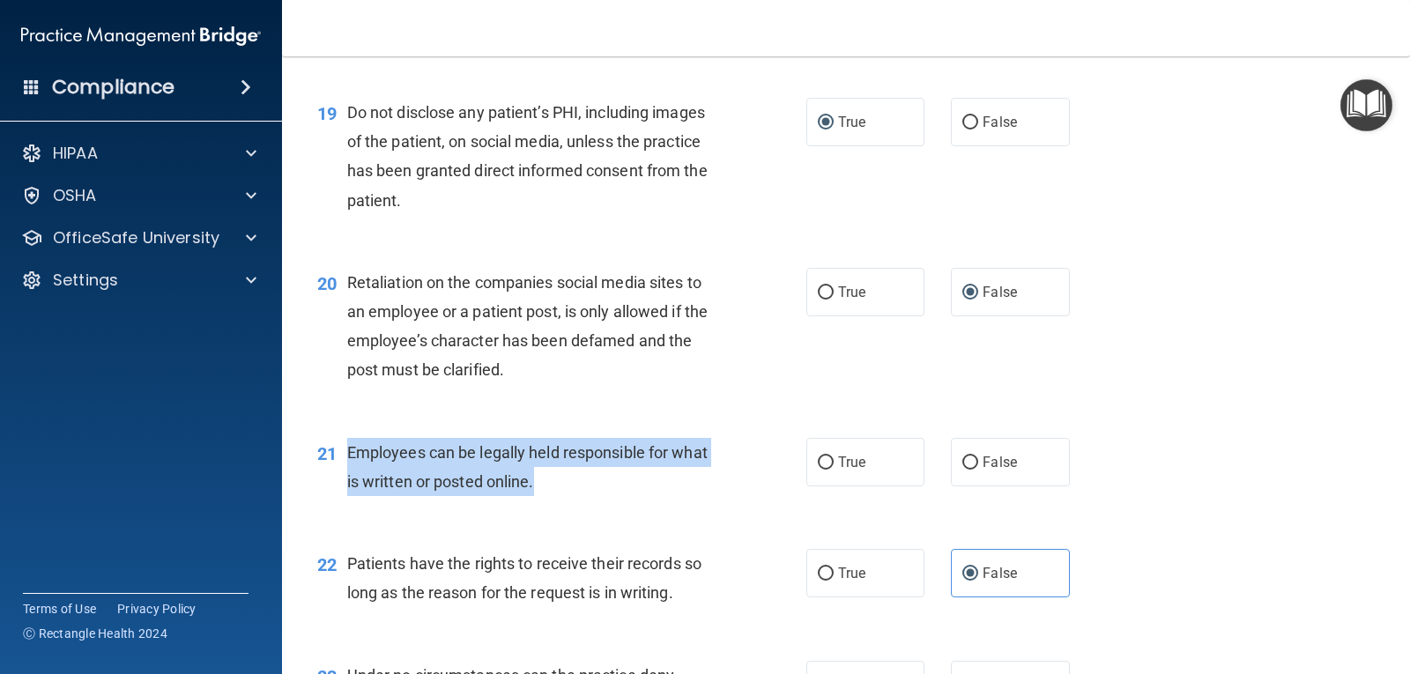
drag, startPoint x: 345, startPoint y: 449, endPoint x: 537, endPoint y: 488, distance: 195.1
click at [537, 488] on div "21 Employees can be legally held responsible for what is written or posted onli…" at bounding box center [562, 471] width 542 height 67
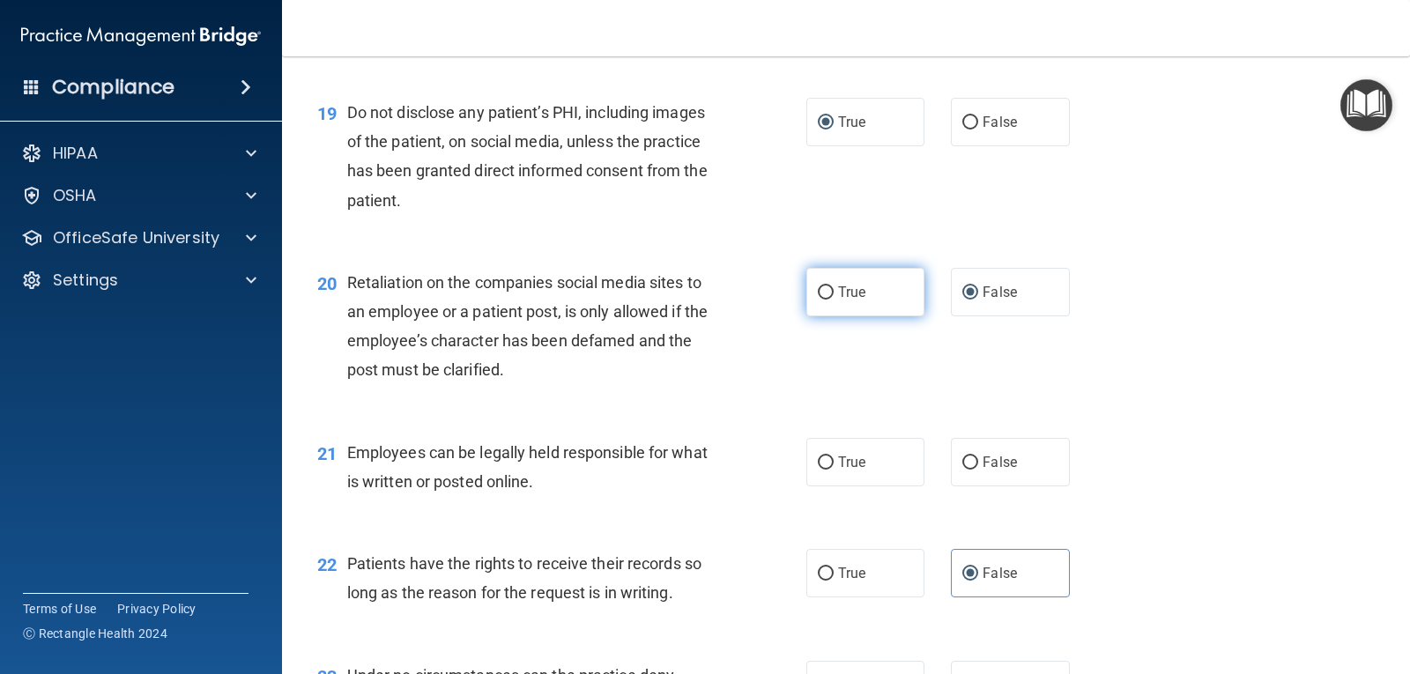
click at [838, 295] on span "True" at bounding box center [851, 292] width 27 height 17
click at [834, 295] on input "True" at bounding box center [826, 292] width 16 height 13
radio input "true"
radio input "false"
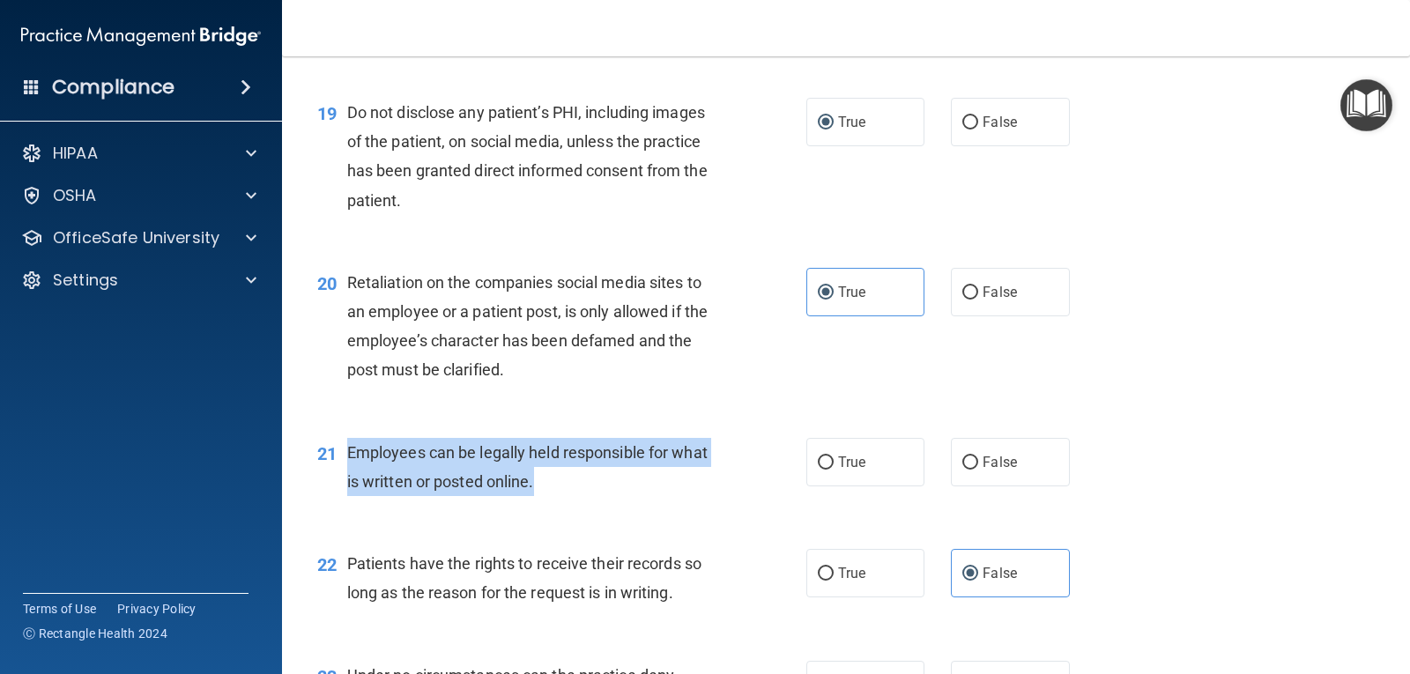
drag, startPoint x: 348, startPoint y: 449, endPoint x: 538, endPoint y: 493, distance: 195.1
click at [538, 493] on div "Employees can be legally held responsible for what is written or posted online." at bounding box center [540, 467] width 387 height 58
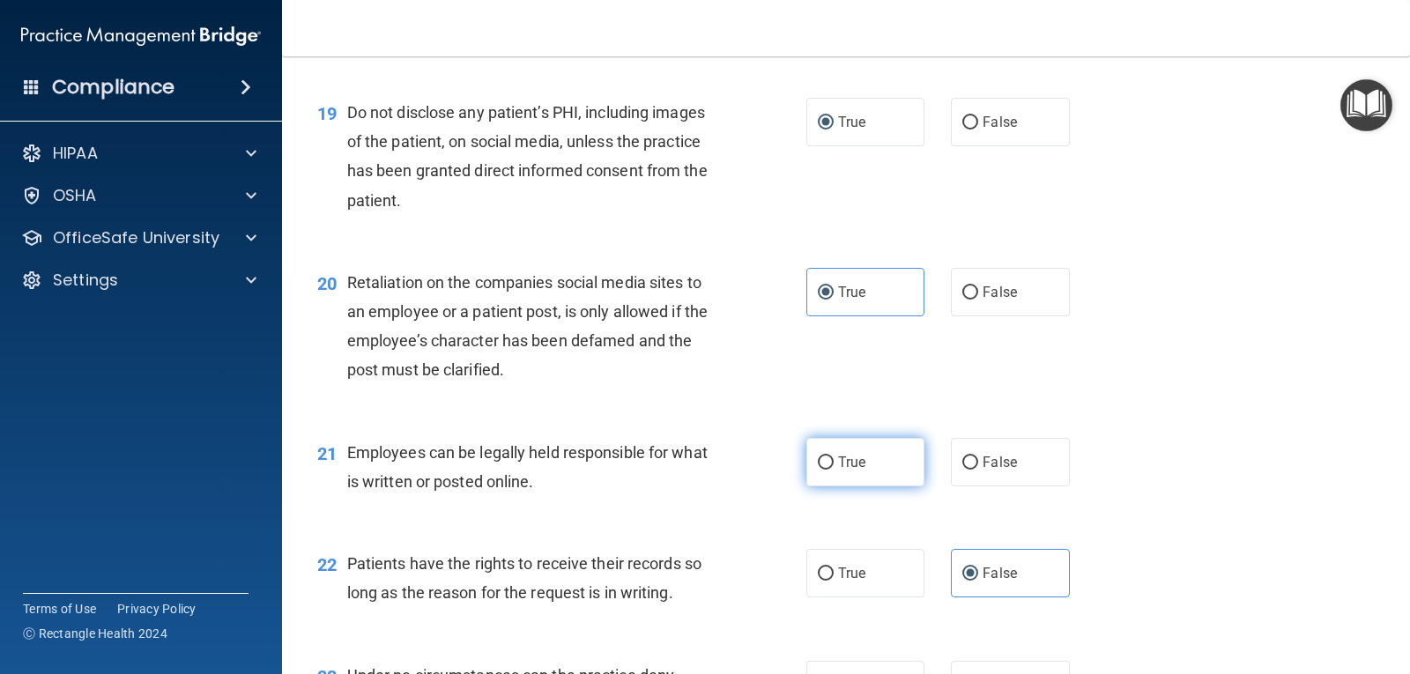
click at [848, 458] on span "True" at bounding box center [851, 462] width 27 height 17
click at [834, 458] on input "True" at bounding box center [826, 462] width 16 height 13
radio input "true"
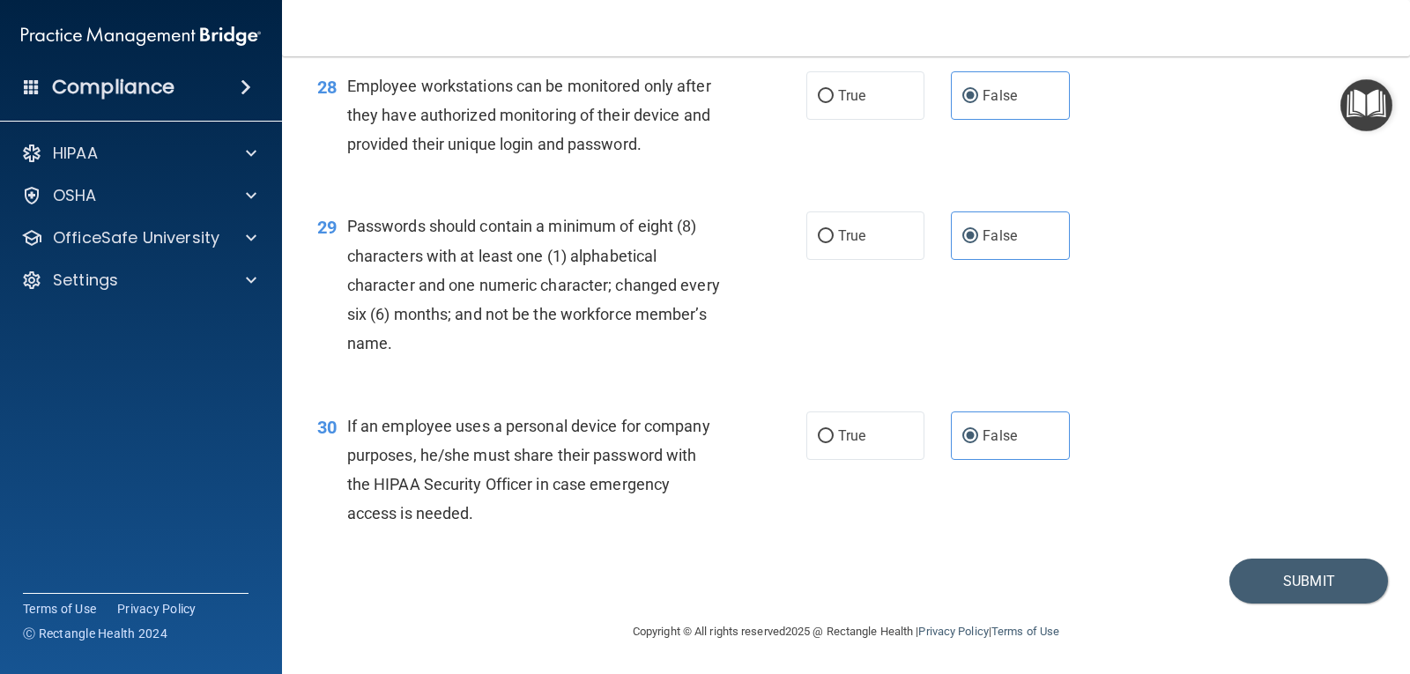
scroll to position [4393, 0]
click at [1254, 591] on button "Submit" at bounding box center [1308, 581] width 159 height 45
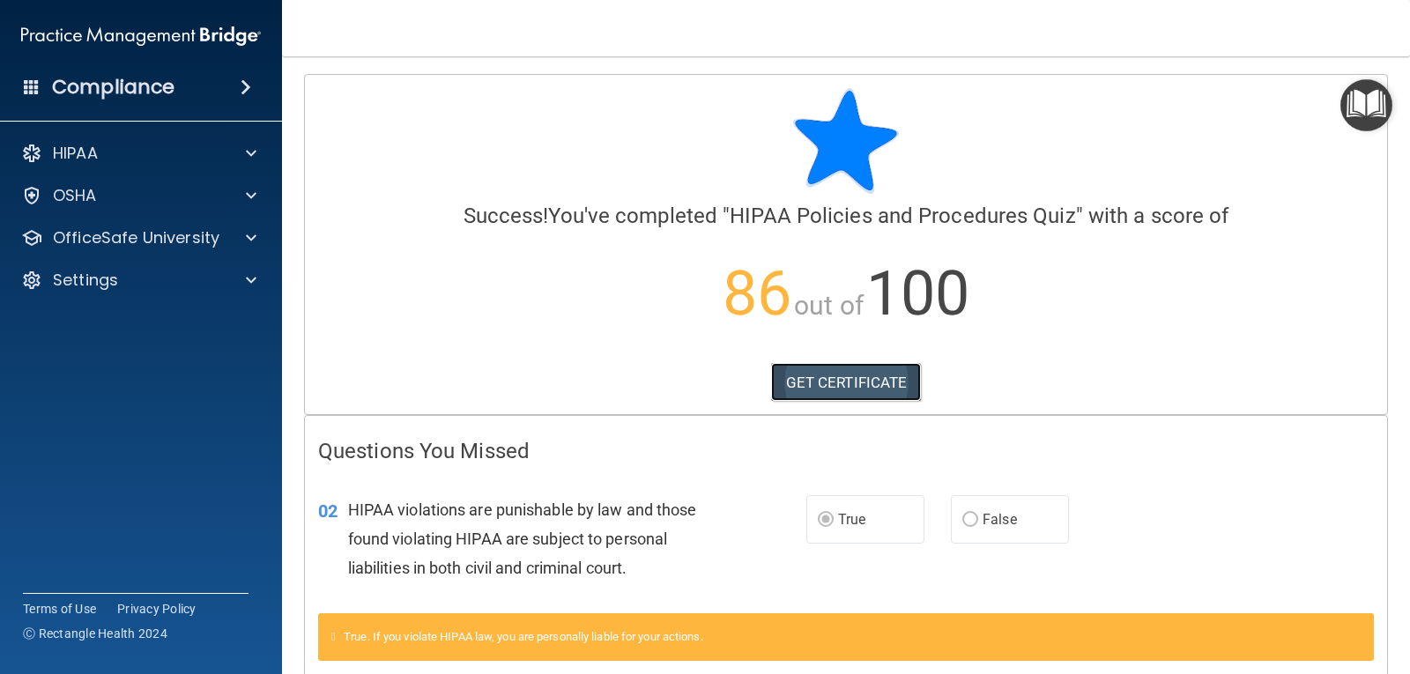
click at [829, 385] on link "GET CERTIFICATE" at bounding box center [846, 382] width 151 height 39
click at [248, 236] on span at bounding box center [251, 237] width 11 height 21
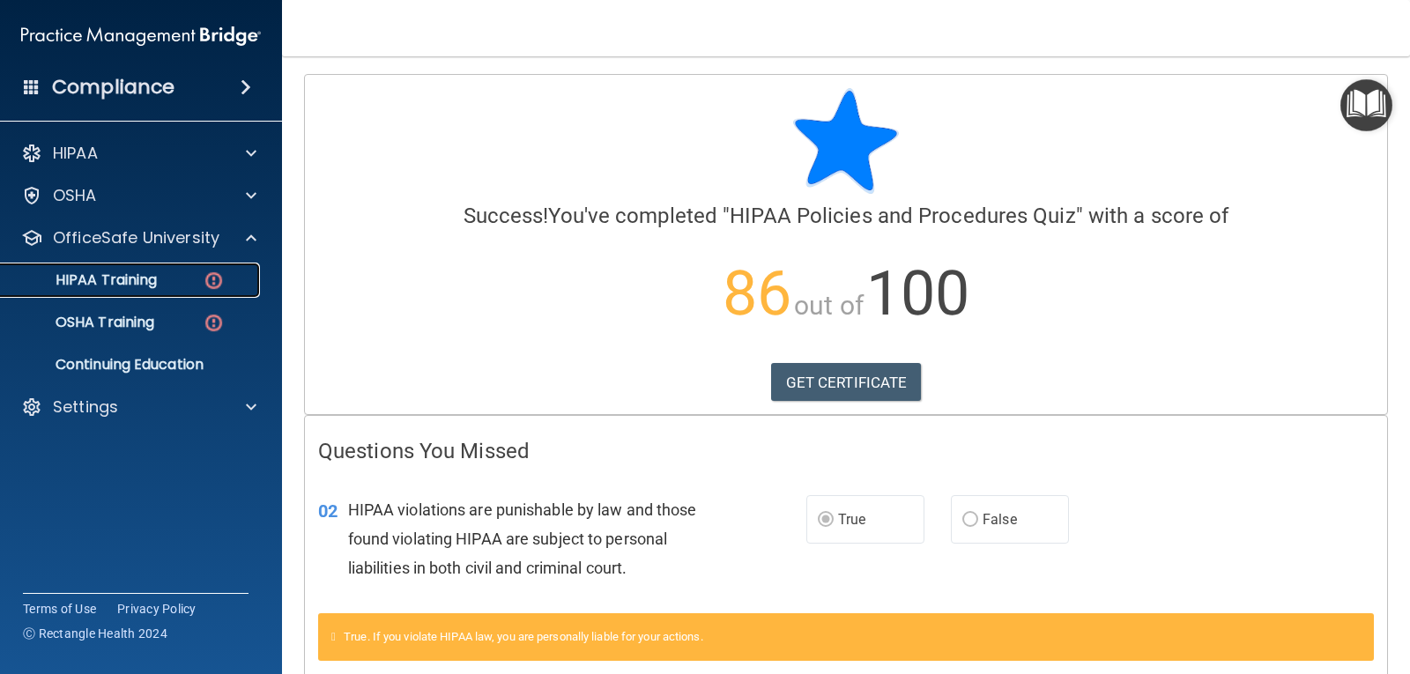
click at [203, 287] on img at bounding box center [214, 281] width 22 height 22
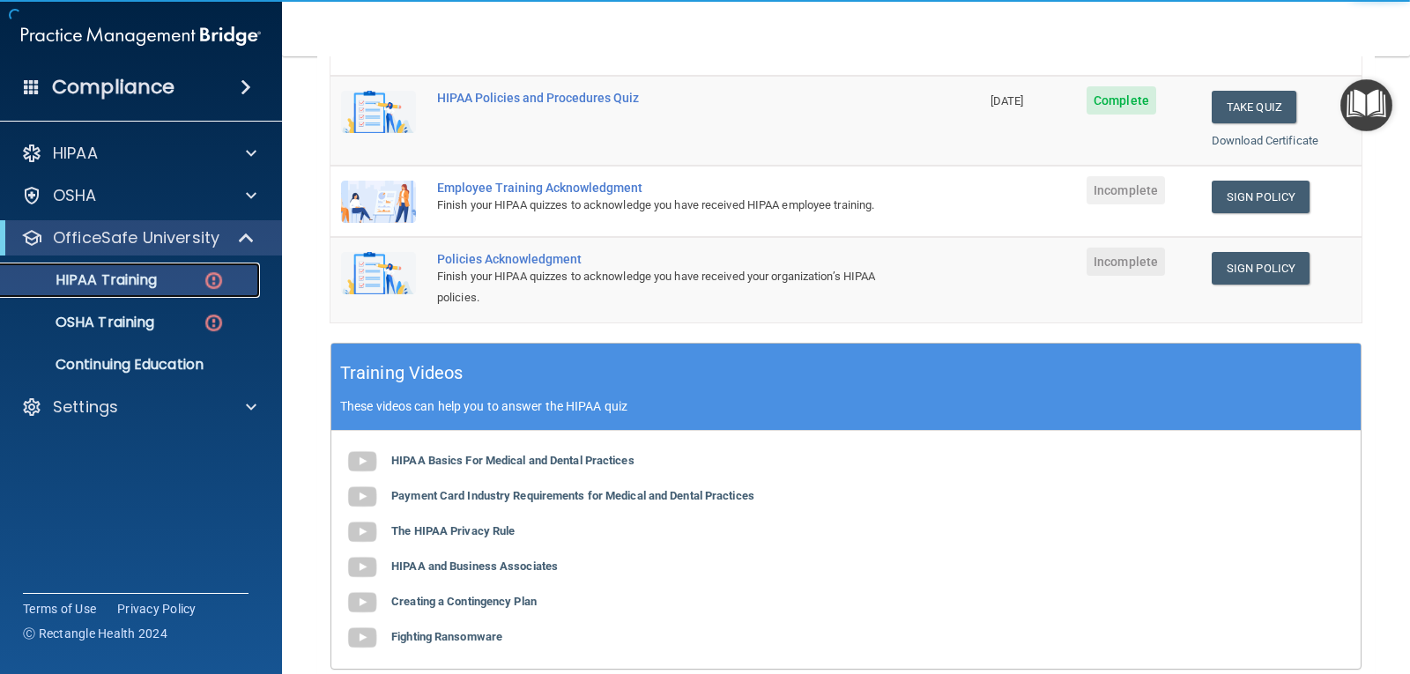
scroll to position [441, 0]
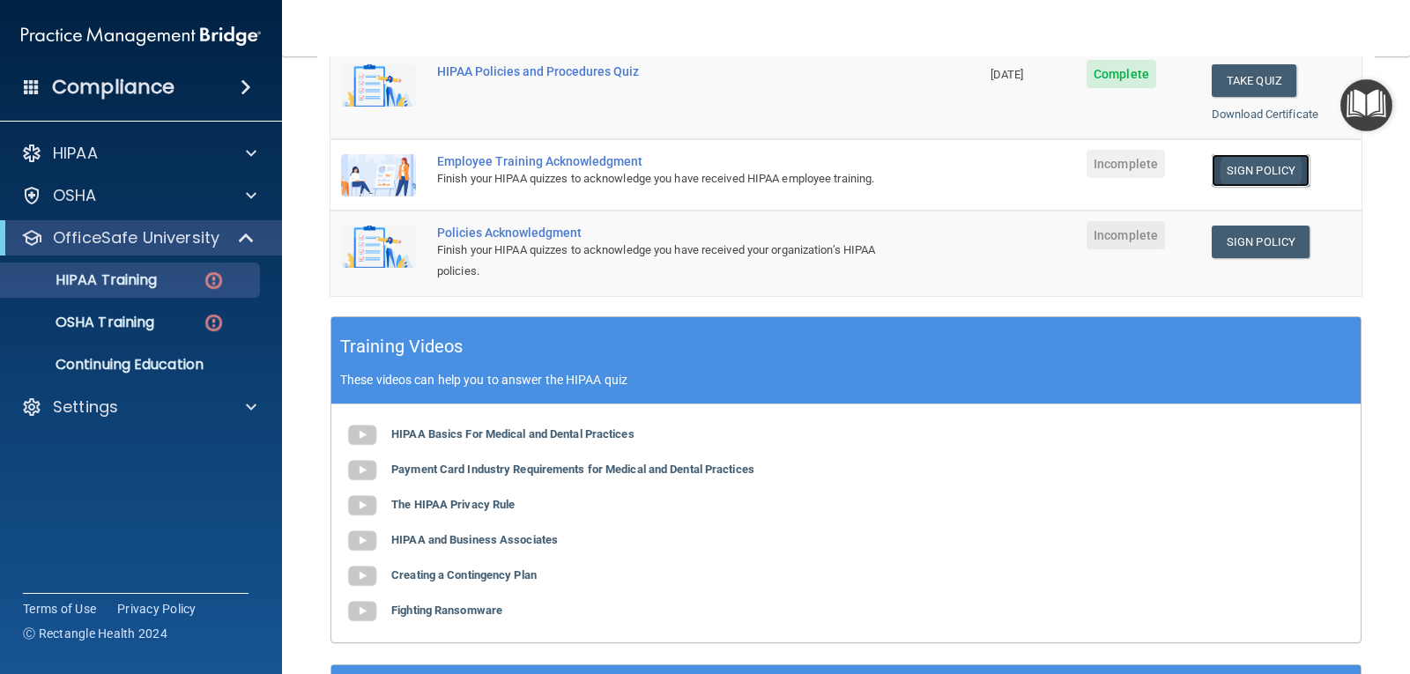
click at [1264, 172] on link "Sign Policy" at bounding box center [1260, 170] width 98 height 33
click at [115, 321] on p "OSHA Training" at bounding box center [82, 323] width 143 height 18
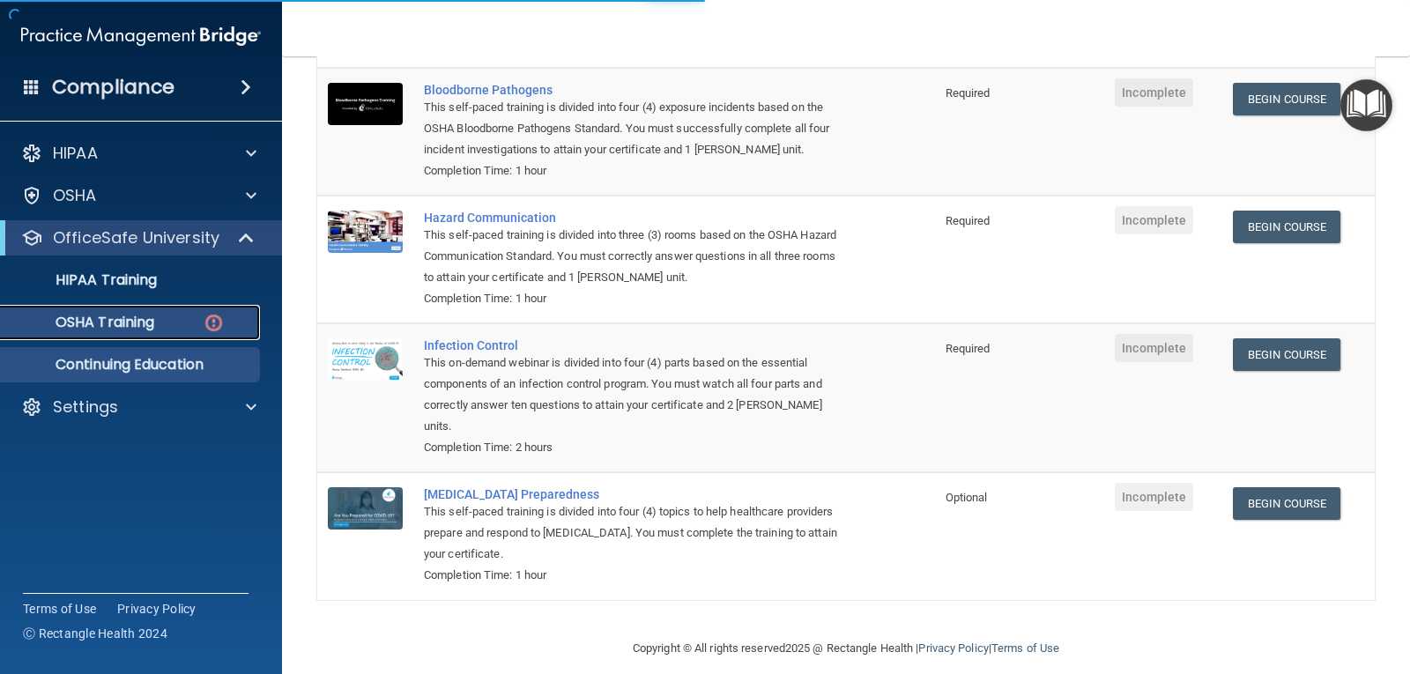
scroll to position [200, 0]
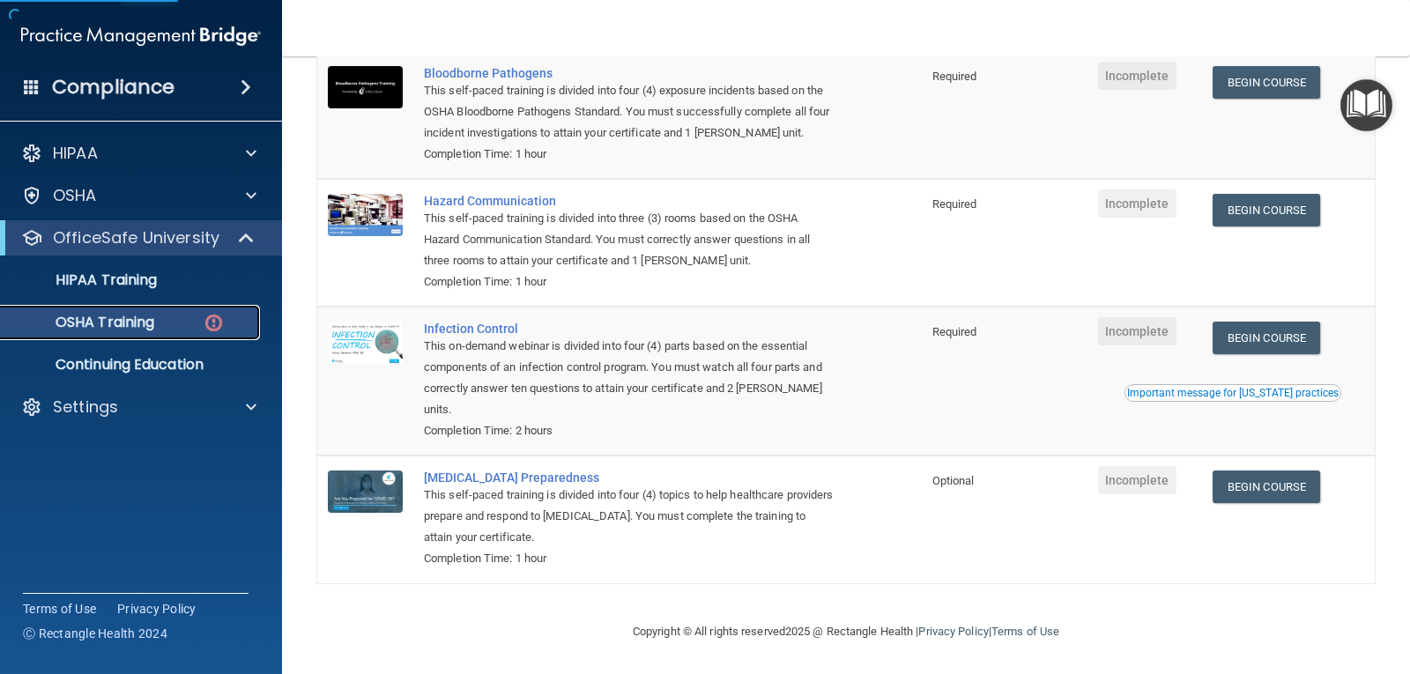
click at [159, 337] on link "OSHA Training" at bounding box center [121, 322] width 278 height 35
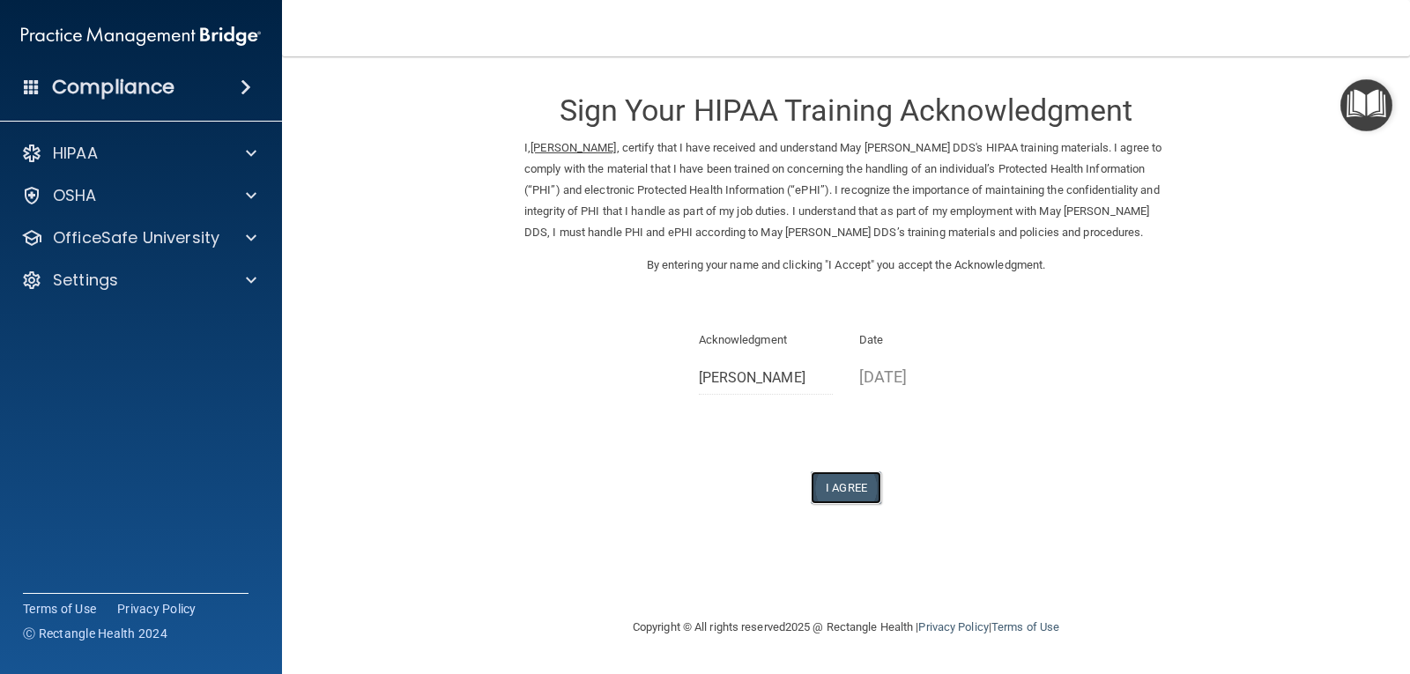
click at [829, 478] on button "I Agree" at bounding box center [846, 487] width 70 height 33
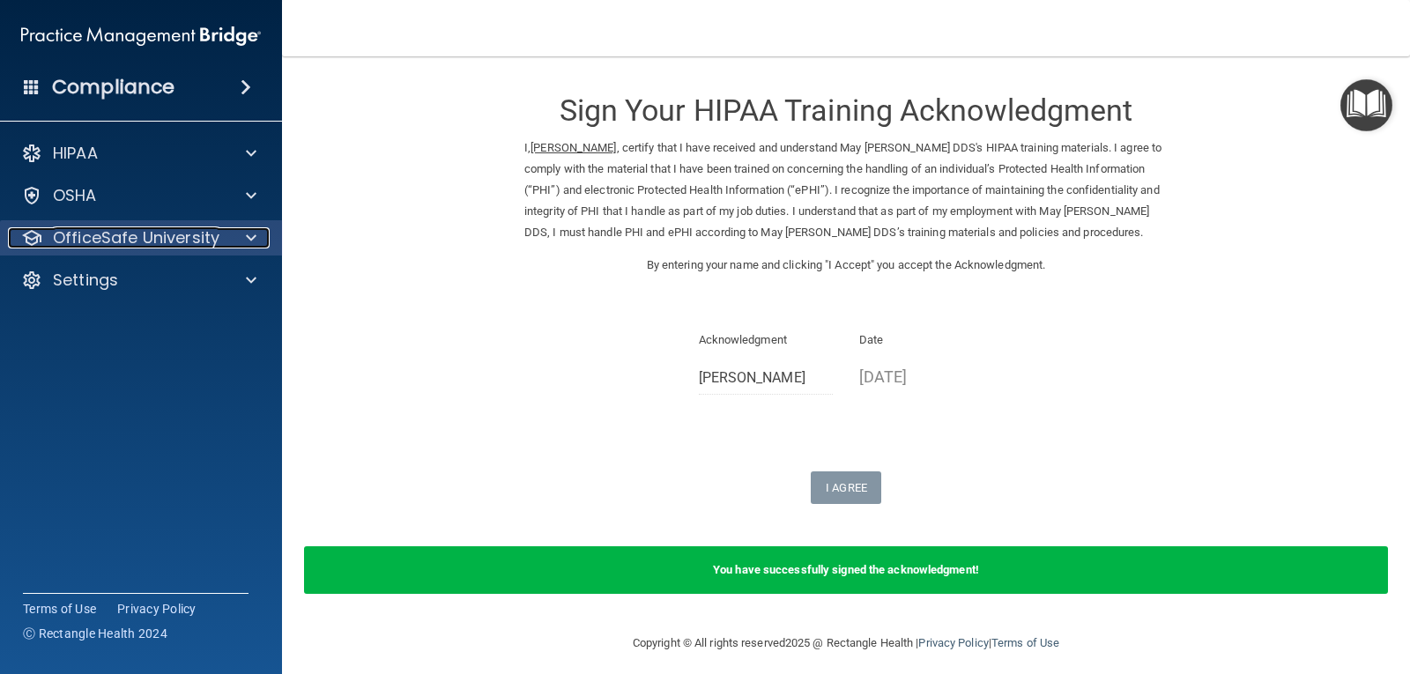
click at [137, 231] on p "OfficeSafe University" at bounding box center [136, 237] width 167 height 21
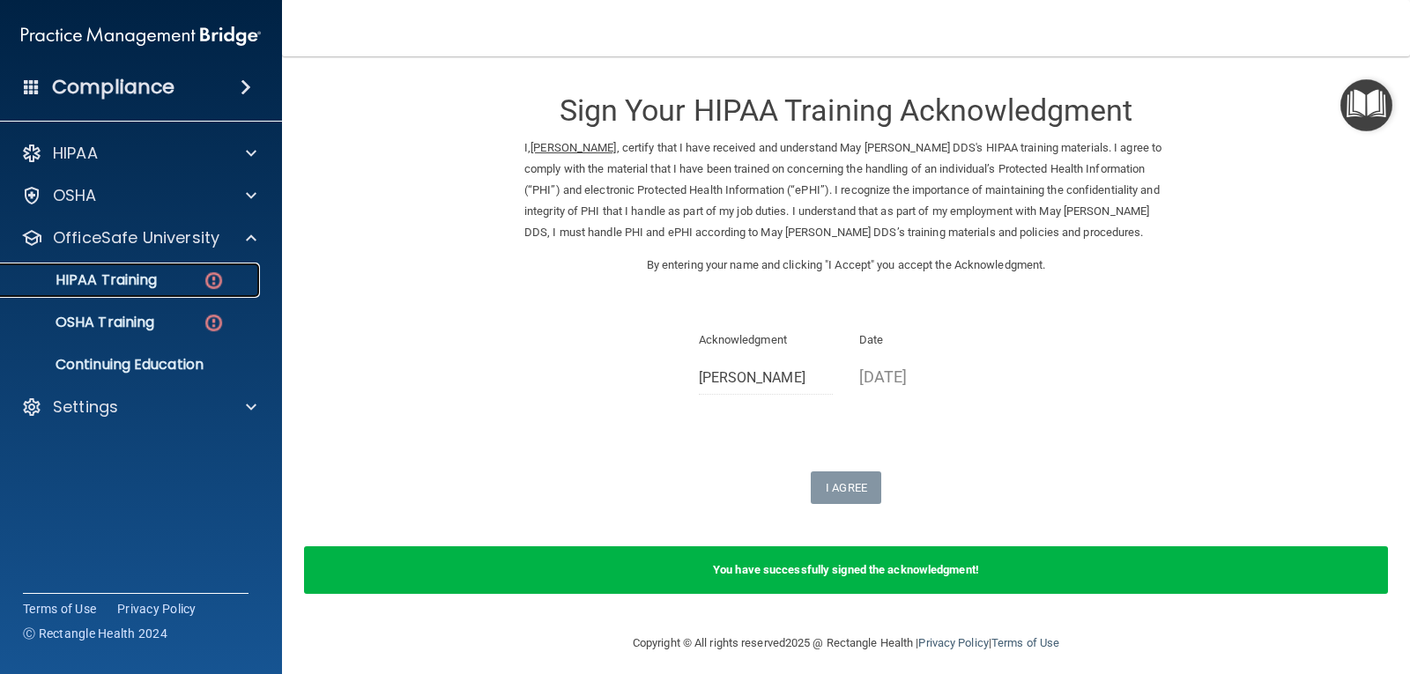
click at [182, 286] on div "HIPAA Training" at bounding box center [131, 280] width 241 height 18
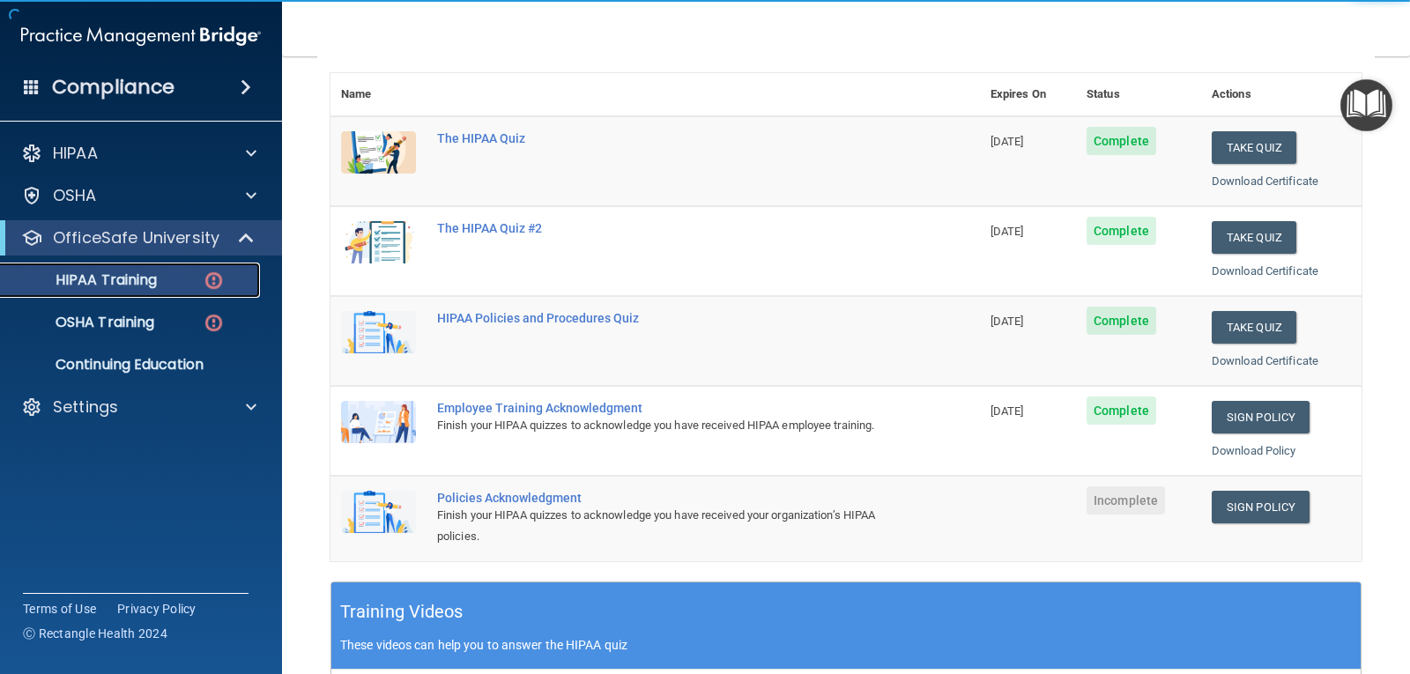
scroll to position [264, 0]
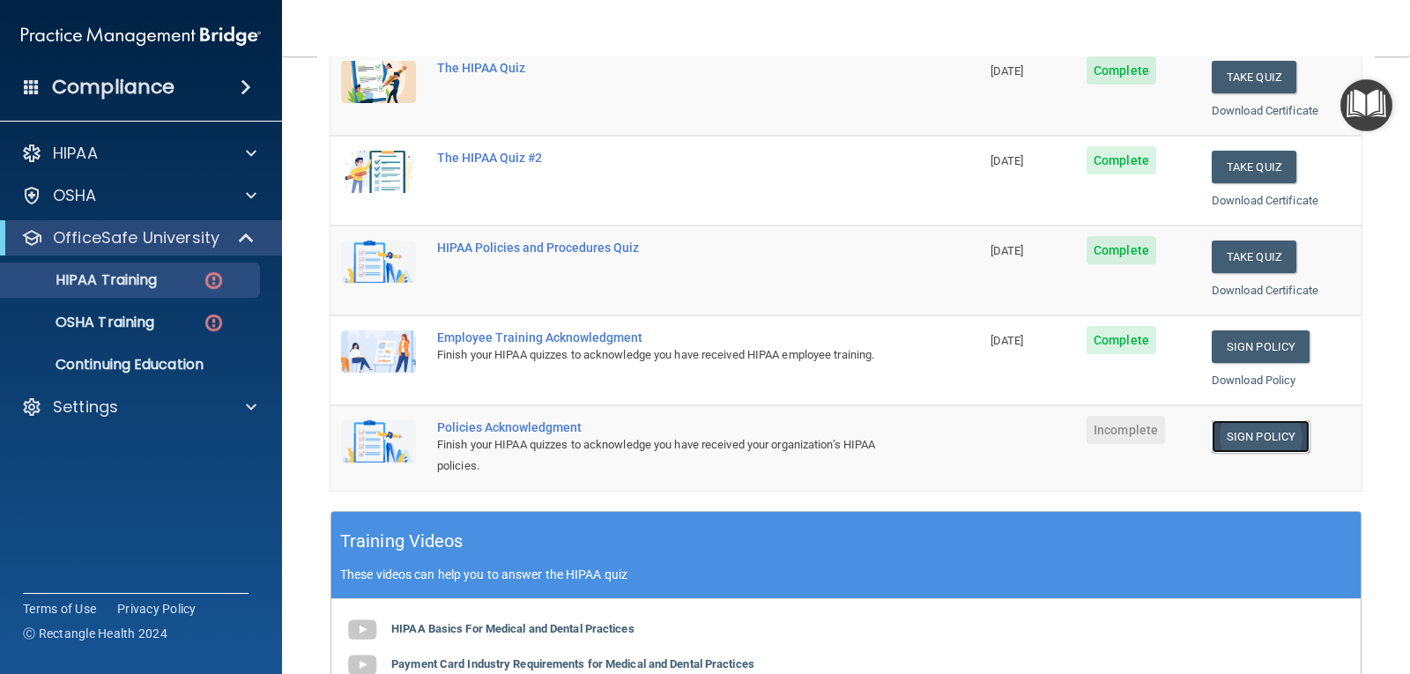
click at [1235, 437] on link "Sign Policy" at bounding box center [1260, 436] width 98 height 33
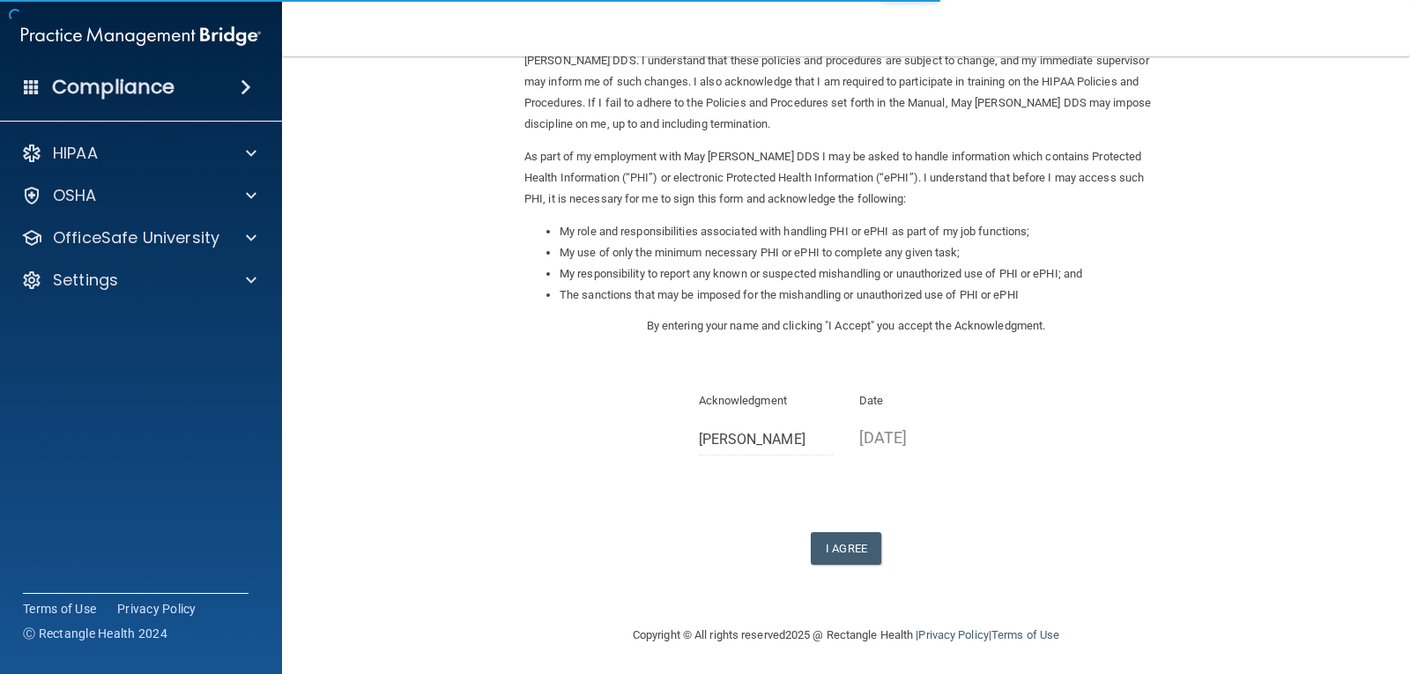
scroll to position [133, 0]
click at [840, 549] on button "I Agree" at bounding box center [846, 545] width 70 height 33
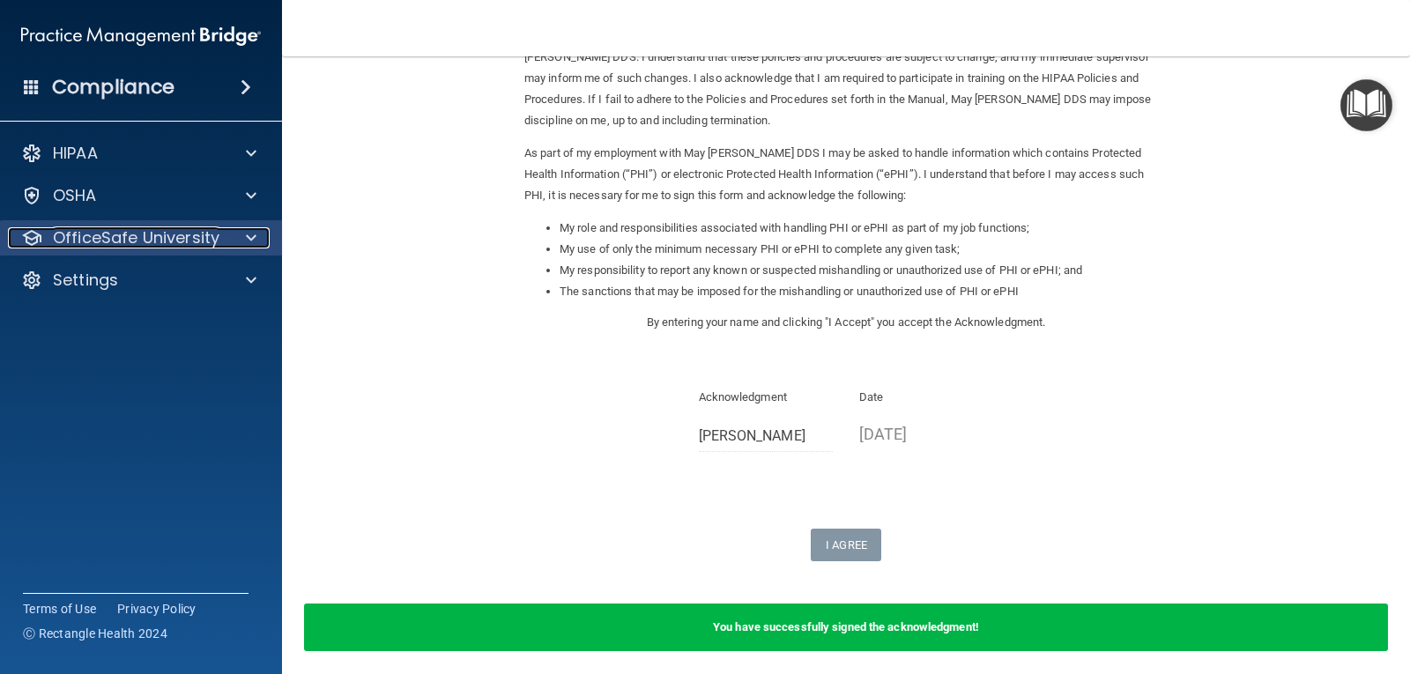
click at [241, 232] on div at bounding box center [248, 237] width 44 height 21
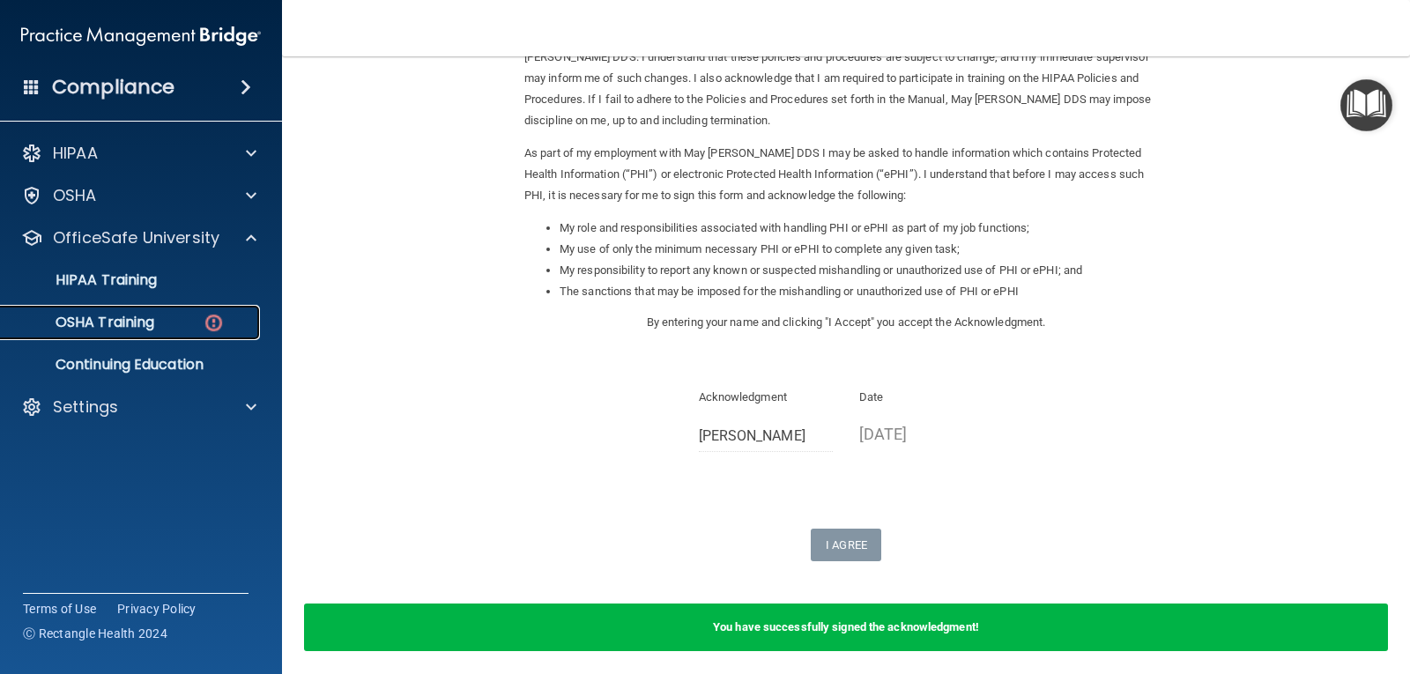
click at [137, 319] on p "OSHA Training" at bounding box center [82, 323] width 143 height 18
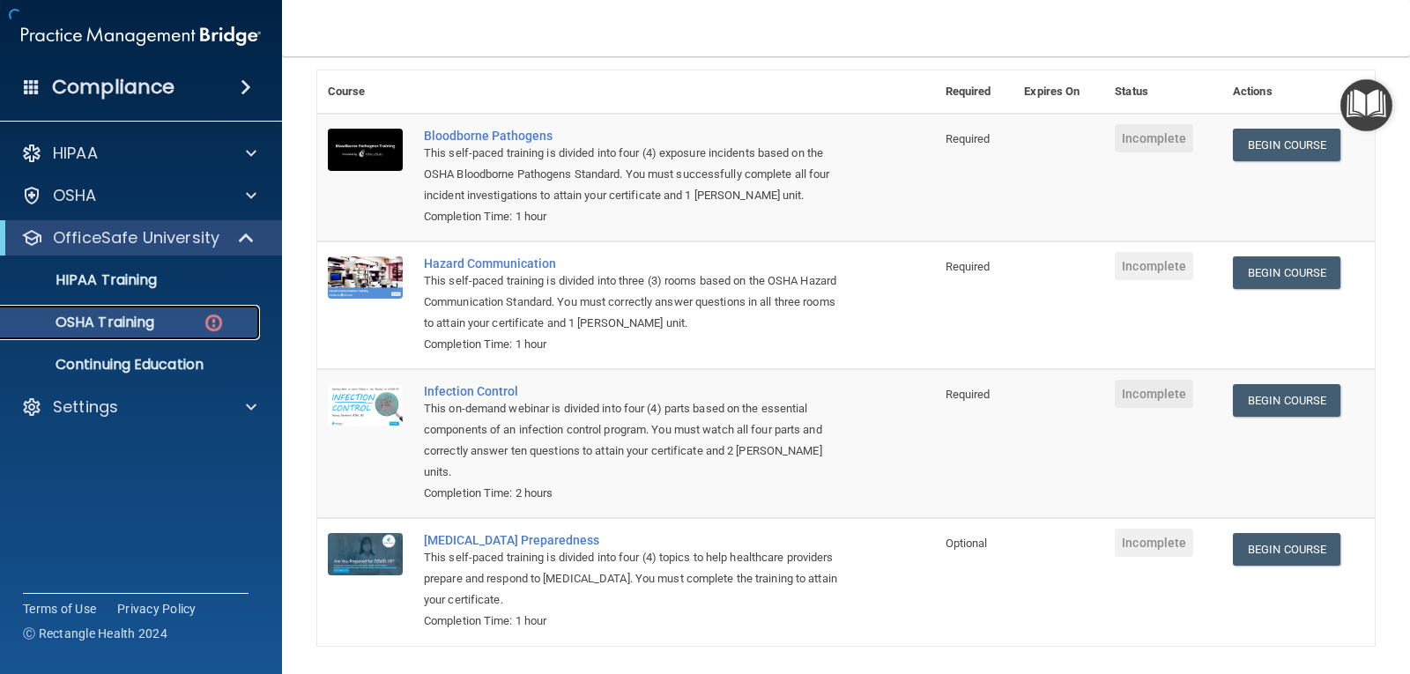
scroll to position [131, 0]
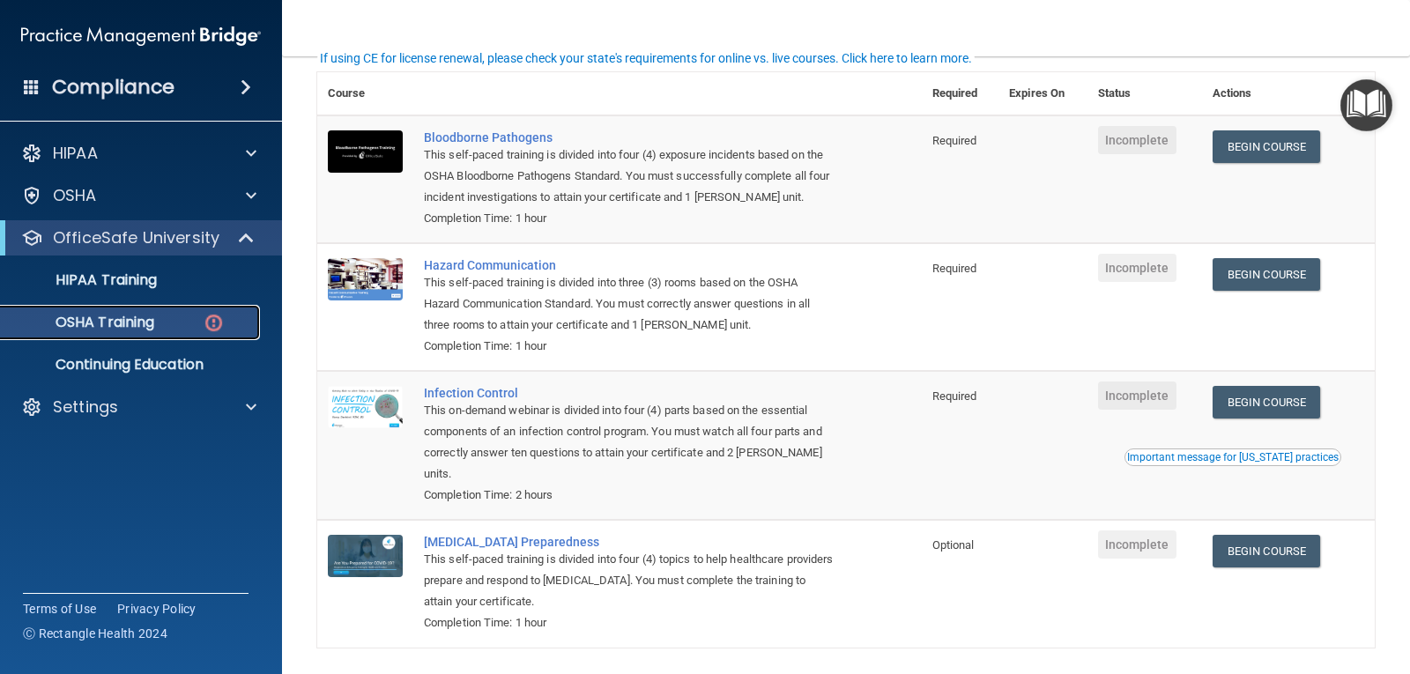
click at [135, 324] on p "OSHA Training" at bounding box center [82, 323] width 143 height 18
click at [208, 367] on p "Continuing Education" at bounding box center [131, 365] width 241 height 18
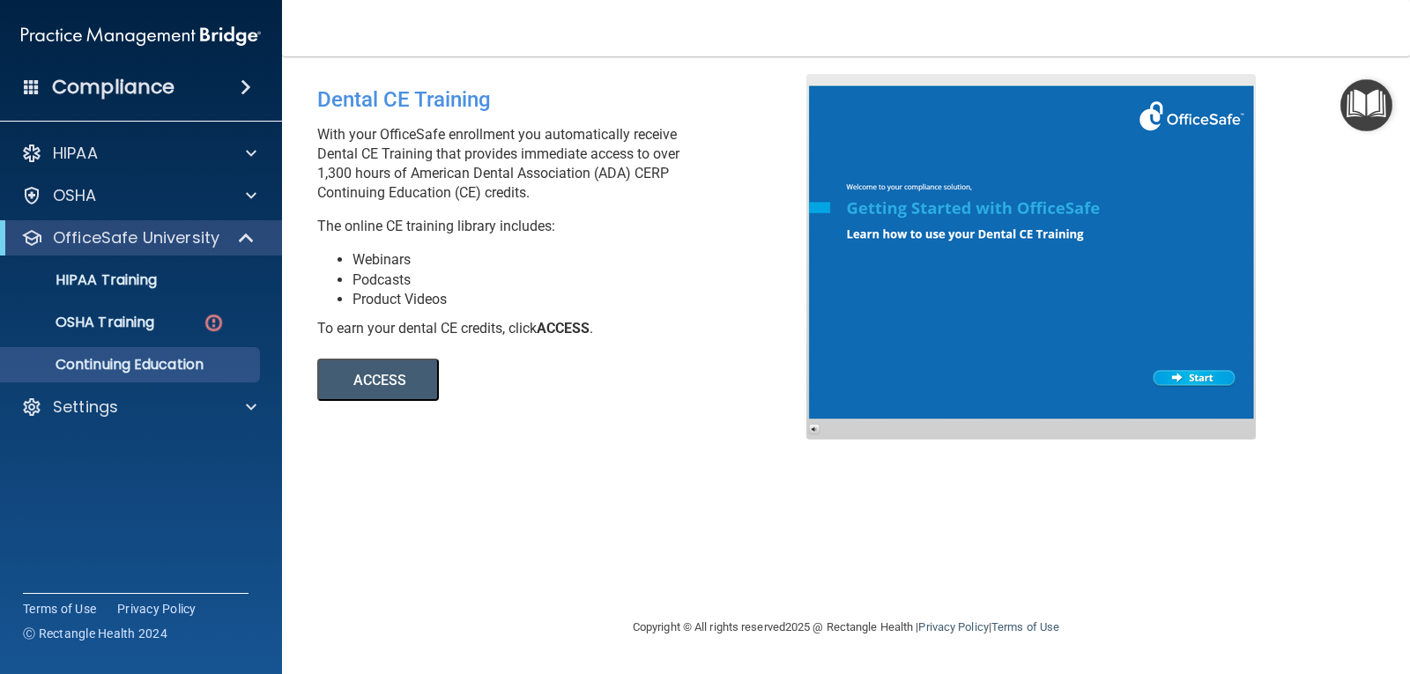
click at [367, 385] on button "ACCESS" at bounding box center [378, 380] width 122 height 42
